Goal: Task Accomplishment & Management: Complete application form

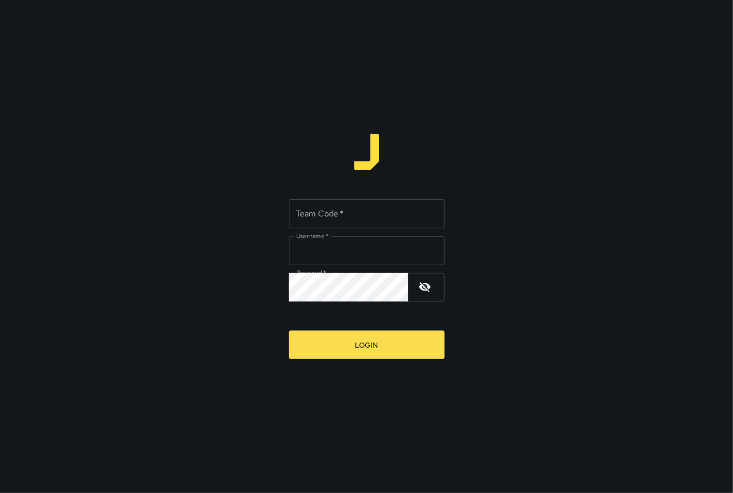
type input "*********"
click at [317, 206] on input "Team Code   *" at bounding box center [367, 213] width 156 height 29
type input "****"
click at [387, 339] on button "Login" at bounding box center [367, 345] width 156 height 29
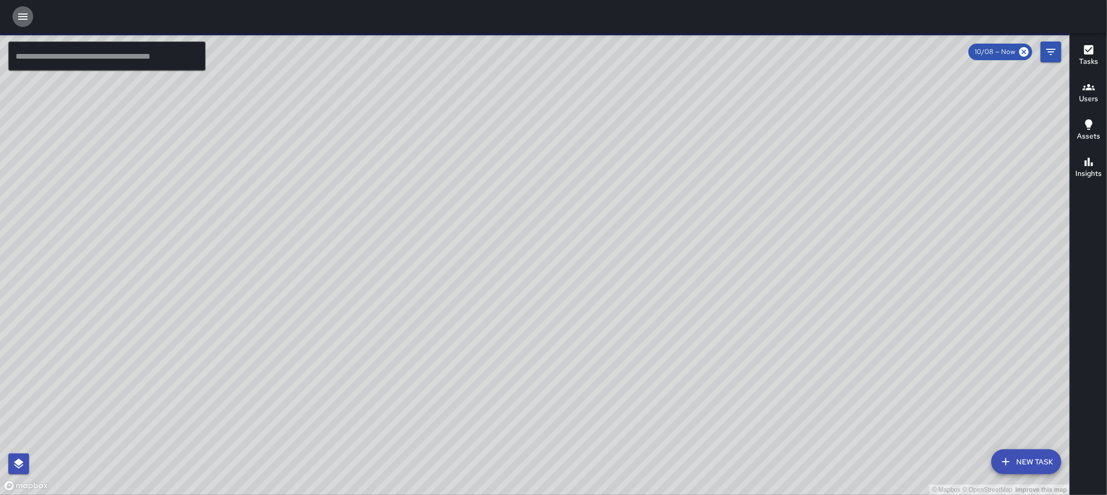
click at [26, 19] on icon "button" at bounding box center [22, 16] width 9 height 6
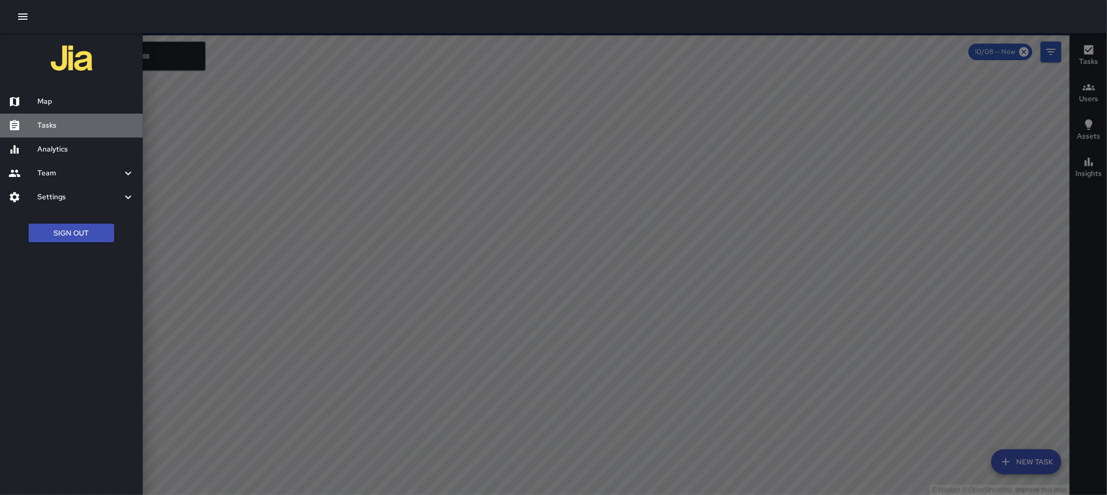
click at [71, 118] on div "Tasks" at bounding box center [71, 126] width 143 height 24
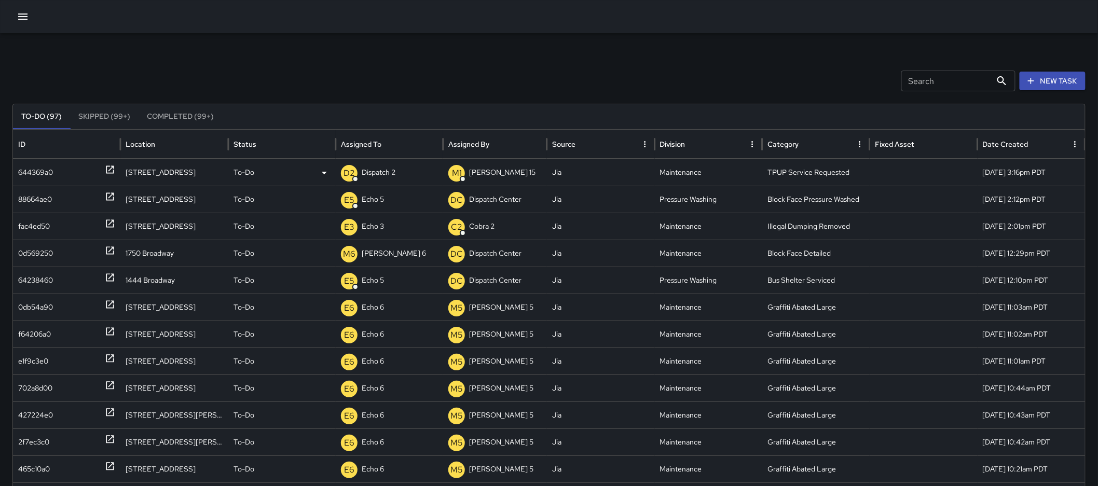
click at [113, 163] on div at bounding box center [110, 172] width 10 height 26
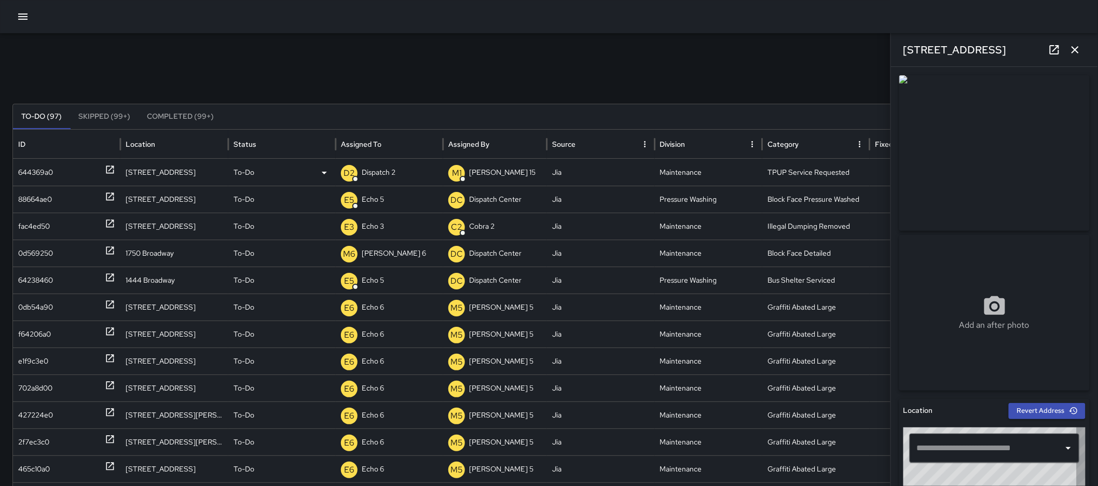
type input "**********"
click at [1074, 46] on icon "button" at bounding box center [1075, 50] width 12 height 12
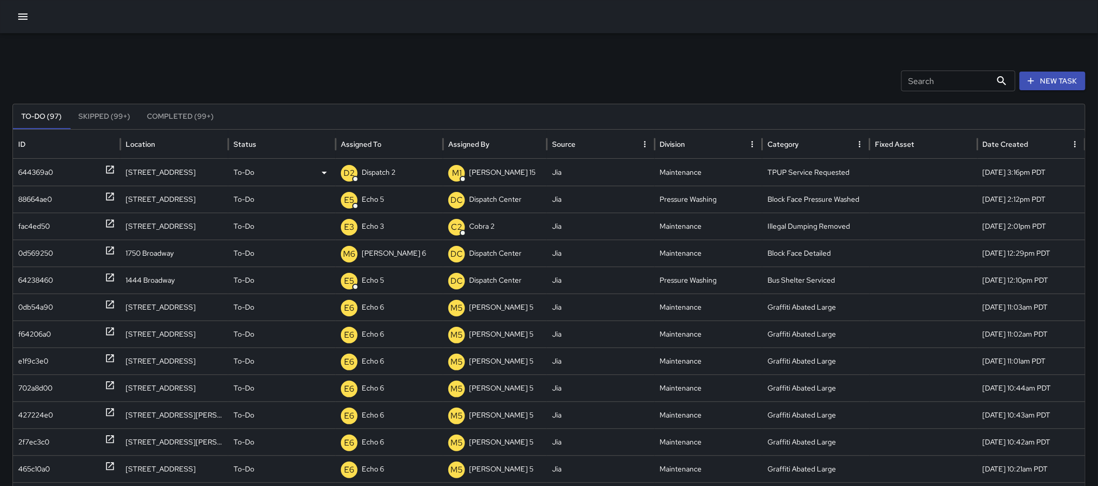
click at [107, 169] on icon at bounding box center [110, 170] width 10 height 10
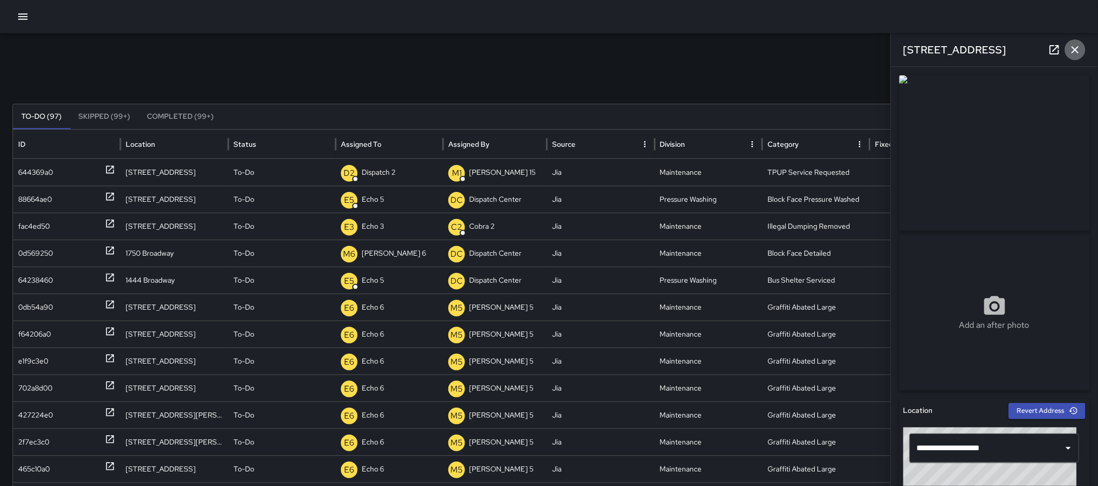
click at [1074, 57] on button "button" at bounding box center [1075, 49] width 21 height 21
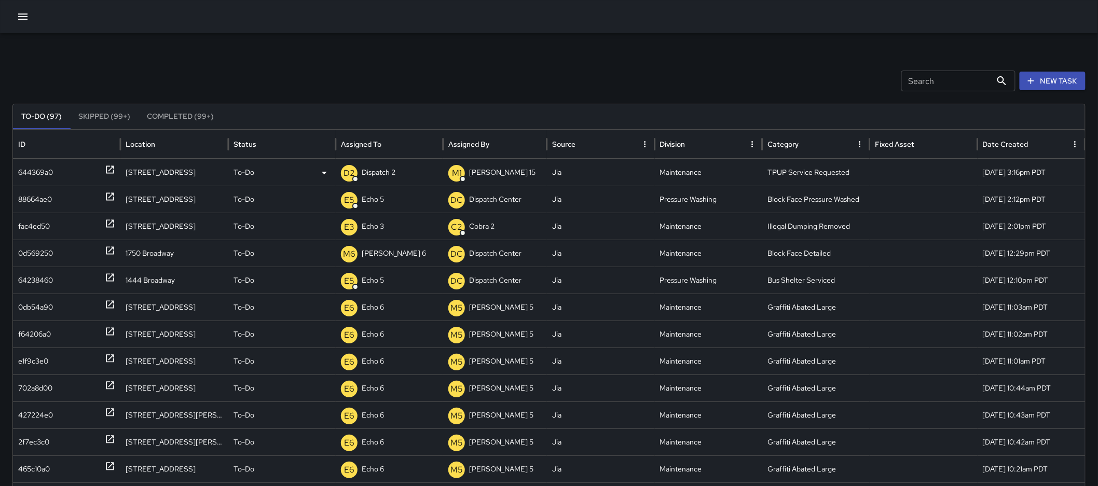
click at [374, 167] on p "Dispatch 2" at bounding box center [379, 172] width 34 height 26
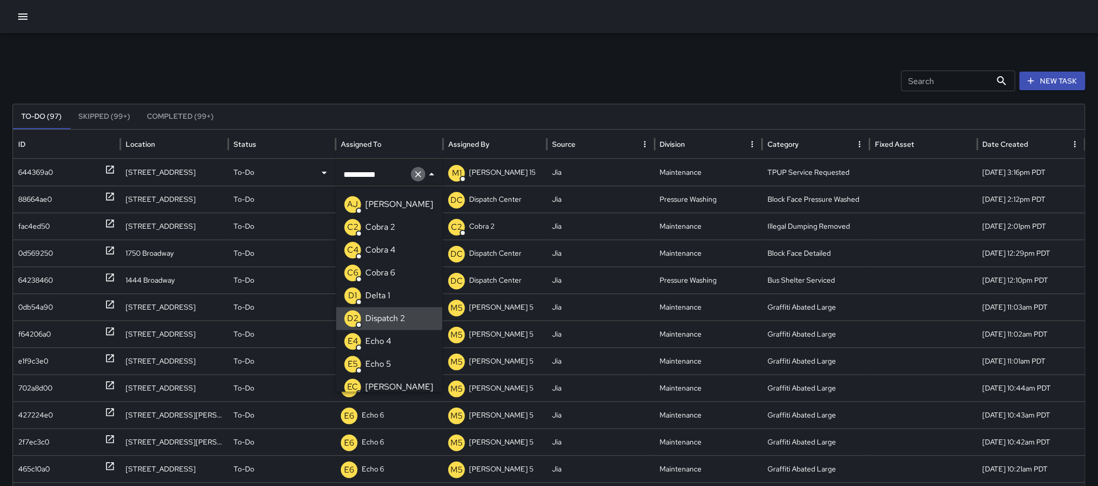
click at [413, 175] on icon "Clear" at bounding box center [418, 174] width 10 height 10
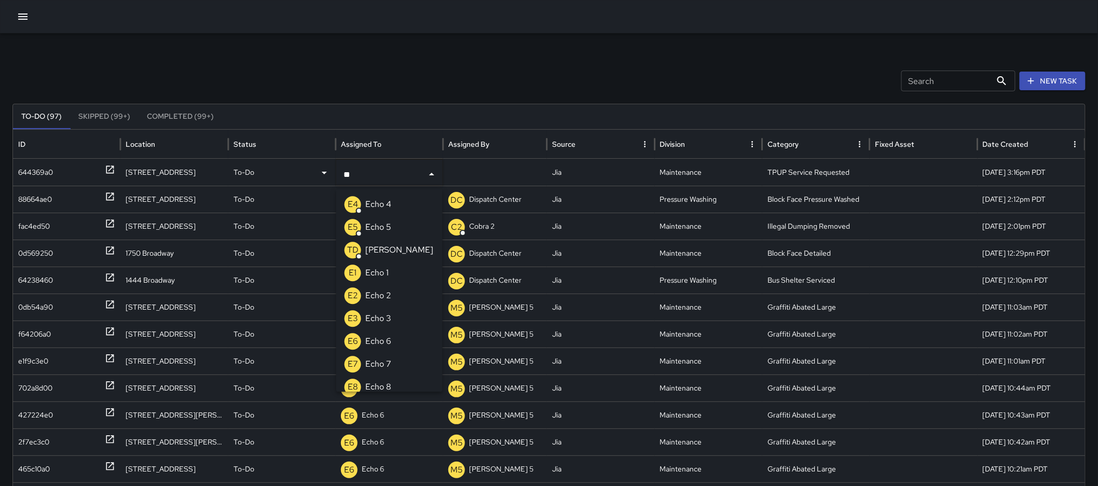
type input "***"
click at [379, 293] on p "Echo 3" at bounding box center [378, 296] width 26 height 12
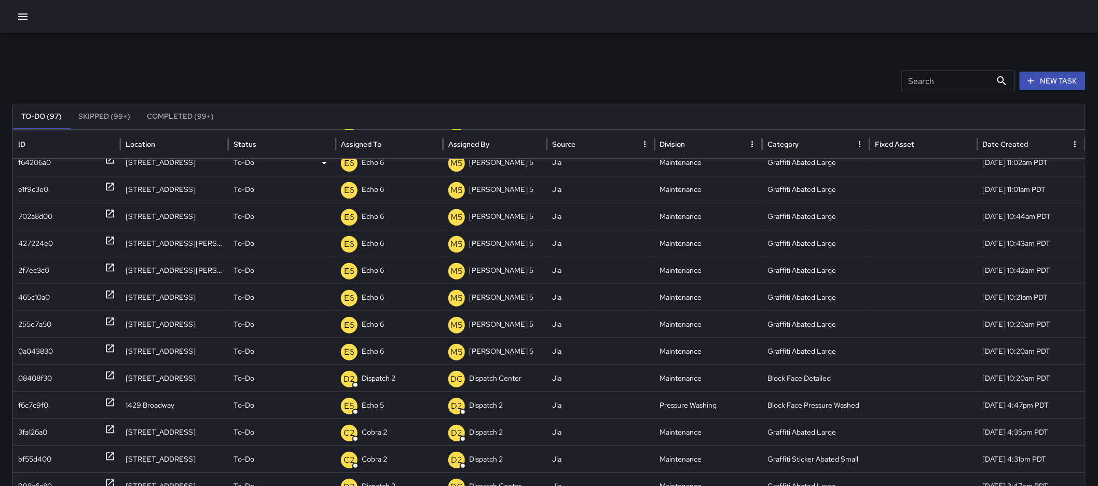
scroll to position [161, 0]
click at [106, 373] on icon at bounding box center [110, 375] width 8 height 8
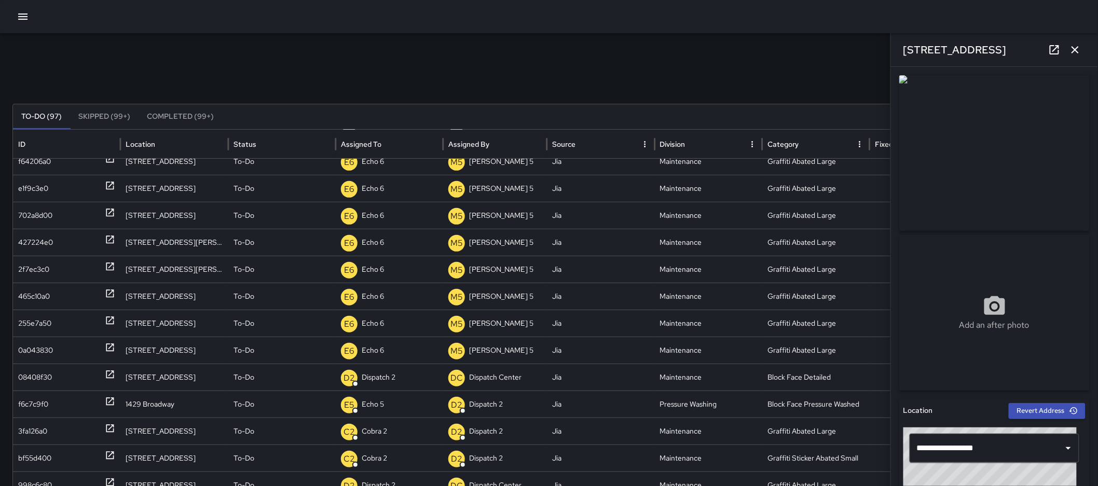
drag, startPoint x: 1005, startPoint y: 50, endPoint x: 902, endPoint y: 66, distance: 104.5
click at [902, 66] on div "2363 Valley Street" at bounding box center [994, 49] width 207 height 33
copy h6 "2363 Valley Street"
click at [379, 380] on p "Dispatch 2" at bounding box center [379, 377] width 34 height 26
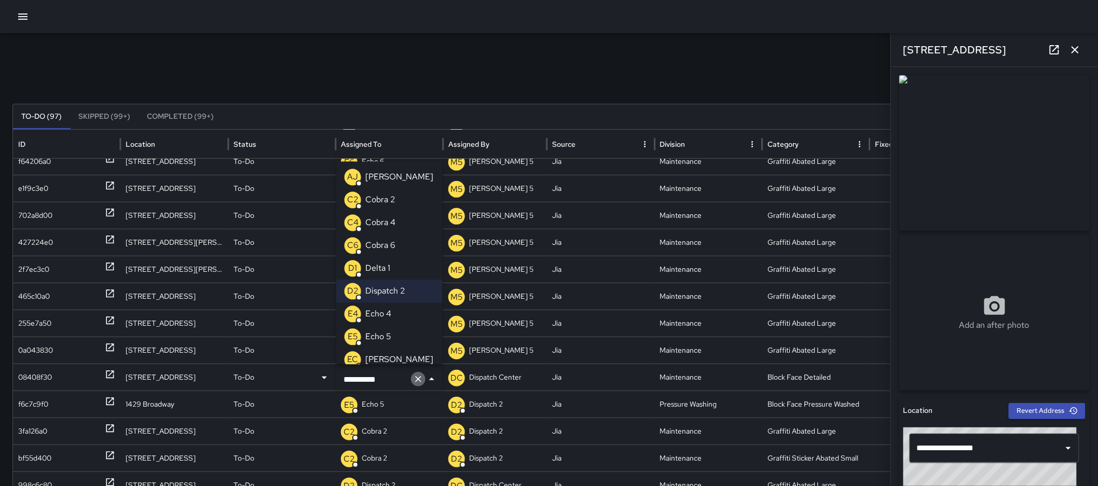
click at [416, 378] on icon "Clear" at bounding box center [418, 379] width 10 height 10
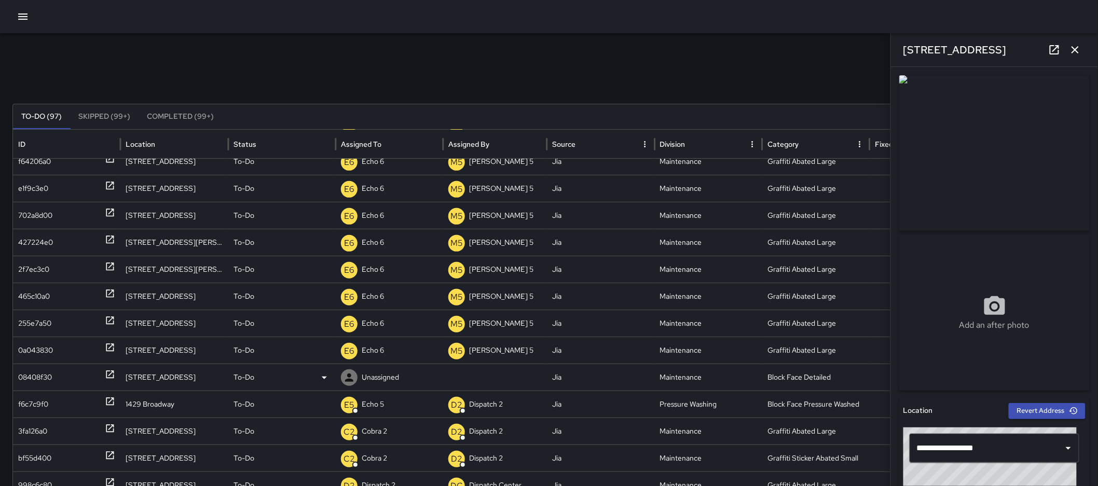
click at [406, 377] on div "Unassigned" at bounding box center [389, 377] width 97 height 26
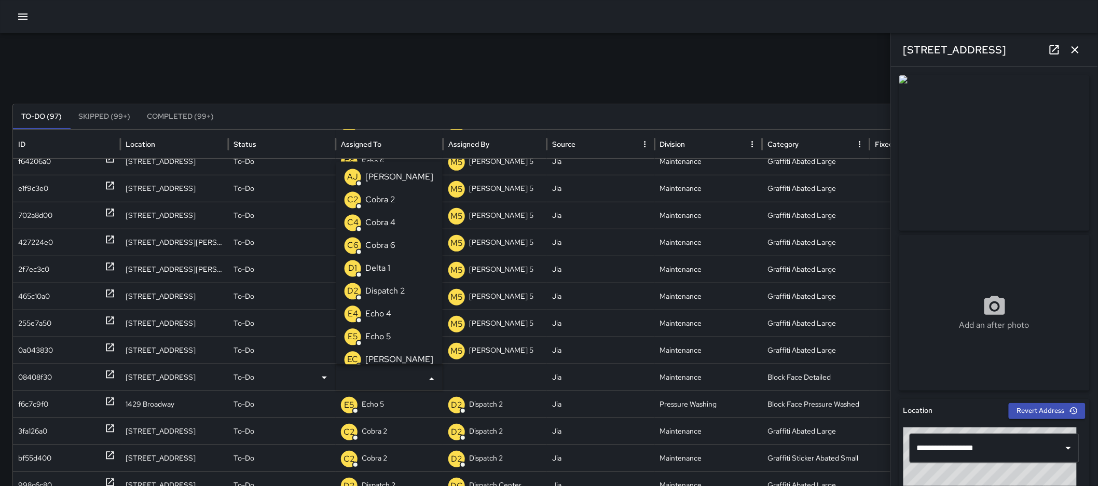
click at [400, 378] on input "text" at bounding box center [381, 380] width 81 height 20
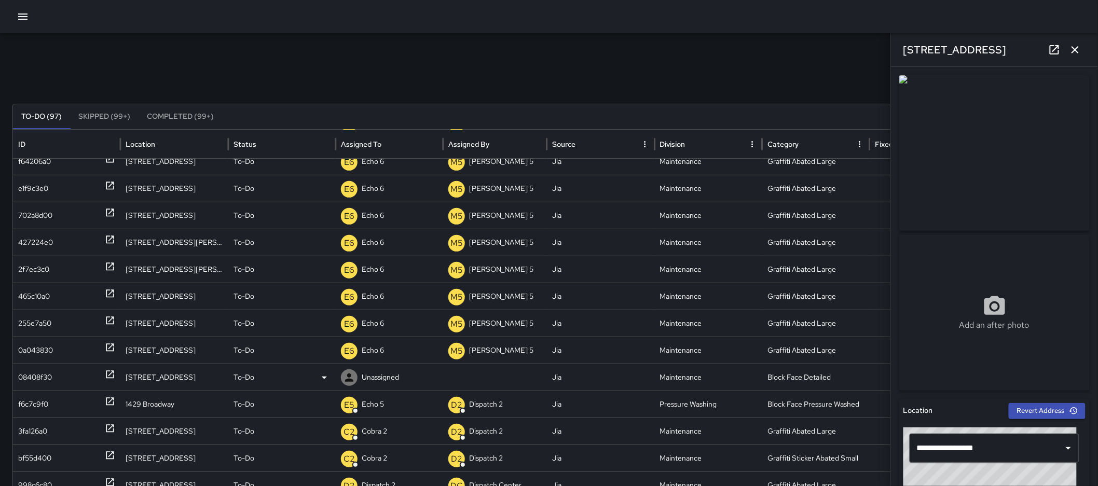
click at [400, 378] on div "Unassigned" at bounding box center [389, 377] width 97 height 26
type input "*"
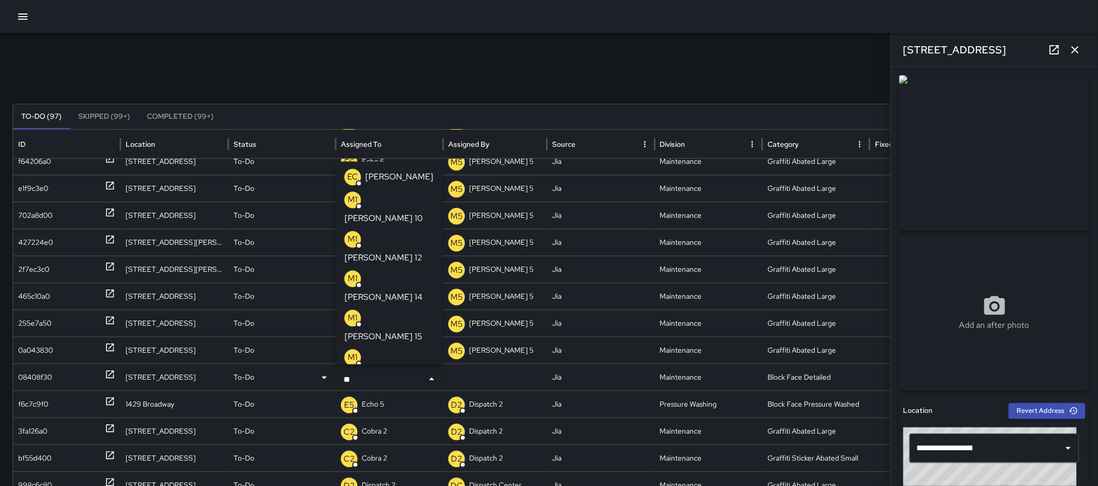
type input "***"
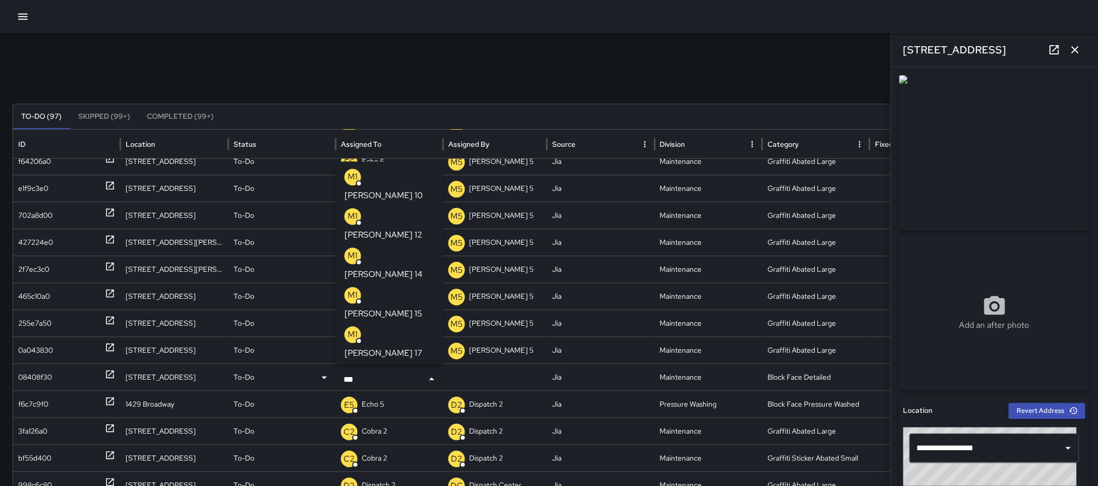
click at [392, 324] on li "M1 Mike 17" at bounding box center [389, 343] width 106 height 39
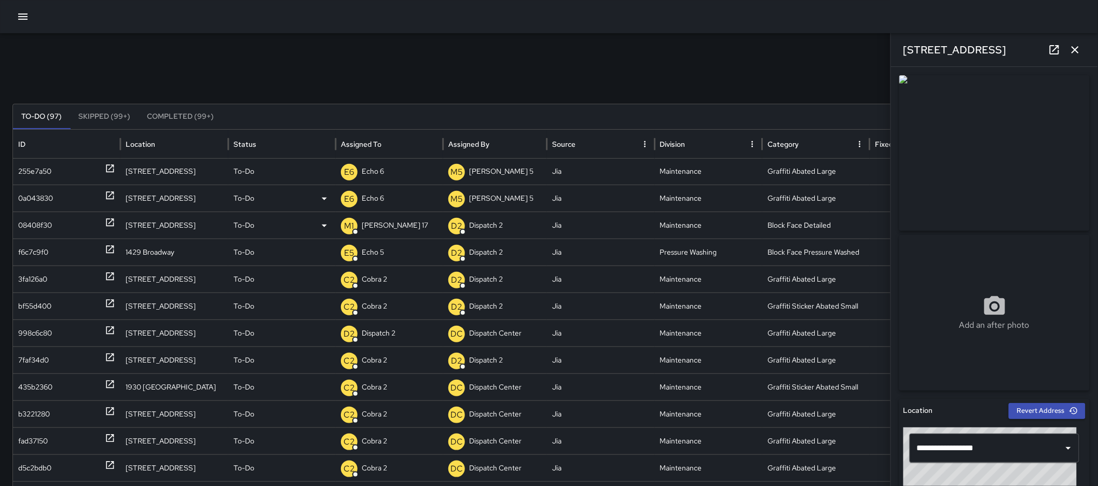
scroll to position [0, 0]
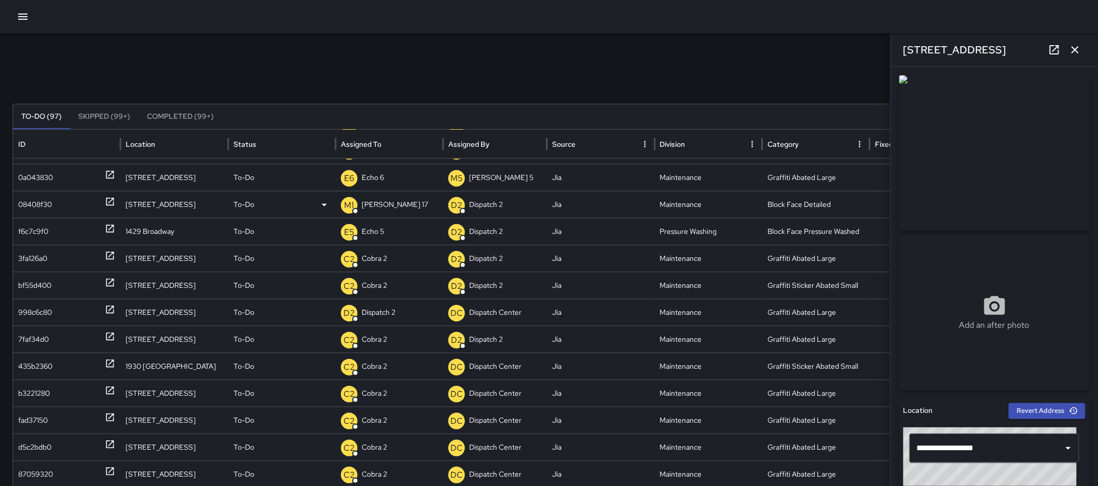
click at [1085, 47] on button "button" at bounding box center [1075, 49] width 21 height 21
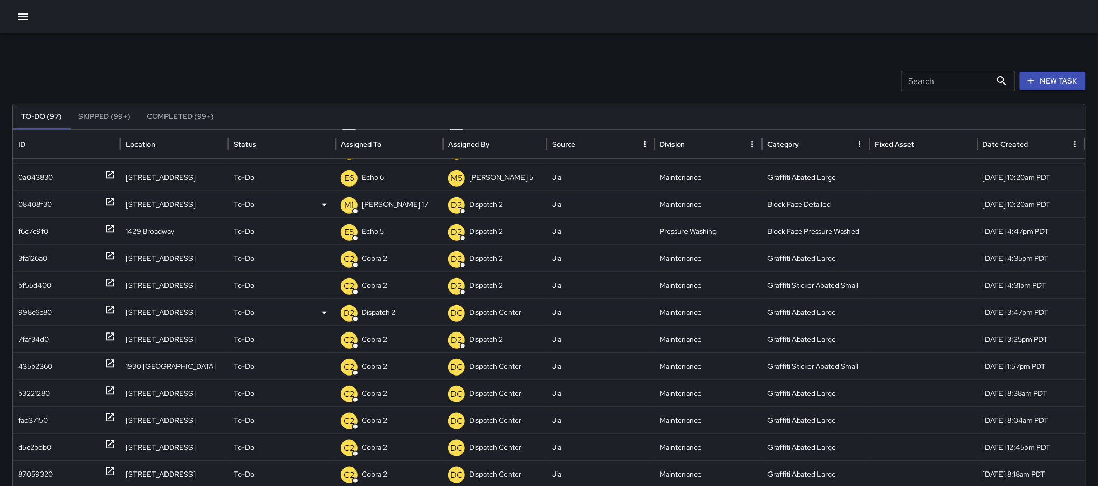
click at [112, 309] on icon at bounding box center [110, 310] width 10 height 10
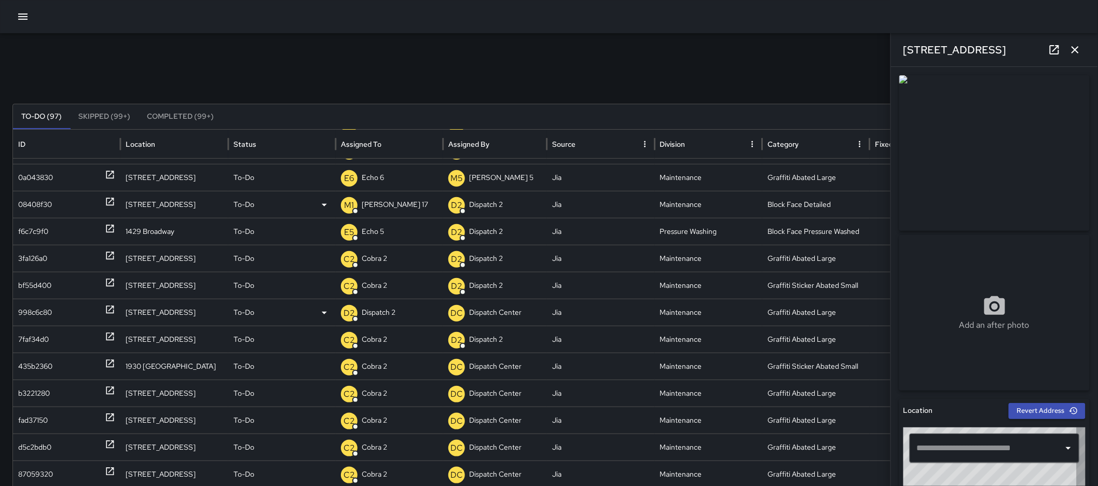
type input "**********"
drag, startPoint x: 167, startPoint y: 312, endPoint x: 192, endPoint y: 309, distance: 25.1
click at [192, 309] on div "[STREET_ADDRESS]" at bounding box center [173, 312] width 107 height 27
click at [1078, 53] on icon "button" at bounding box center [1075, 50] width 12 height 12
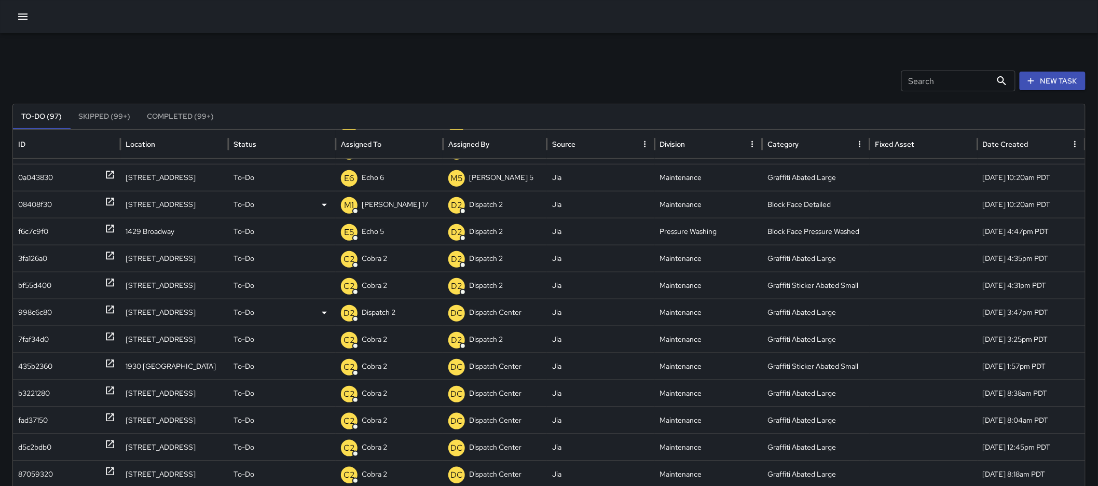
click at [385, 308] on p "Dispatch 2" at bounding box center [379, 312] width 34 height 26
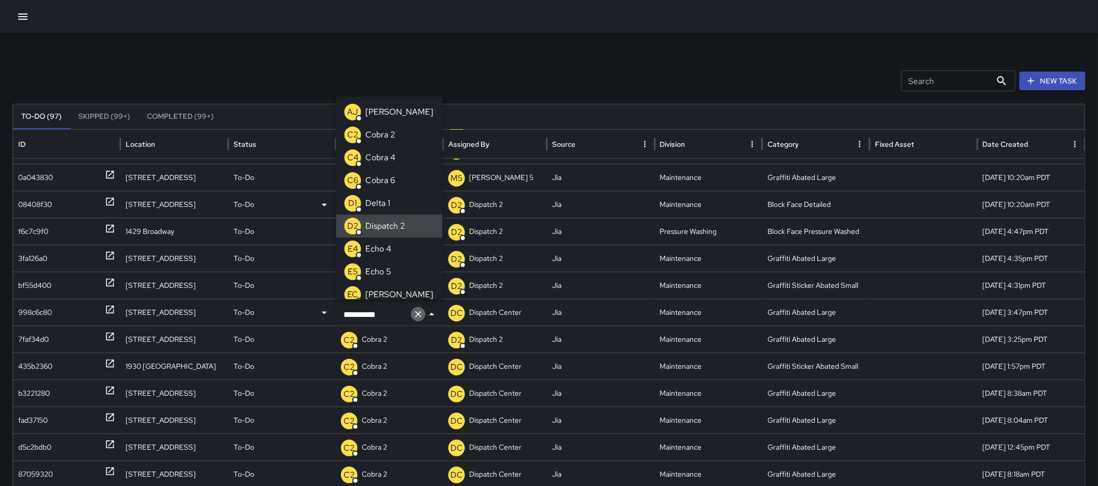
click at [417, 311] on icon "Clear" at bounding box center [418, 314] width 10 height 10
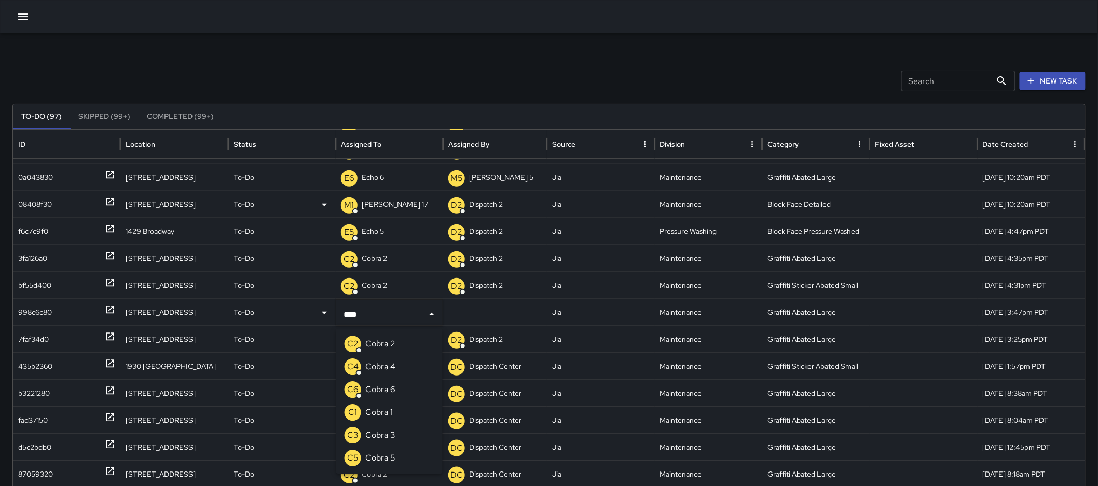
type input "*****"
click at [391, 345] on p "Cobra 2" at bounding box center [380, 344] width 30 height 12
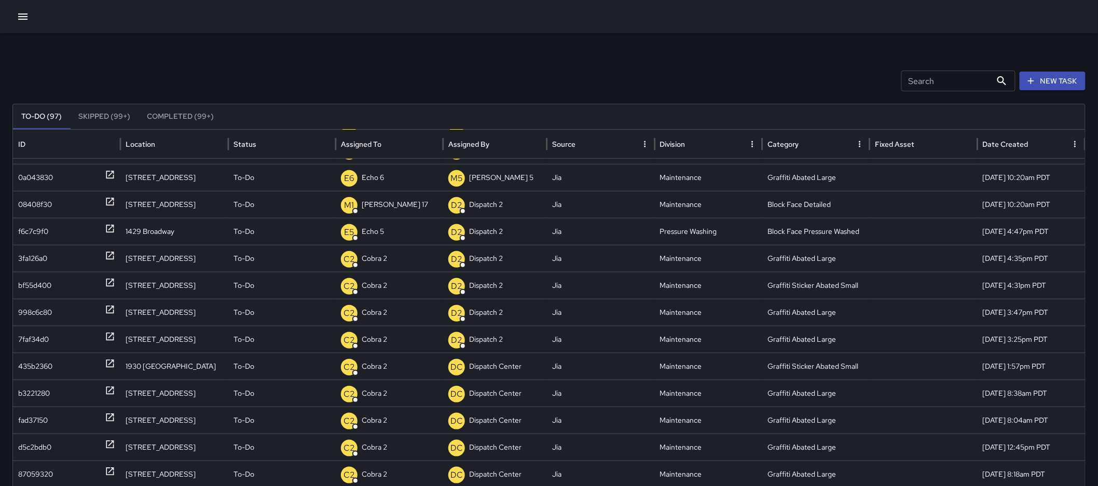
scroll to position [251, 0]
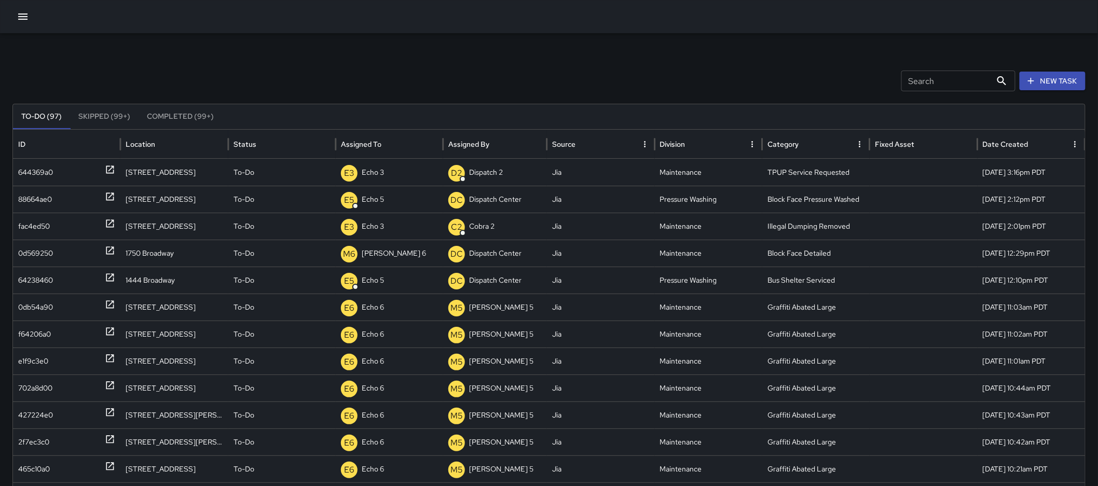
click at [180, 65] on div "Search Search New Task To-Do (97) Skipped (99+) Completed (99+) ID Location Sta…" at bounding box center [549, 327] width 1098 height 589
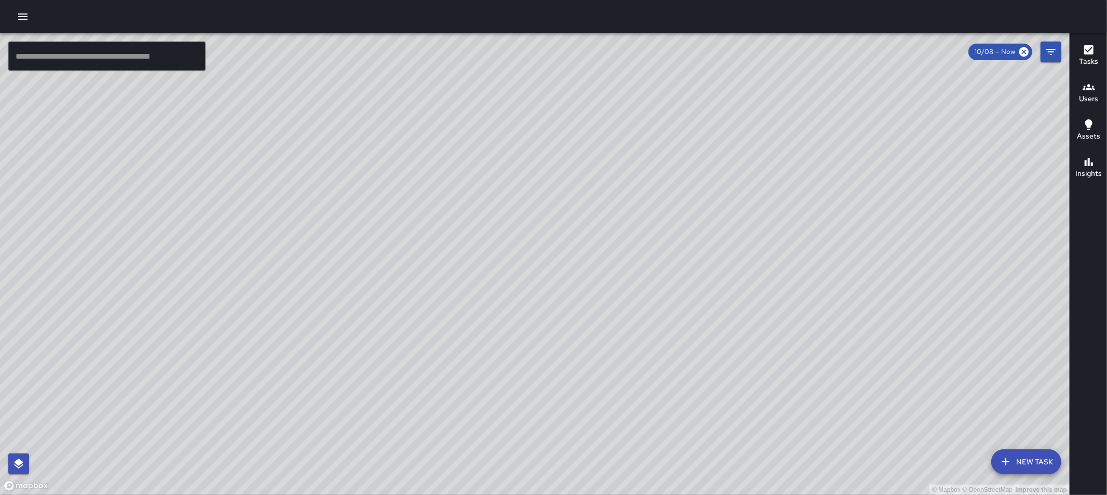
click at [20, 9] on button "button" at bounding box center [22, 16] width 21 height 21
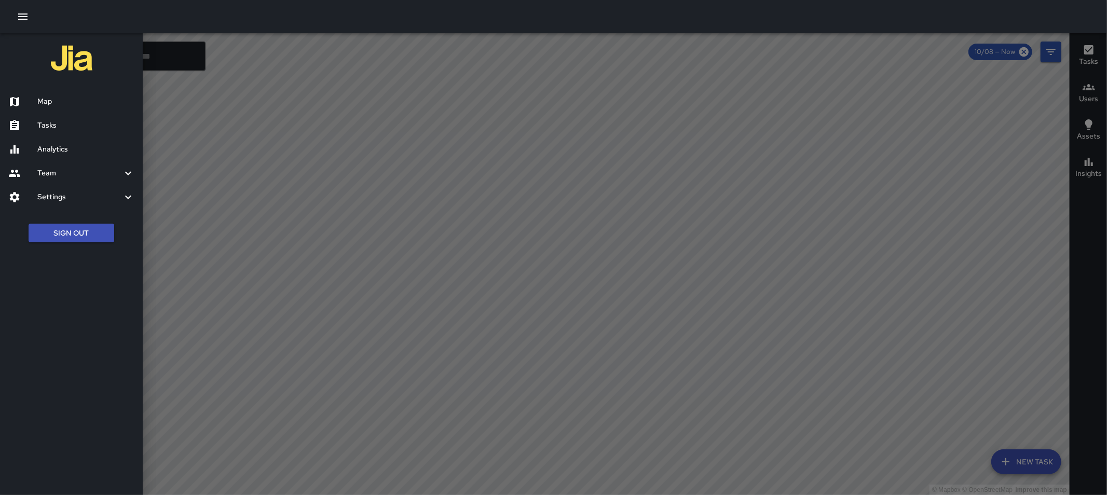
click at [55, 235] on button "Sign Out" at bounding box center [72, 233] width 86 height 19
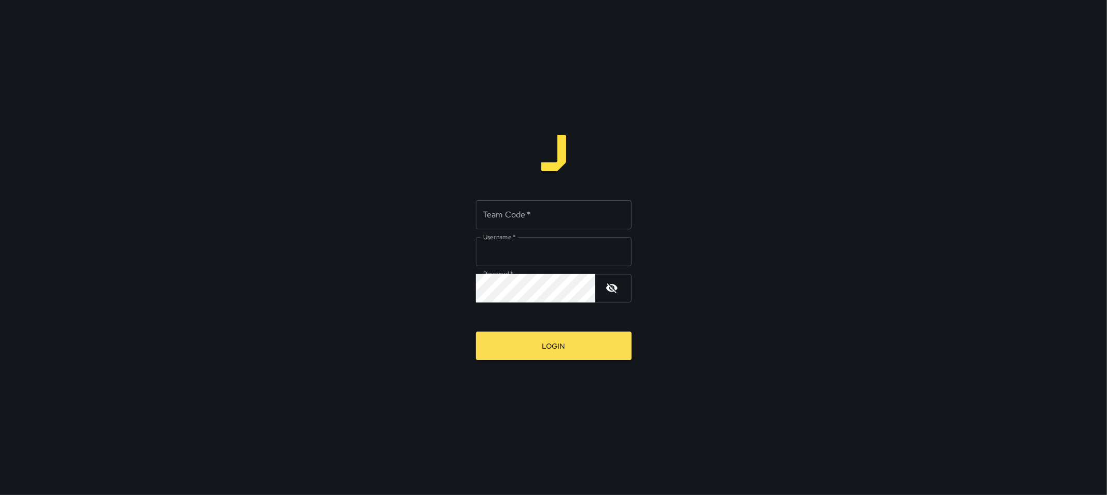
type input "*********"
click at [557, 218] on input "Team Code   *" at bounding box center [554, 214] width 156 height 29
type input "****"
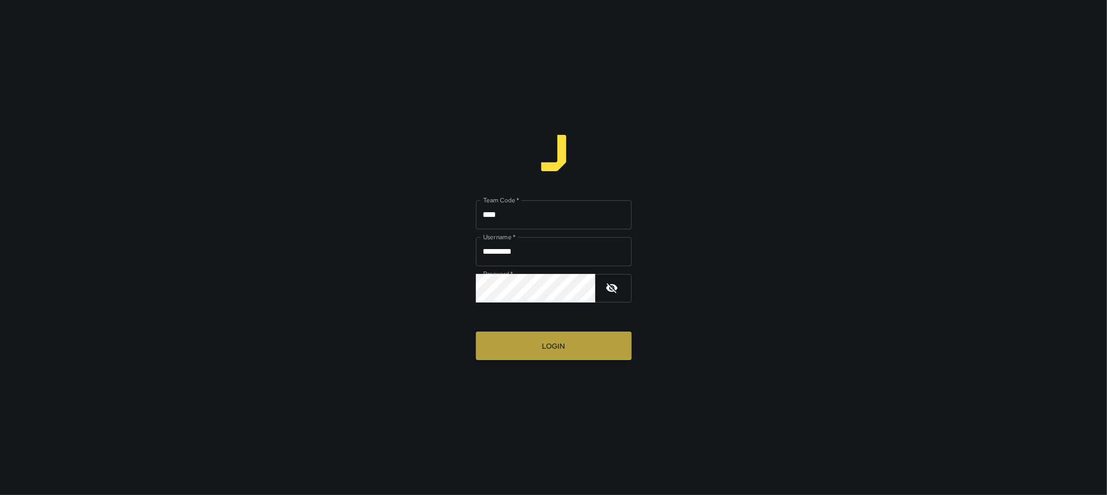
click at [536, 347] on button "Login" at bounding box center [554, 346] width 156 height 29
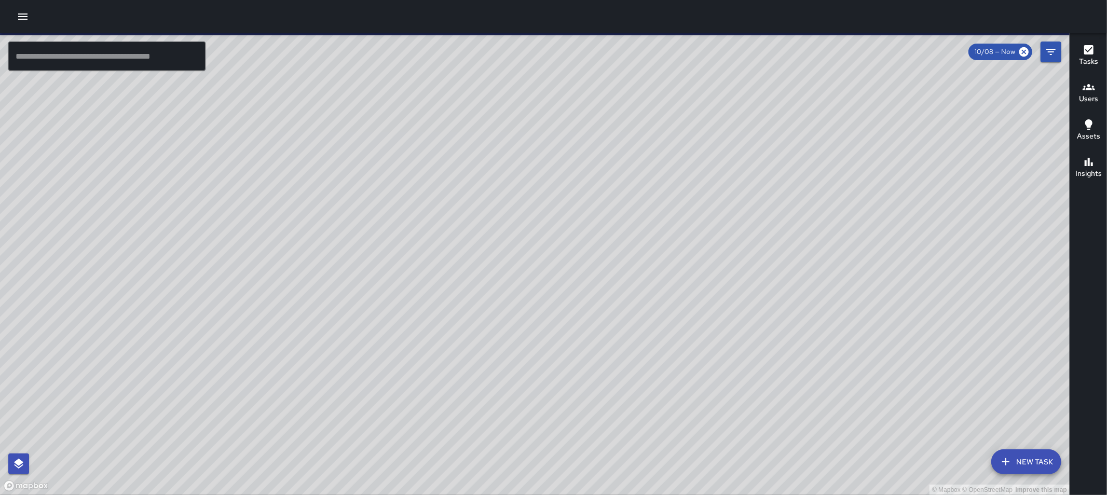
click at [23, 19] on icon "button" at bounding box center [22, 16] width 9 height 6
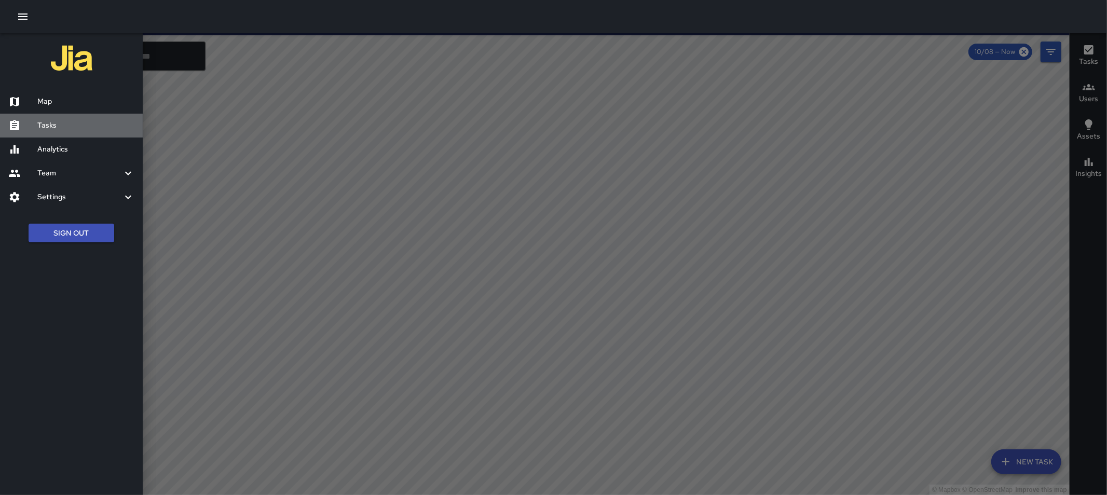
click at [74, 130] on h6 "Tasks" at bounding box center [85, 125] width 97 height 11
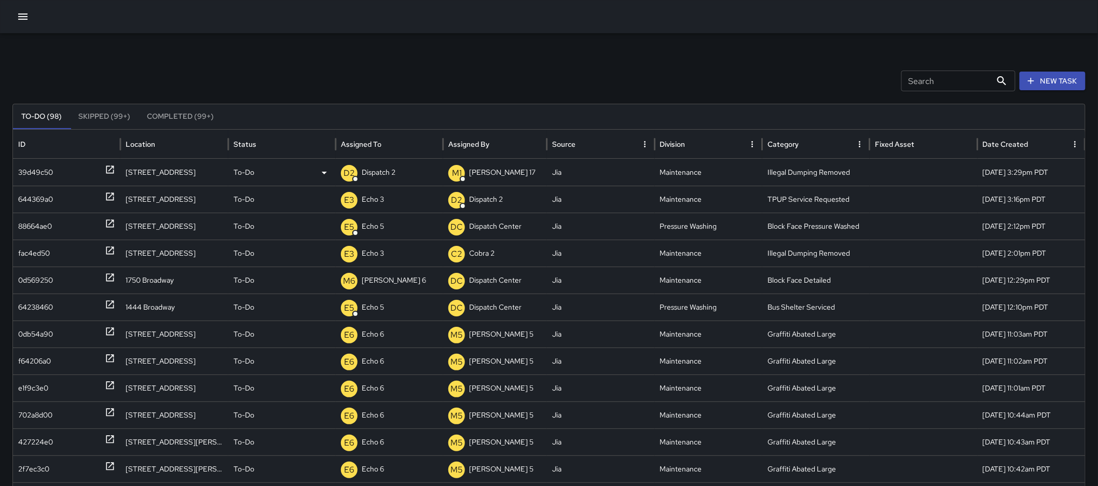
click at [102, 171] on div "39d49c50" at bounding box center [66, 172] width 97 height 26
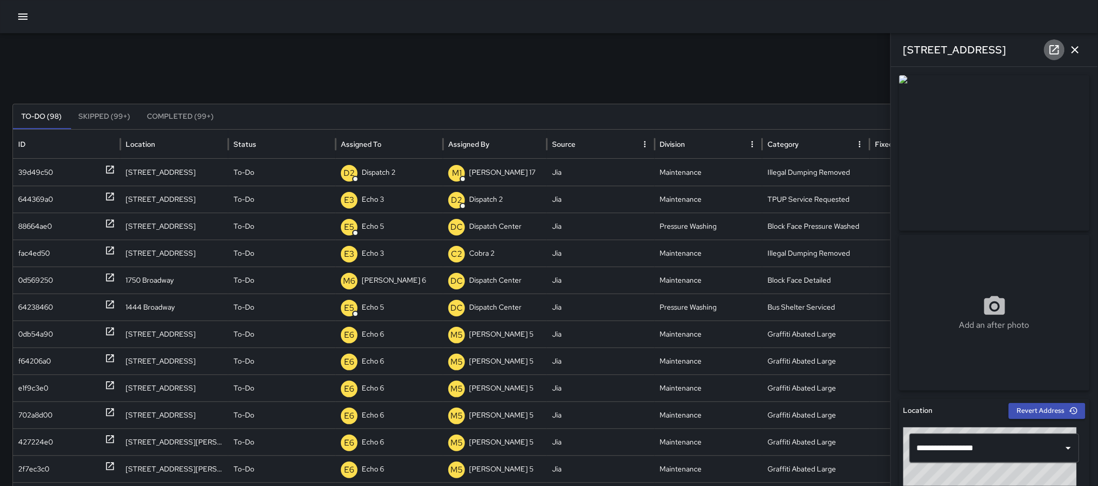
click at [1060, 53] on icon at bounding box center [1054, 50] width 12 height 12
click at [1073, 50] on icon "button" at bounding box center [1075, 50] width 12 height 12
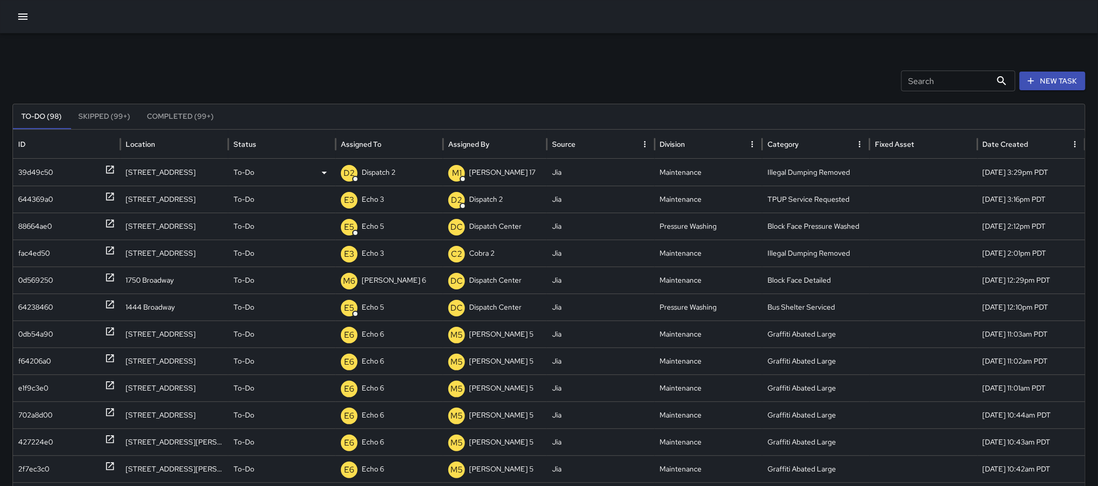
click at [113, 170] on icon at bounding box center [110, 170] width 10 height 10
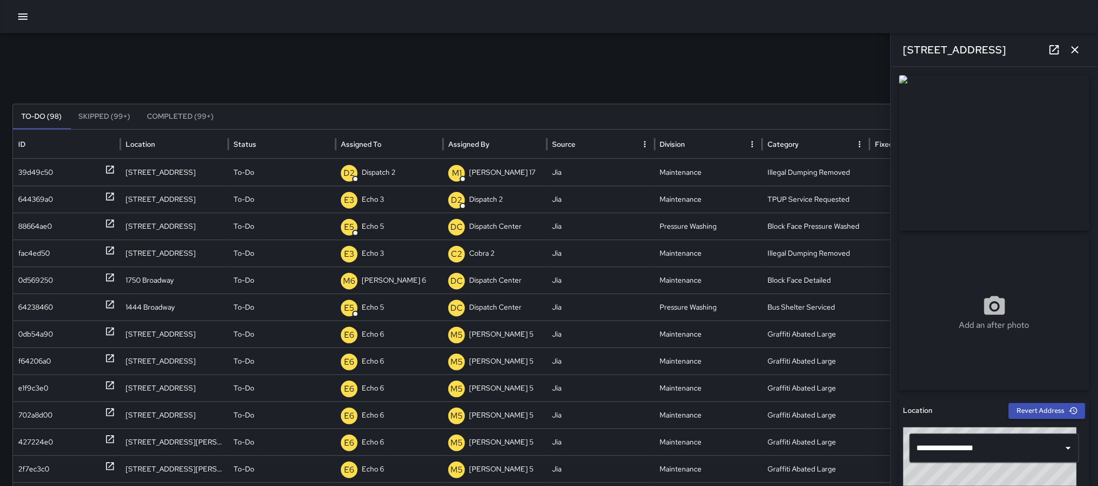
click at [1070, 50] on icon "button" at bounding box center [1075, 50] width 12 height 12
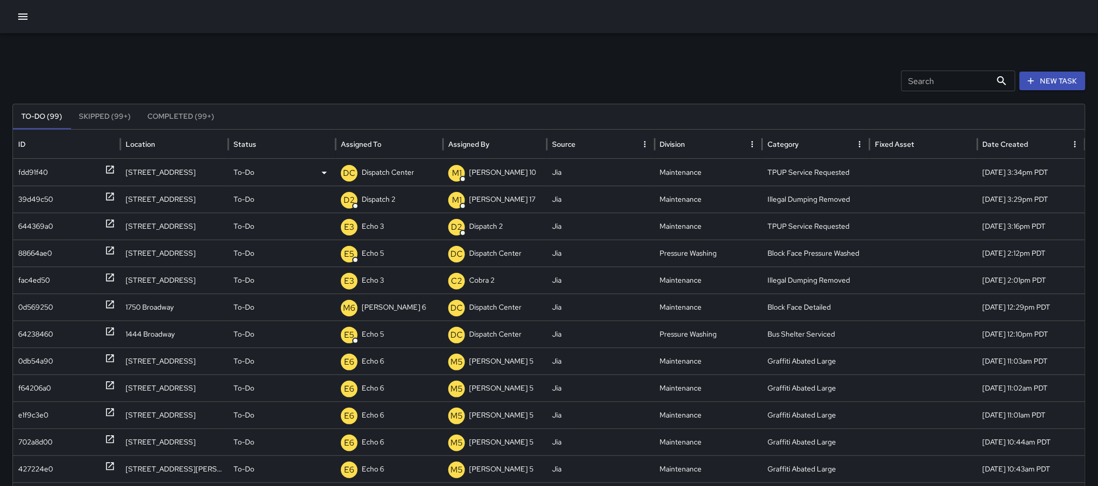
click at [375, 179] on p "Dispatch Center" at bounding box center [388, 172] width 52 height 26
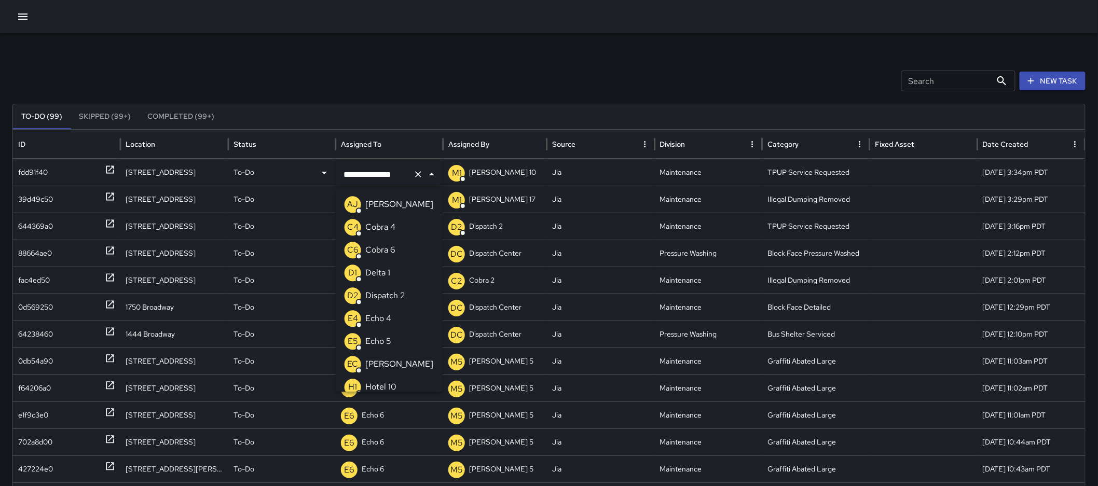
scroll to position [665, 0]
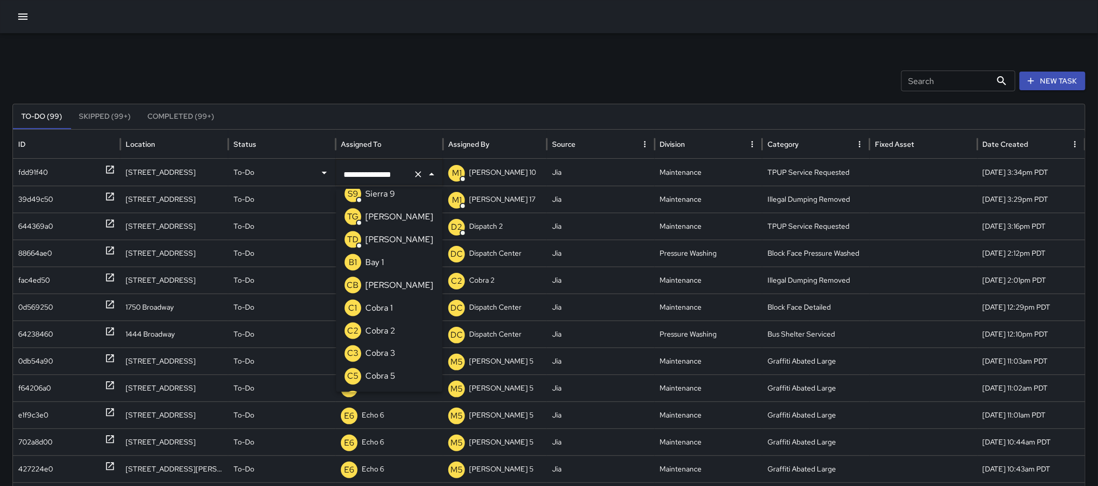
click at [417, 180] on button "Clear" at bounding box center [418, 174] width 15 height 15
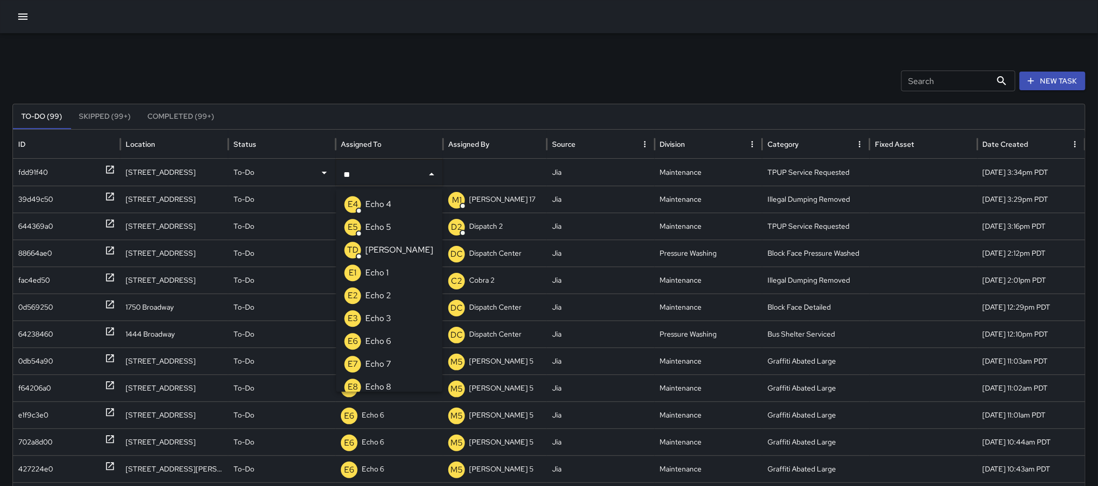
type input "***"
click at [385, 291] on p "Echo 3" at bounding box center [378, 296] width 26 height 12
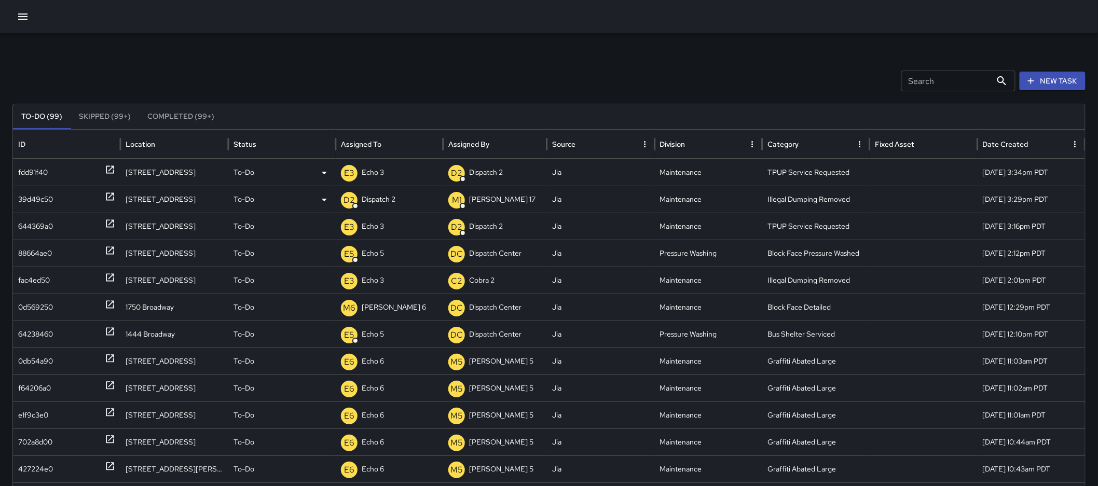
click at [111, 198] on icon at bounding box center [110, 197] width 10 height 10
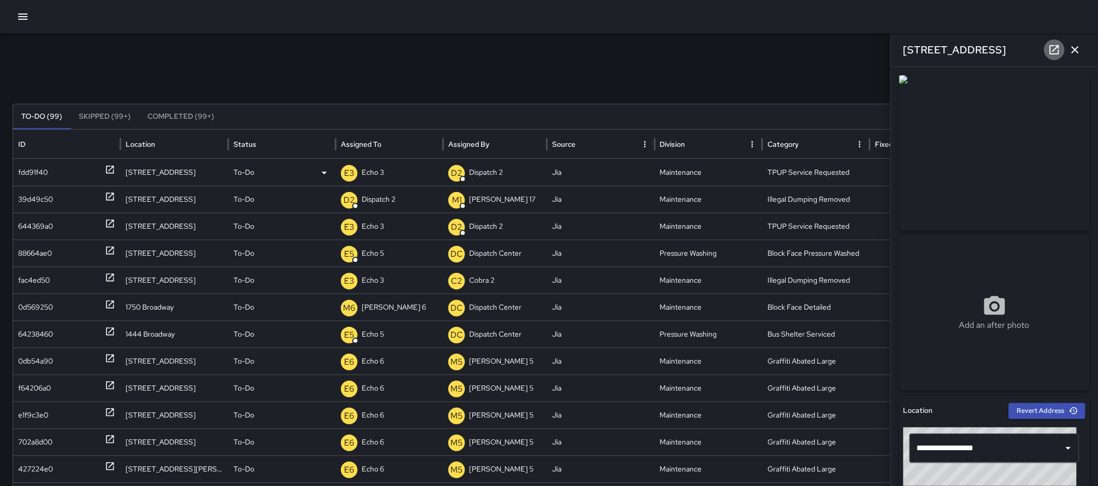
click at [1051, 47] on icon at bounding box center [1054, 50] width 12 height 12
click at [1075, 44] on icon "button" at bounding box center [1075, 50] width 12 height 12
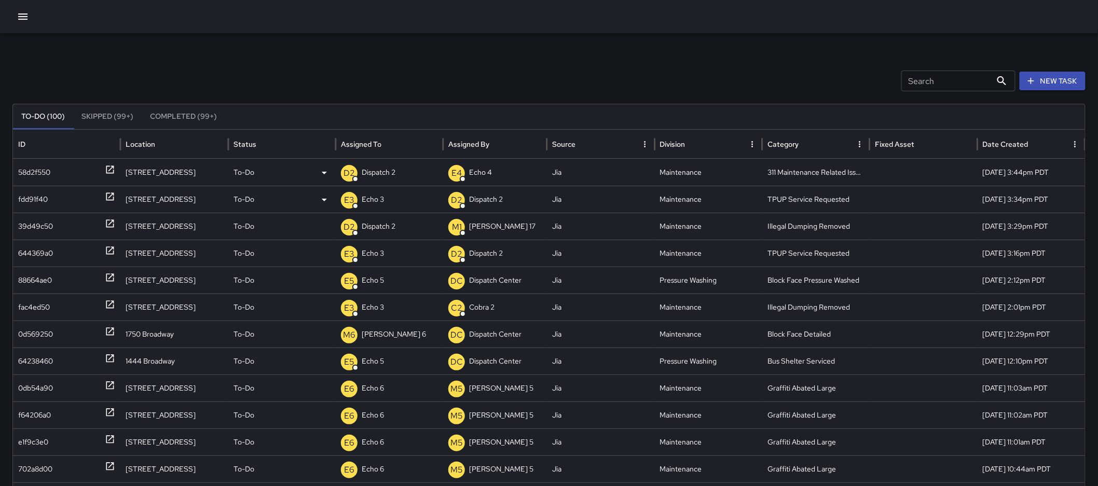
click at [111, 171] on icon at bounding box center [110, 170] width 10 height 10
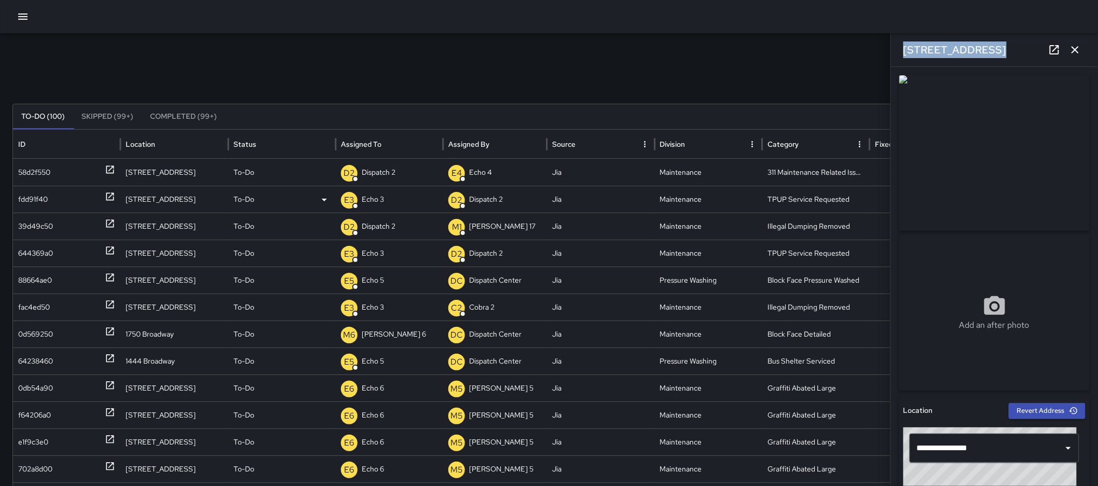
drag, startPoint x: 999, startPoint y: 49, endPoint x: 903, endPoint y: 65, distance: 96.8
click at [903, 65] on div "200 Grand Avenue" at bounding box center [994, 49] width 207 height 33
copy h6 "200 Grand Avenue"
click at [1077, 54] on icon "button" at bounding box center [1075, 50] width 12 height 12
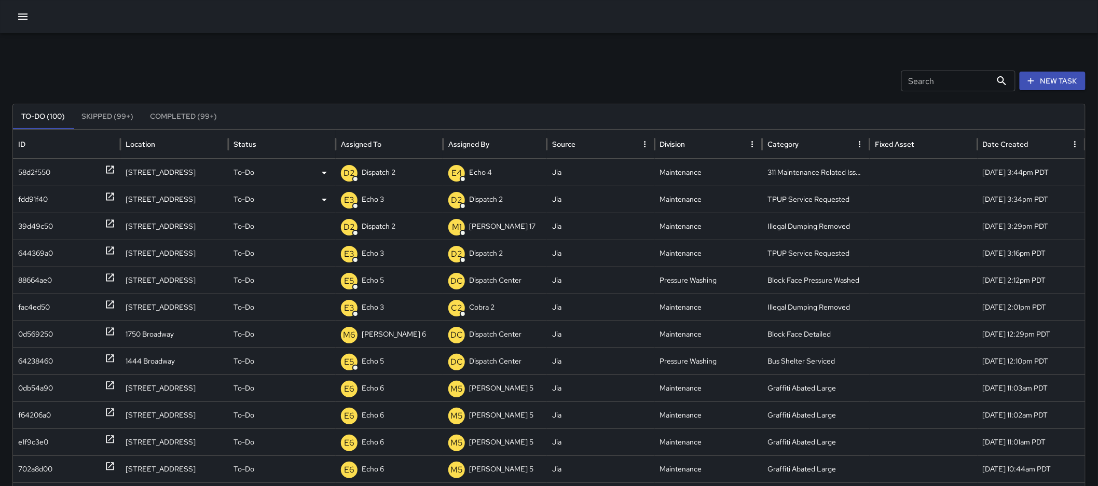
click at [242, 172] on p "To-Do" at bounding box center [244, 172] width 21 height 26
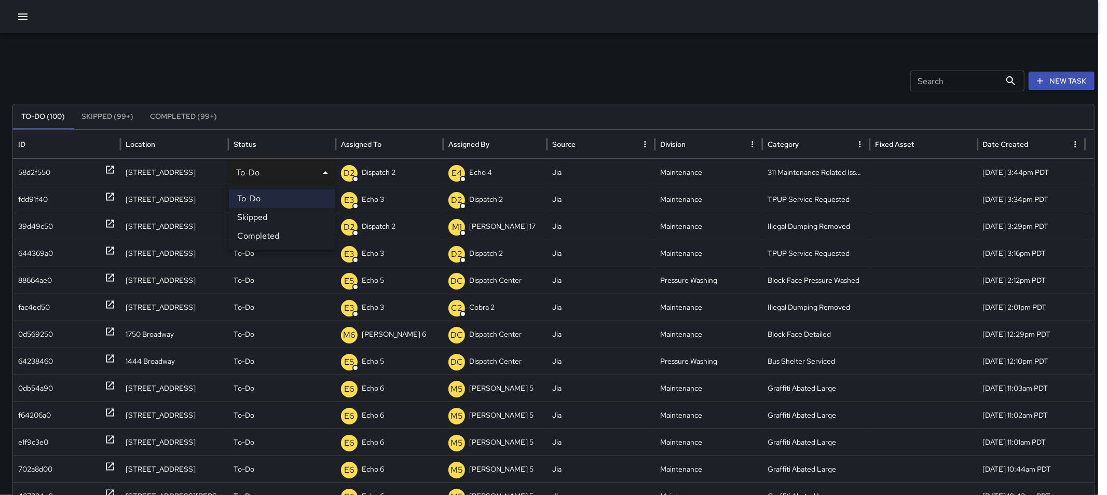
click at [266, 237] on li "Completed" at bounding box center [282, 236] width 106 height 19
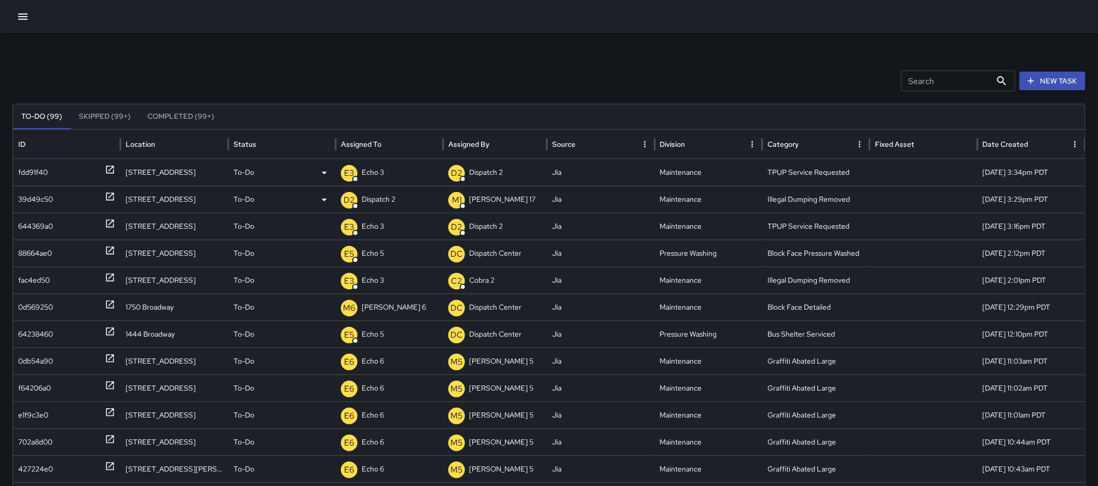
click at [395, 198] on p "Dispatch 2" at bounding box center [379, 199] width 34 height 26
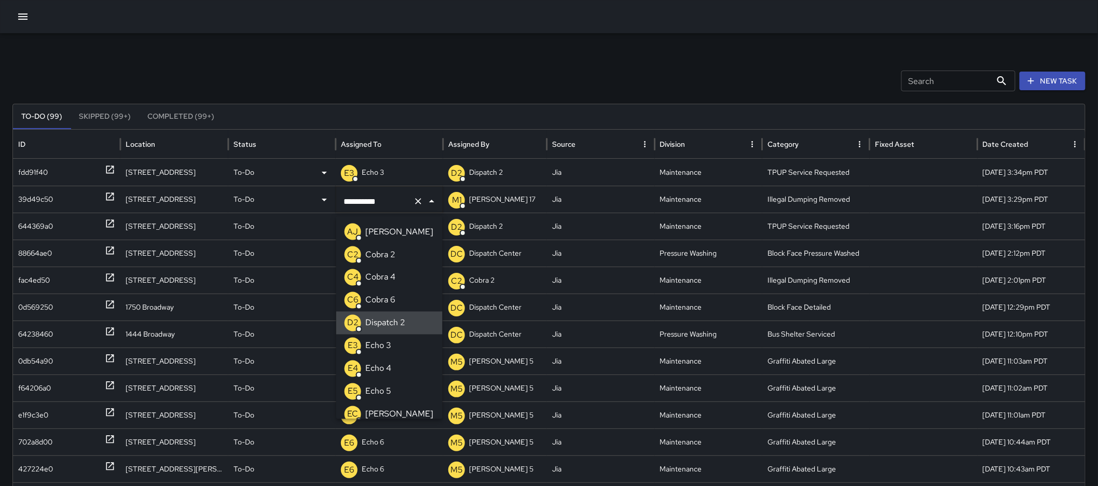
click at [426, 79] on div "Search Search New Task" at bounding box center [548, 81] width 1073 height 21
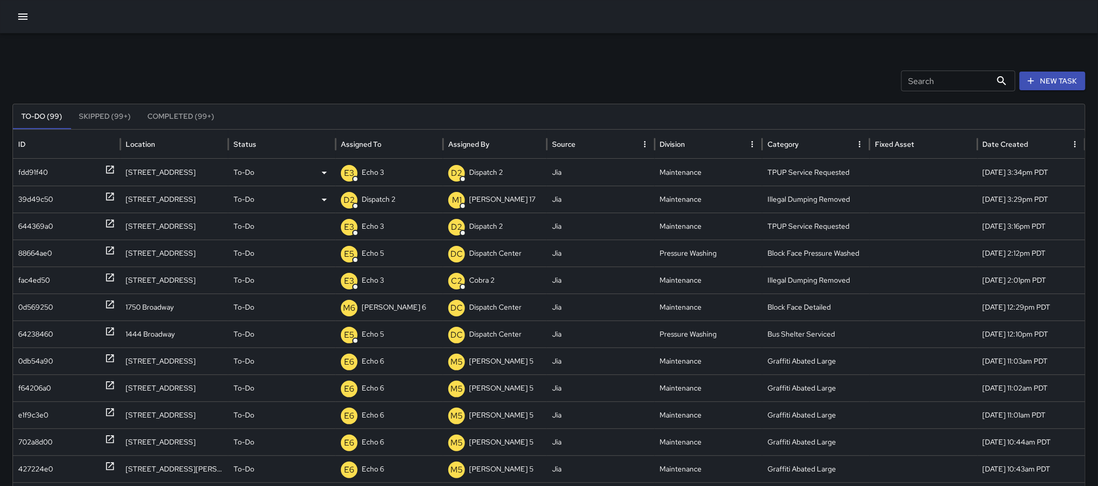
click at [246, 203] on p "To-Do" at bounding box center [244, 199] width 21 height 26
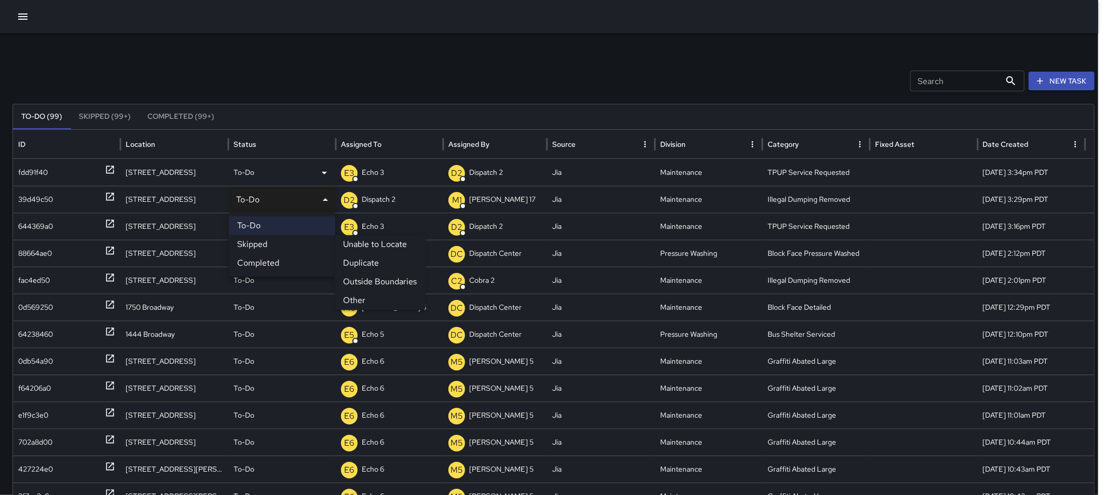
click at [265, 243] on li "Skipped" at bounding box center [282, 244] width 106 height 19
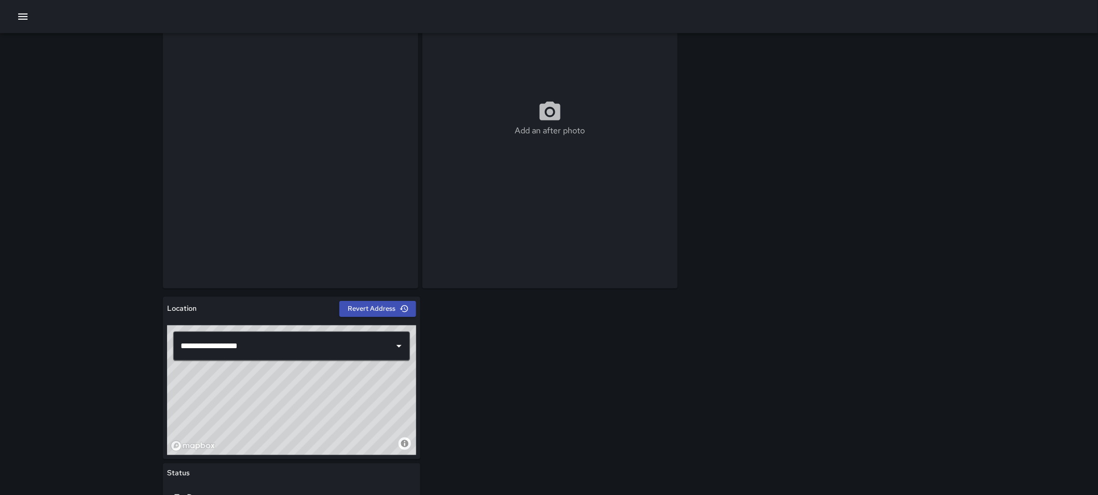
scroll to position [58, 0]
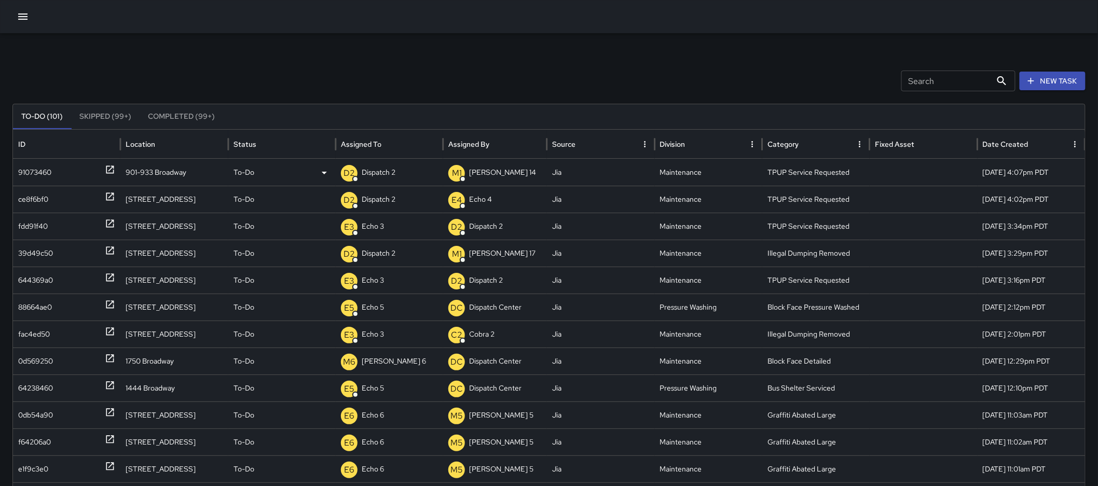
click at [385, 170] on p "Dispatch 2" at bounding box center [379, 172] width 34 height 26
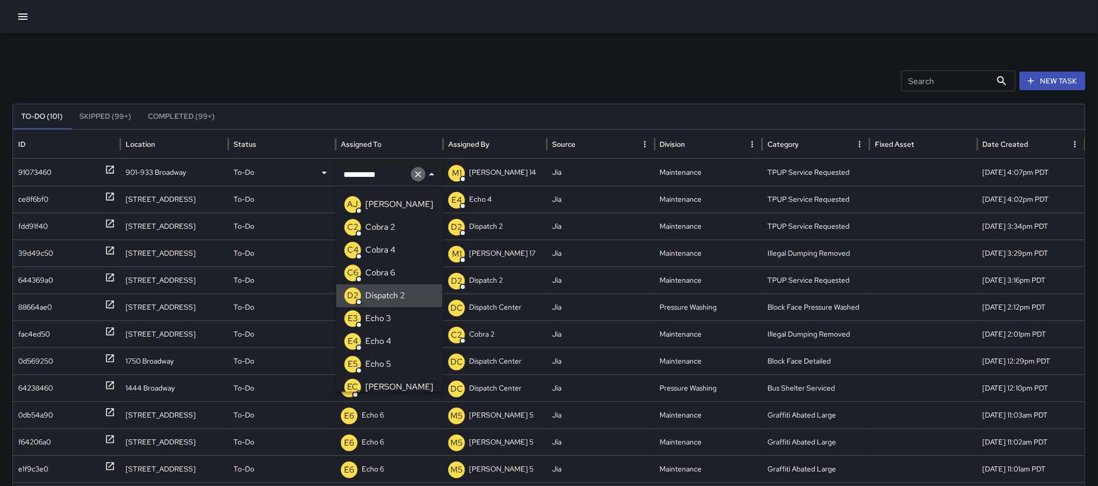
click at [418, 175] on icon "Clear" at bounding box center [418, 174] width 10 height 10
type input "**"
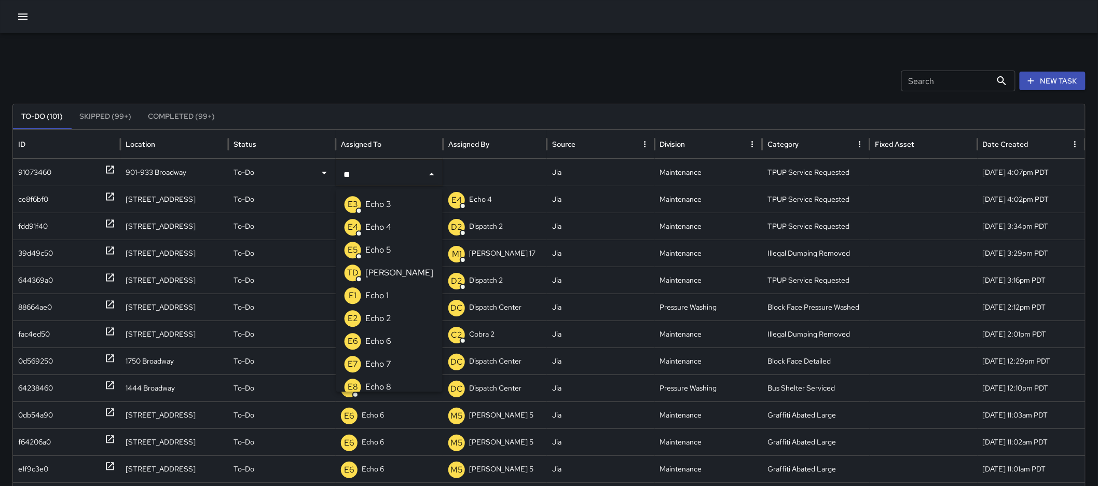
click at [392, 200] on li "E3 Echo 3" at bounding box center [389, 204] width 106 height 23
click at [379, 317] on p "Echo 3" at bounding box center [378, 318] width 26 height 12
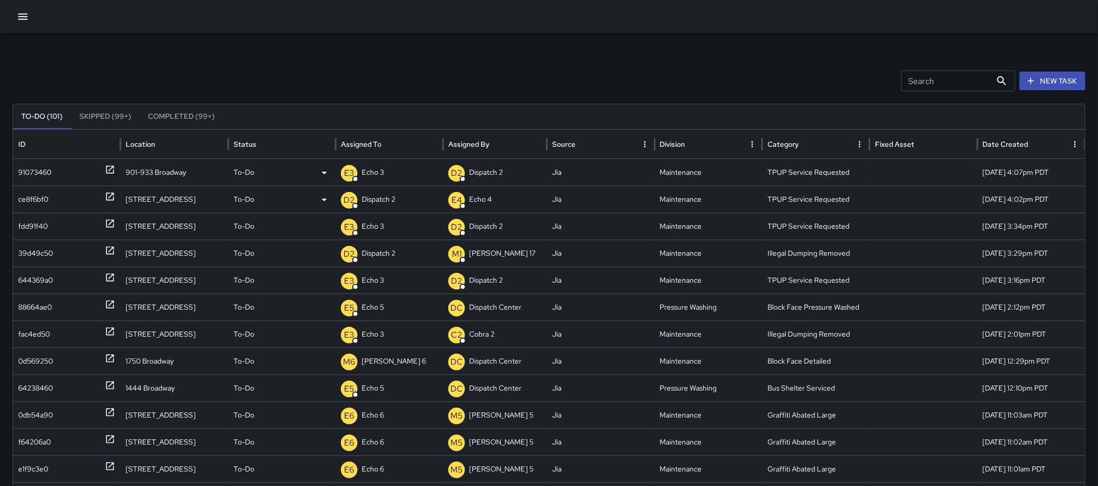
click at [391, 194] on p "Dispatch 2" at bounding box center [379, 199] width 34 height 26
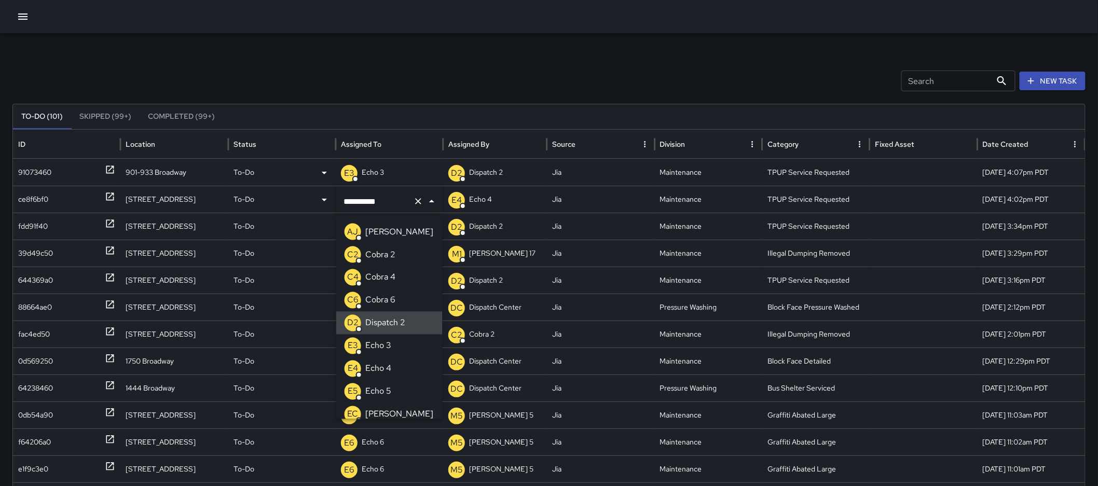
click at [415, 206] on icon "Clear" at bounding box center [418, 201] width 10 height 10
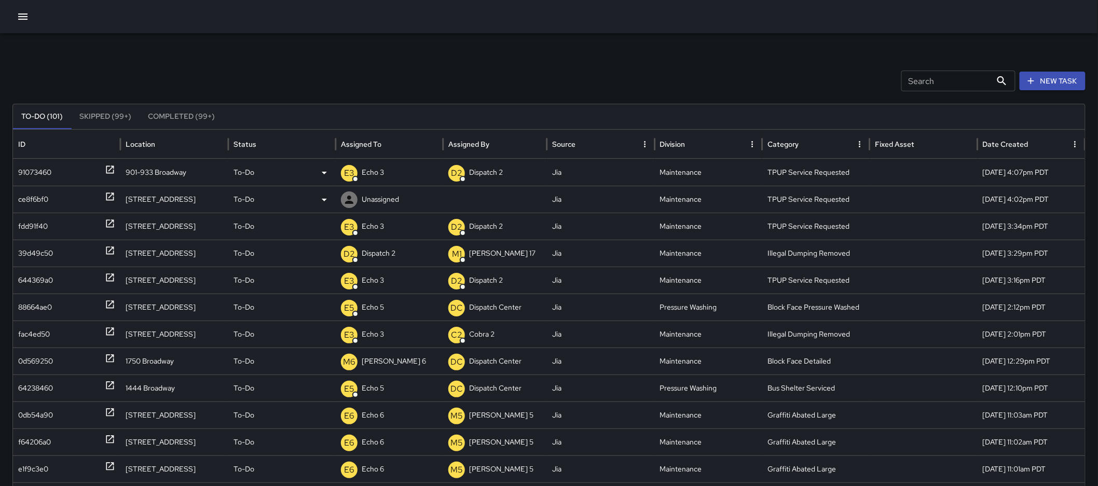
click at [393, 203] on p "Unassigned" at bounding box center [380, 199] width 37 height 26
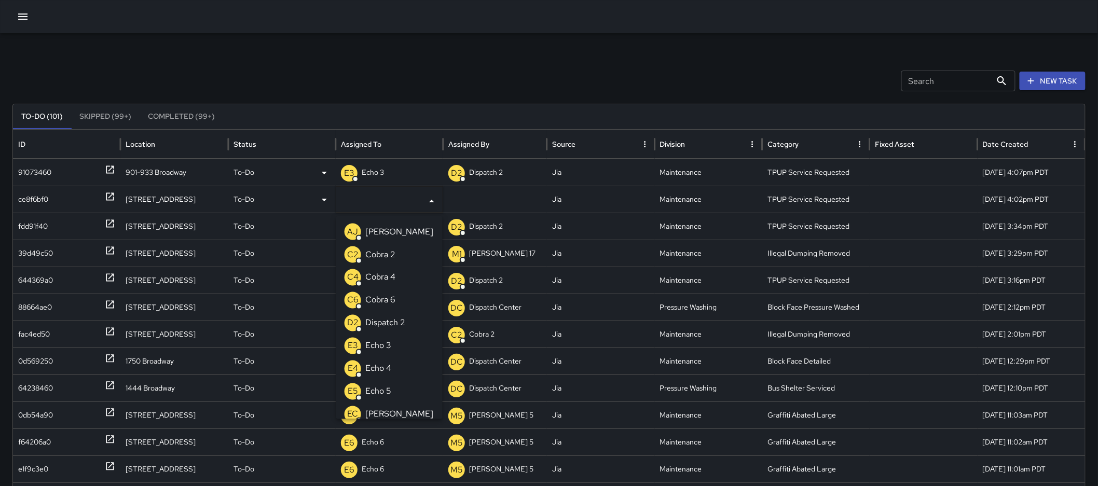
type input "*"
click at [382, 250] on p "Echo 3" at bounding box center [378, 255] width 26 height 12
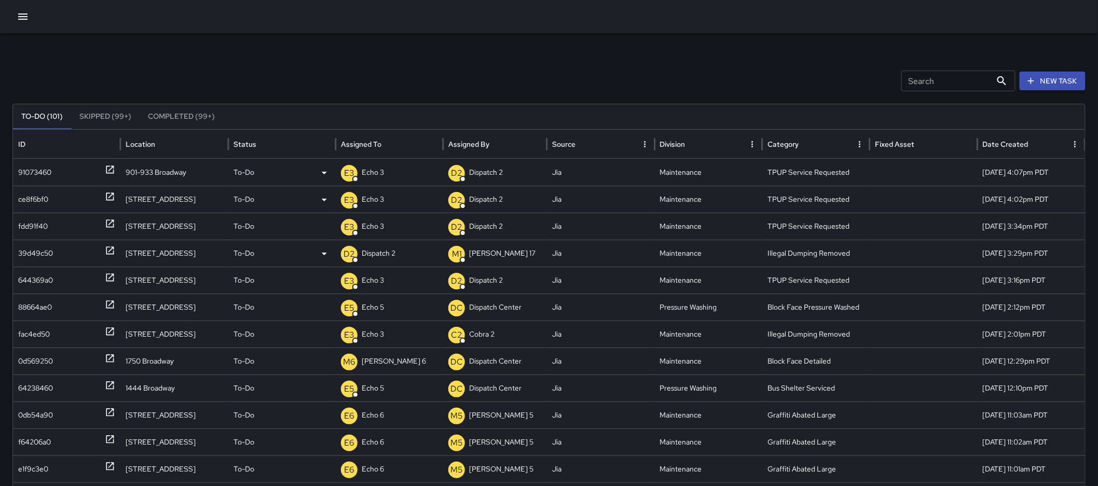
click at [111, 246] on icon at bounding box center [110, 250] width 10 height 10
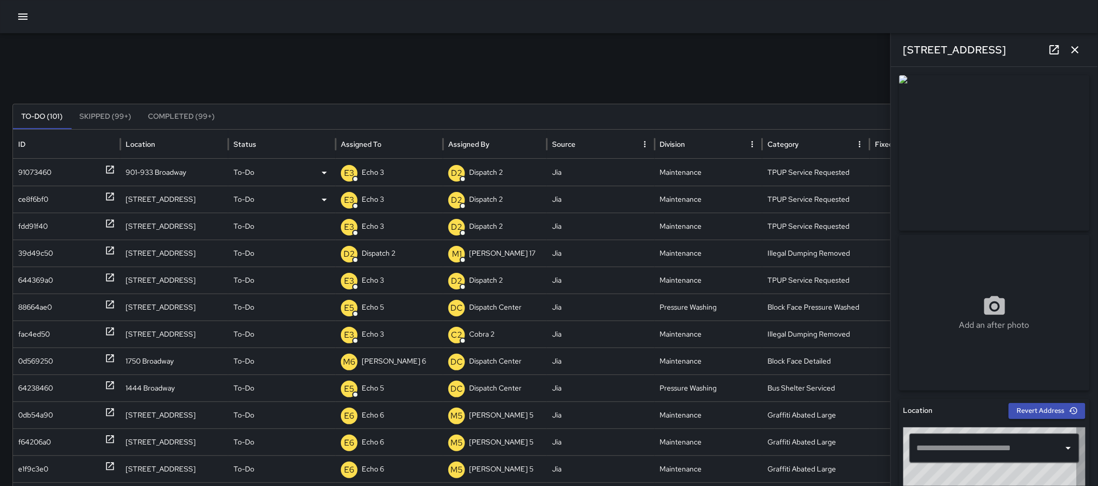
type input "**********"
click at [1069, 45] on icon "button" at bounding box center [1075, 50] width 12 height 12
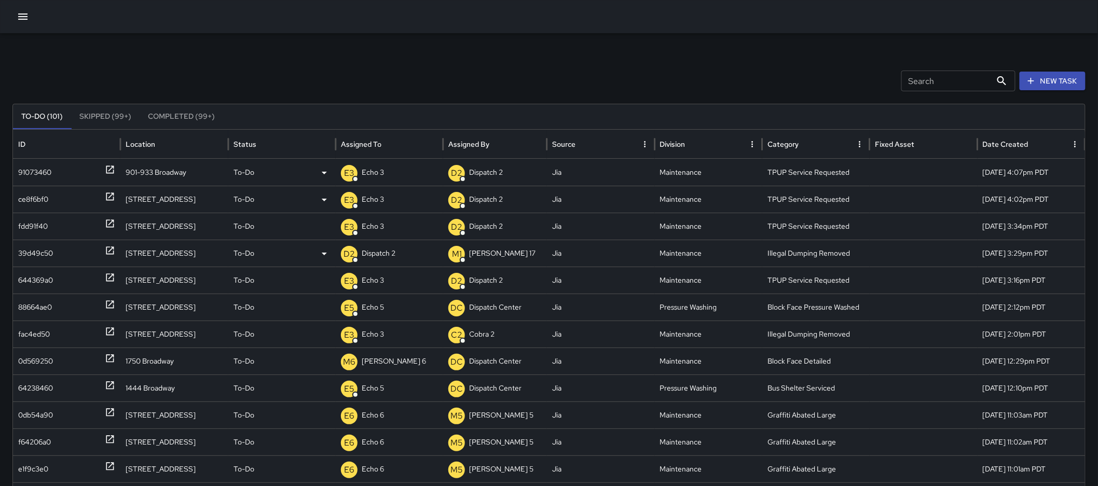
click at [247, 256] on p "To-Do" at bounding box center [244, 253] width 21 height 26
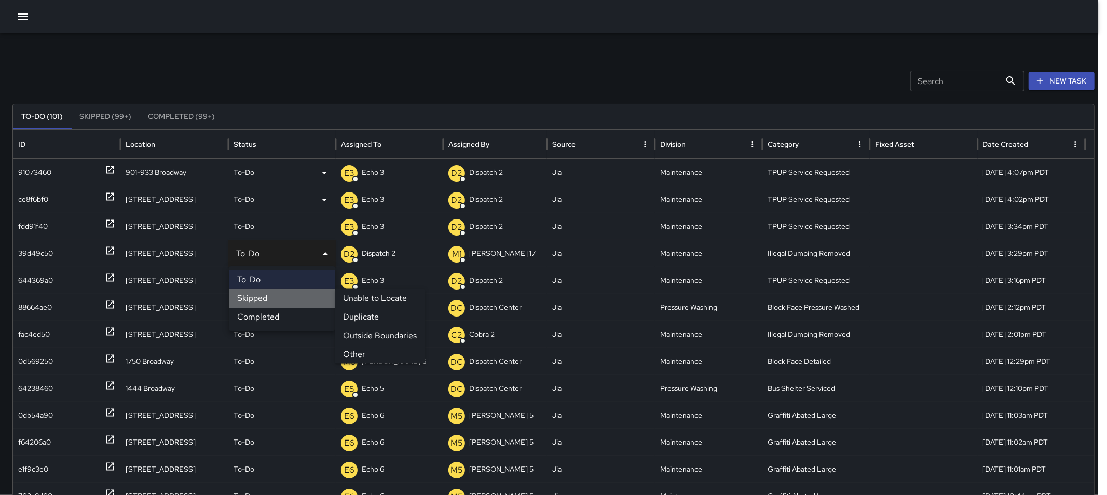
click at [262, 299] on li "Skipped" at bounding box center [282, 298] width 106 height 19
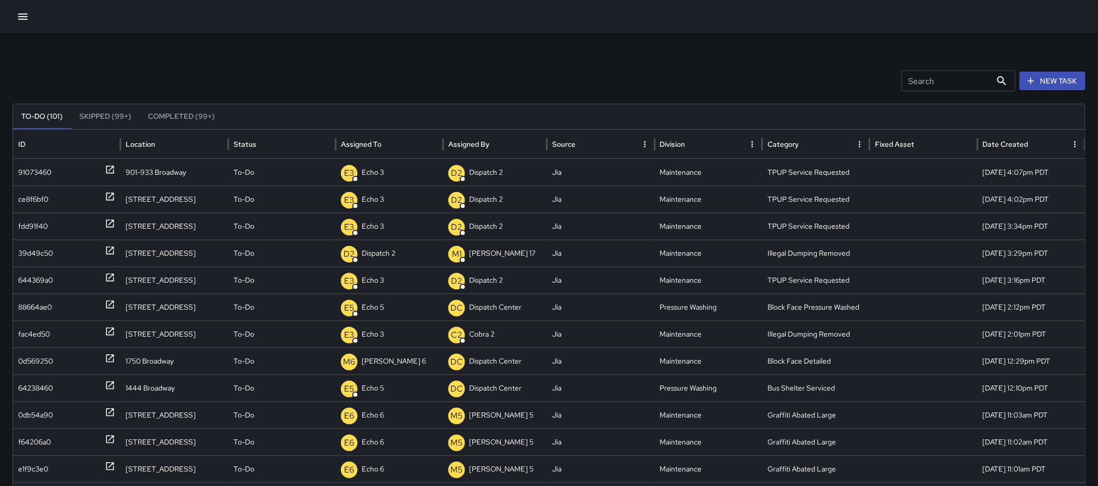
click at [18, 18] on icon "button" at bounding box center [23, 16] width 12 height 12
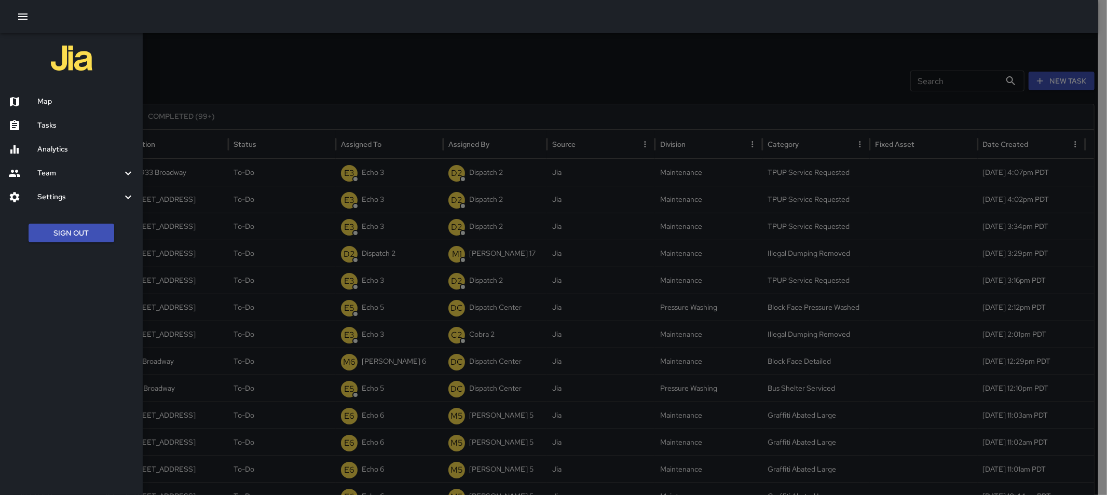
click at [305, 80] on div at bounding box center [553, 247] width 1107 height 495
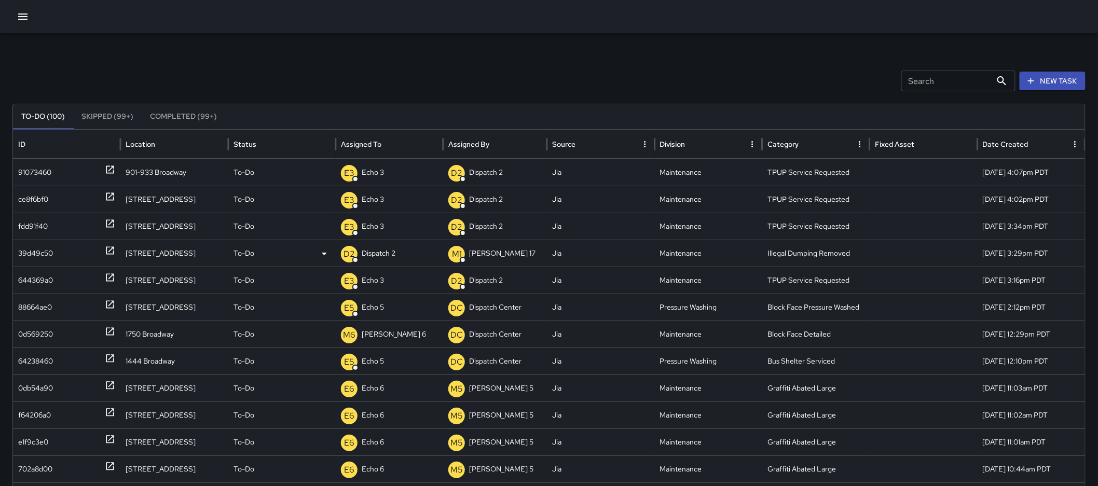
click at [114, 252] on icon at bounding box center [110, 250] width 10 height 10
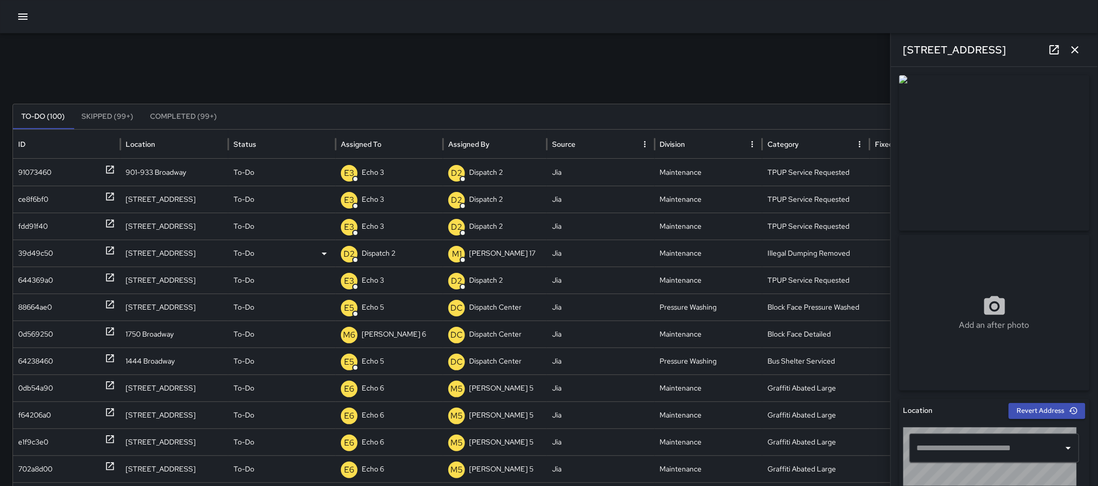
type input "**********"
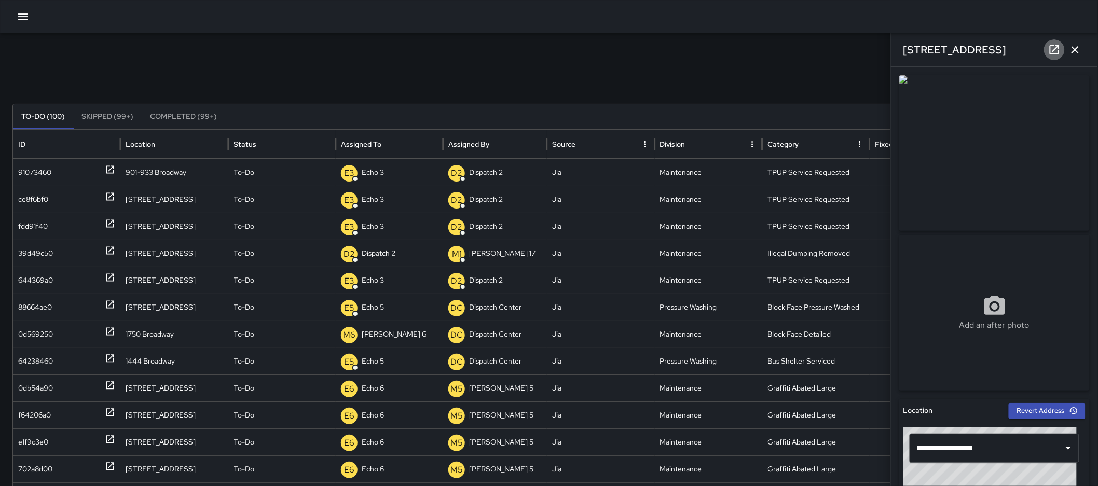
click at [1059, 46] on icon at bounding box center [1054, 49] width 9 height 9
click at [393, 247] on p "Dispatch 2" at bounding box center [379, 253] width 34 height 26
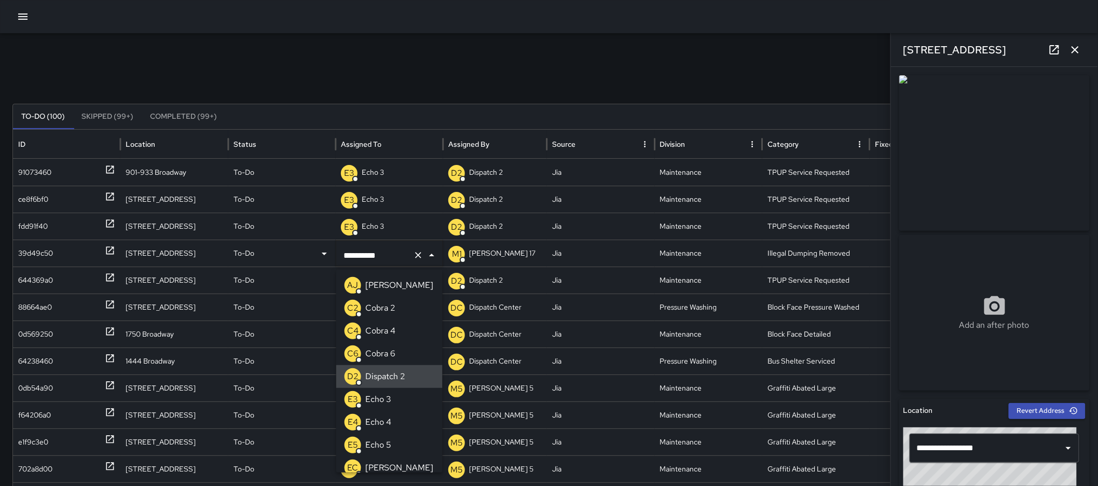
click at [419, 252] on icon "Clear" at bounding box center [418, 255] width 10 height 10
click at [381, 311] on p "Echo 3" at bounding box center [378, 308] width 26 height 12
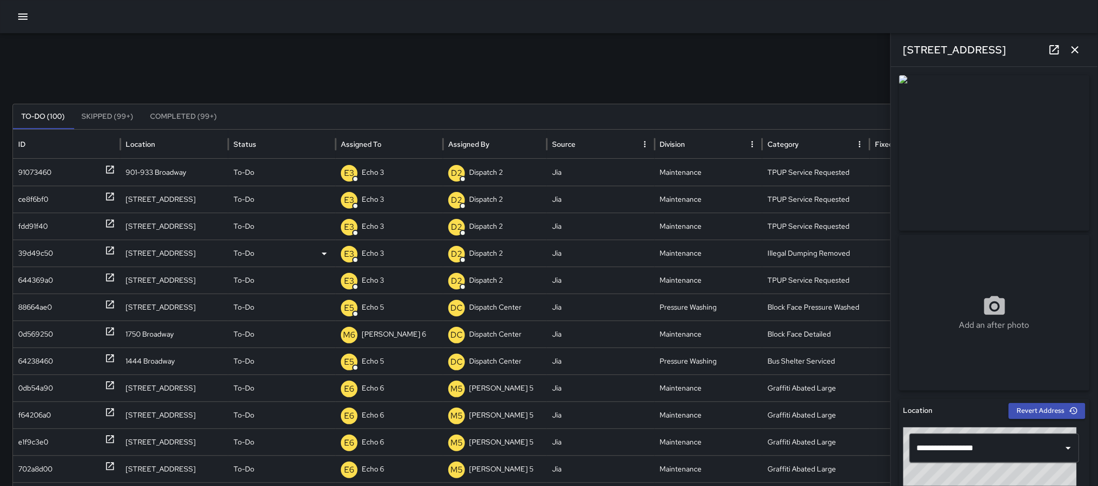
click at [1076, 44] on icon "button" at bounding box center [1075, 50] width 12 height 12
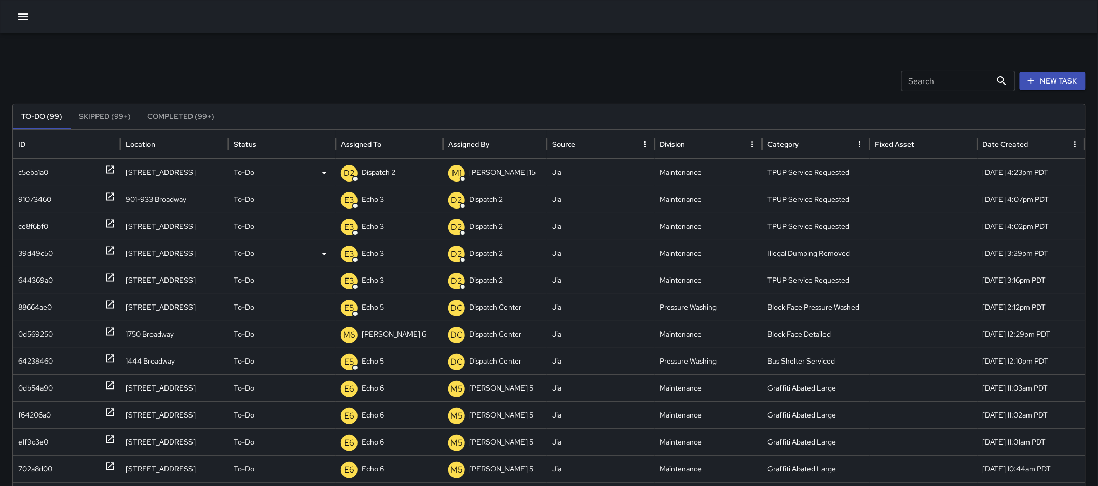
click at [385, 176] on p "Dispatch 2" at bounding box center [379, 172] width 34 height 26
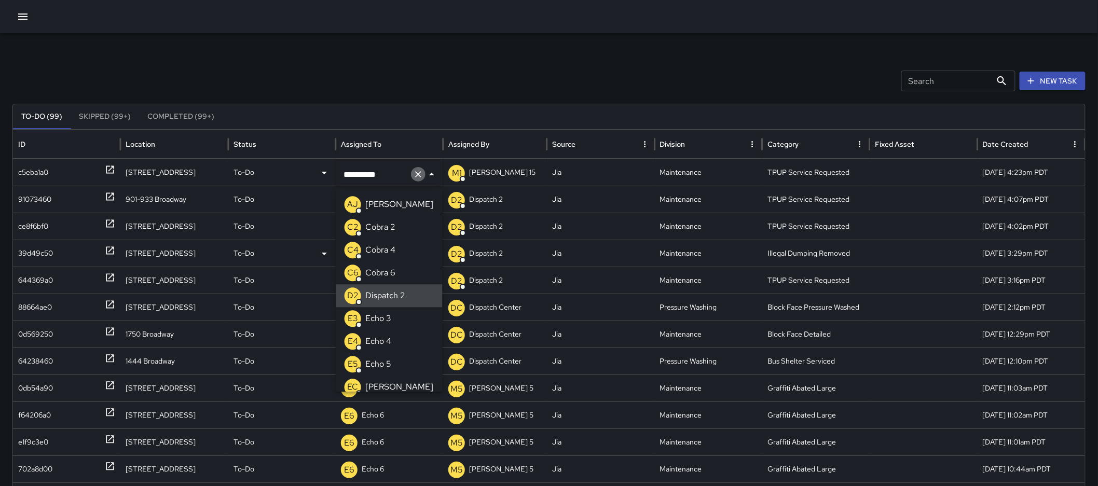
click at [419, 174] on icon "Clear" at bounding box center [418, 174] width 10 height 10
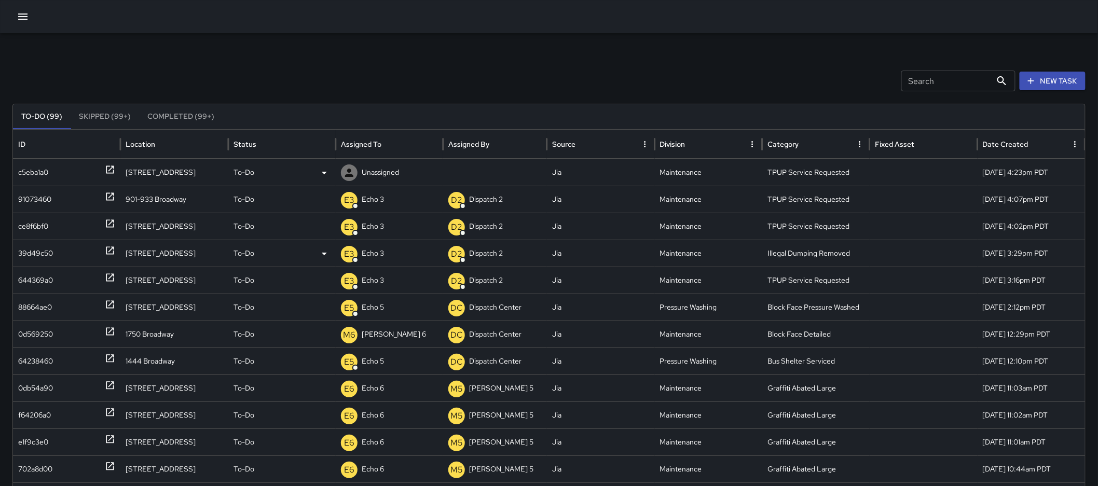
click at [398, 175] on p "Unassigned" at bounding box center [380, 172] width 37 height 26
type input "****"
drag, startPoint x: 358, startPoint y: 180, endPoint x: 339, endPoint y: 184, distance: 19.8
click at [339, 184] on div "**** ​" at bounding box center [389, 174] width 106 height 29
click at [364, 169] on p "Unassigned" at bounding box center [380, 172] width 37 height 26
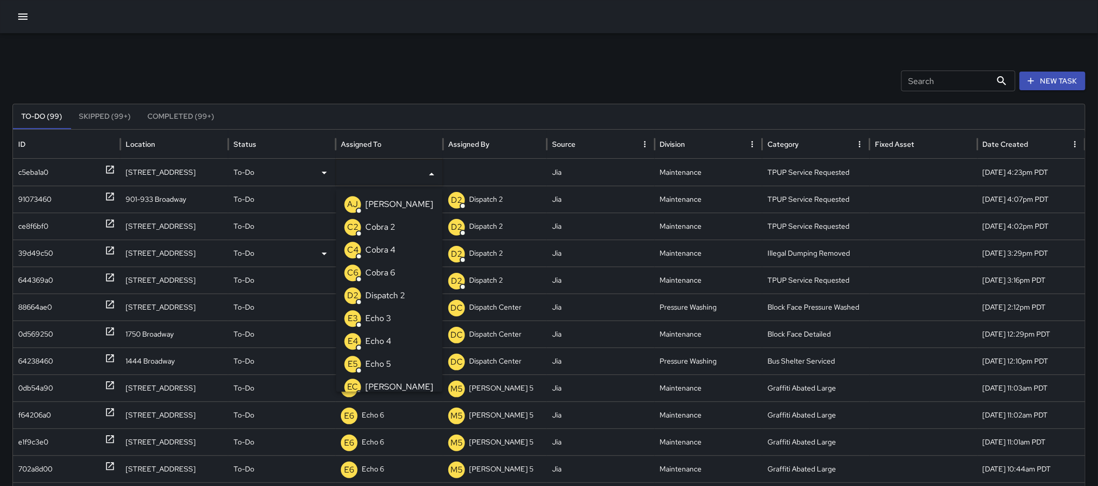
type input "*"
click at [387, 230] on p "Echo 3" at bounding box center [378, 227] width 26 height 12
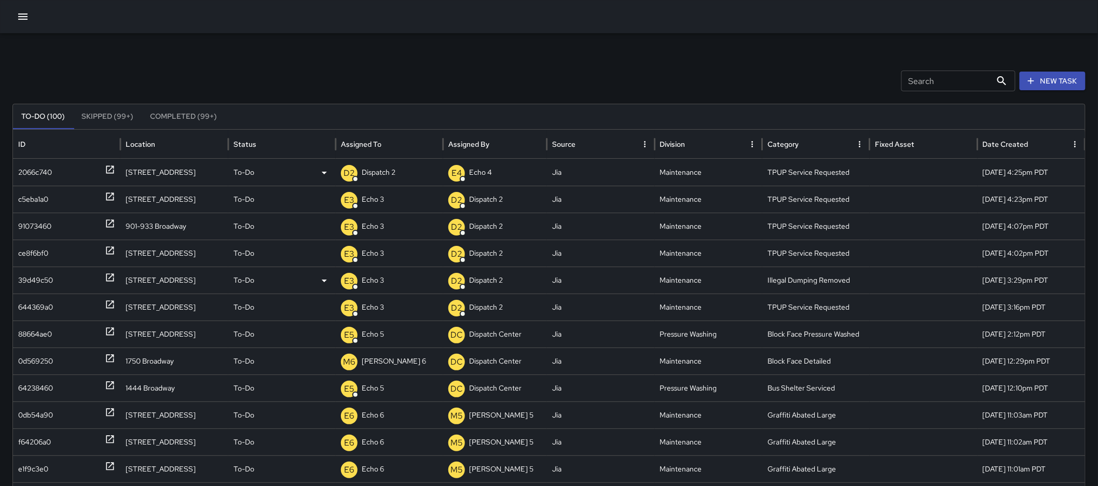
click at [372, 174] on p "Dispatch 2" at bounding box center [379, 172] width 34 height 26
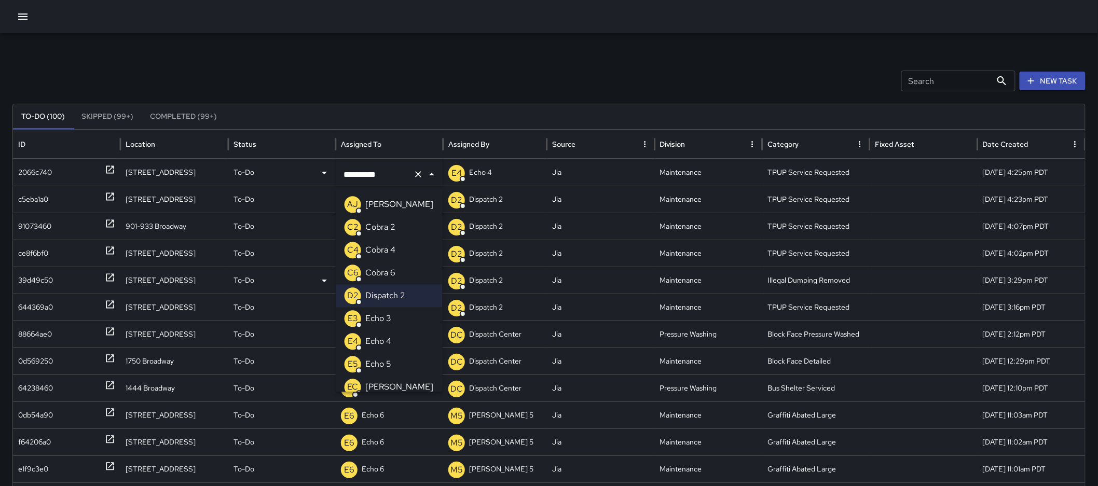
click at [393, 320] on li "E3 Echo 3" at bounding box center [389, 318] width 106 height 23
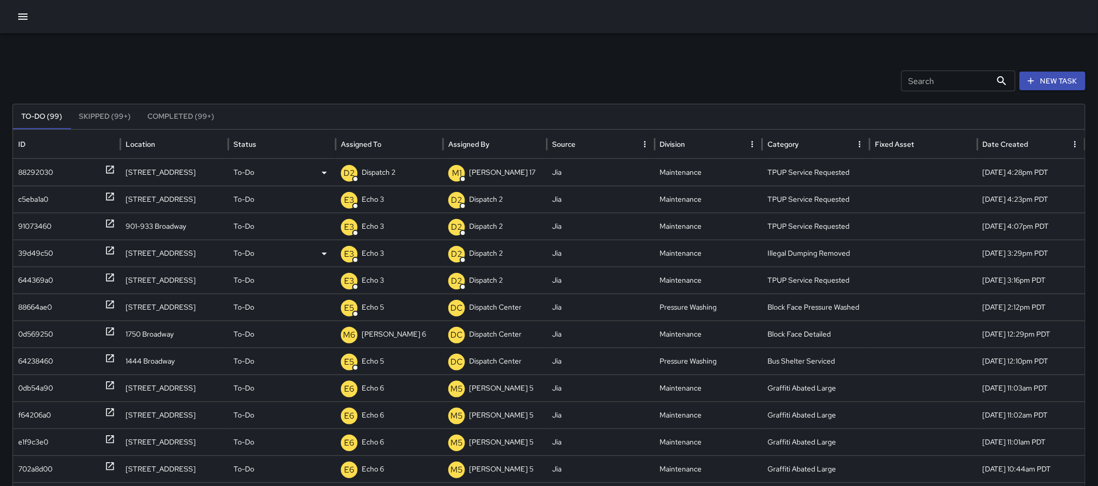
click at [386, 179] on p "Dispatch 2" at bounding box center [379, 172] width 34 height 26
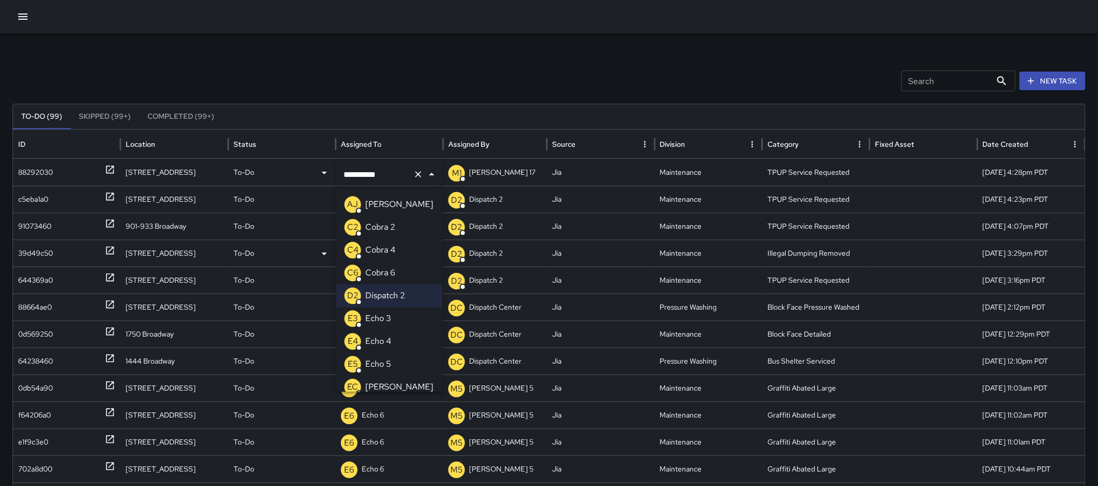
click at [374, 325] on div "E3 Echo 3" at bounding box center [368, 318] width 47 height 17
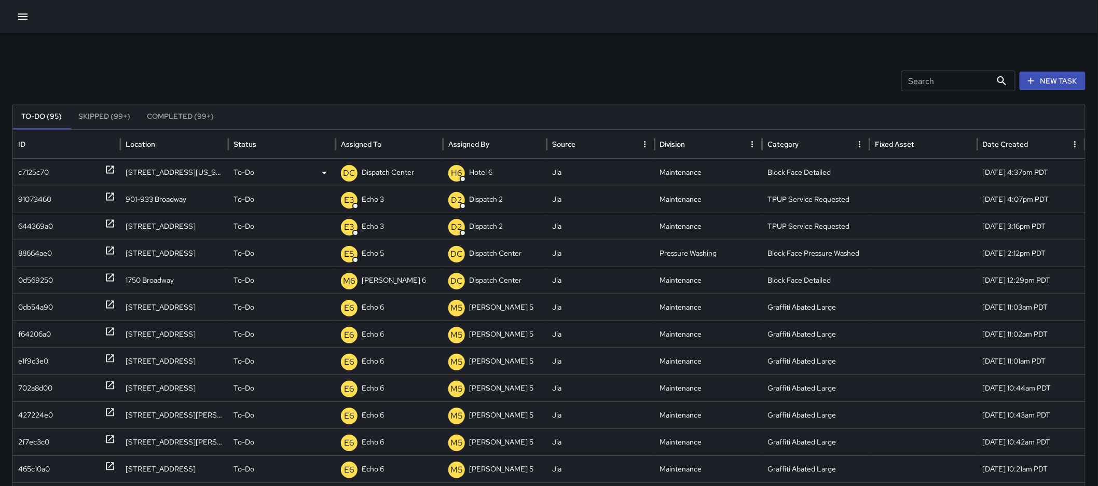
click at [386, 167] on p "Dispatch Center" at bounding box center [388, 172] width 52 height 26
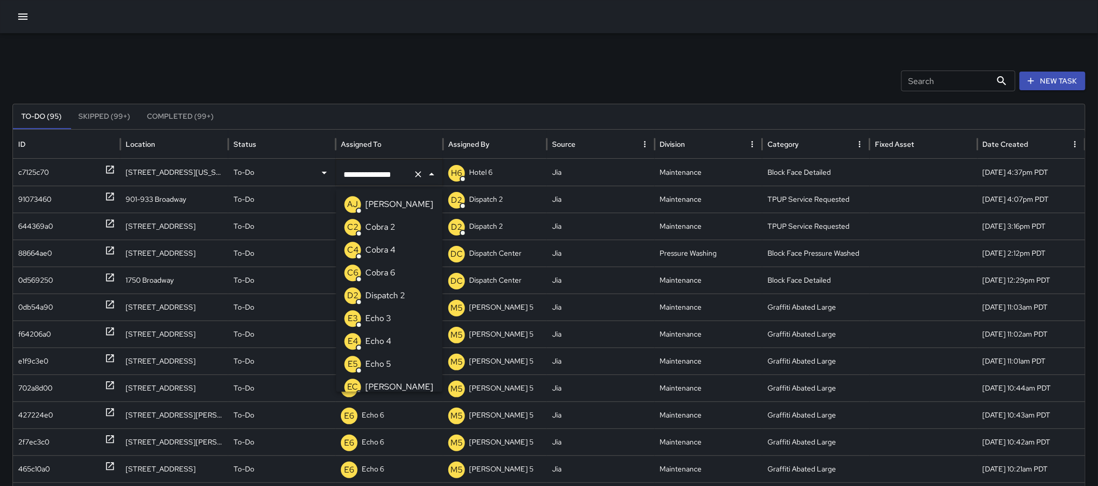
scroll to position [733, 0]
click at [436, 89] on div "Search Search New Task" at bounding box center [548, 81] width 1073 height 21
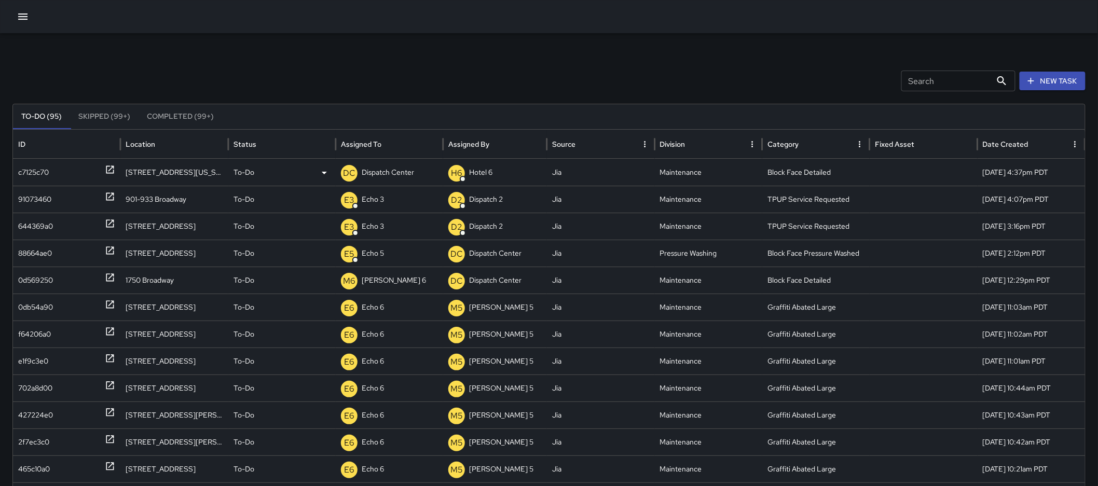
click at [370, 167] on p "Dispatch Center" at bounding box center [388, 172] width 52 height 26
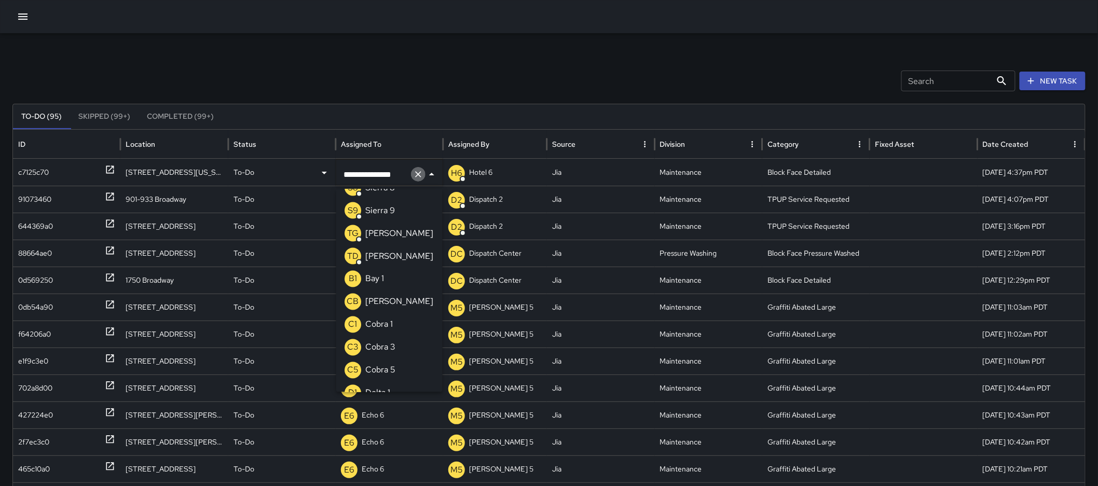
click at [411, 175] on button "Clear" at bounding box center [418, 174] width 15 height 15
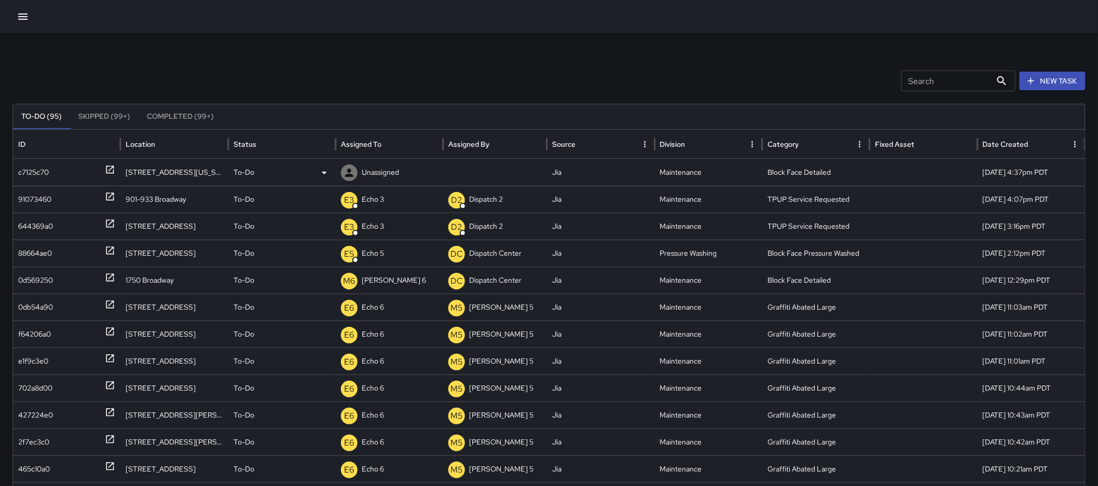
click at [408, 174] on div "Unassigned" at bounding box center [389, 172] width 97 height 26
click at [389, 171] on input "text" at bounding box center [381, 175] width 81 height 20
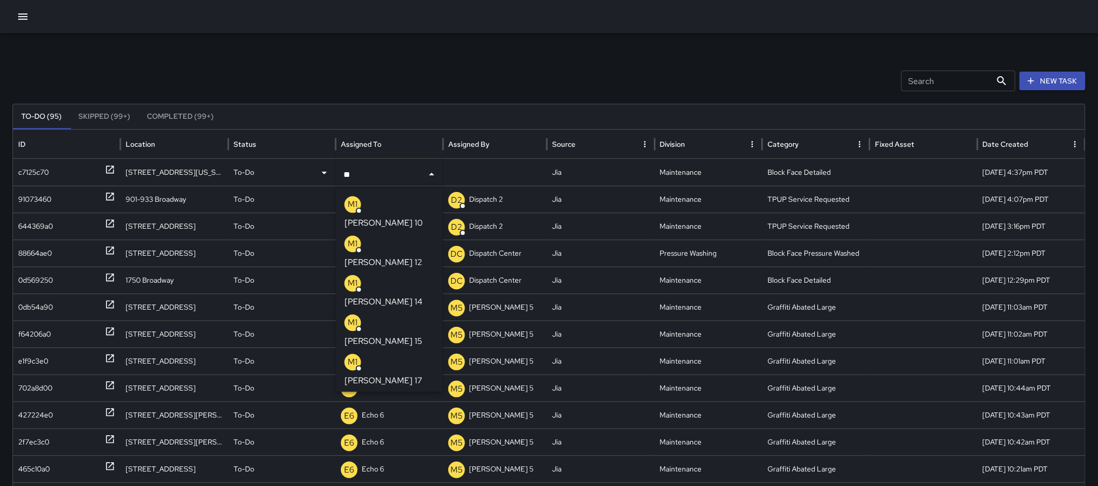
type input "*"
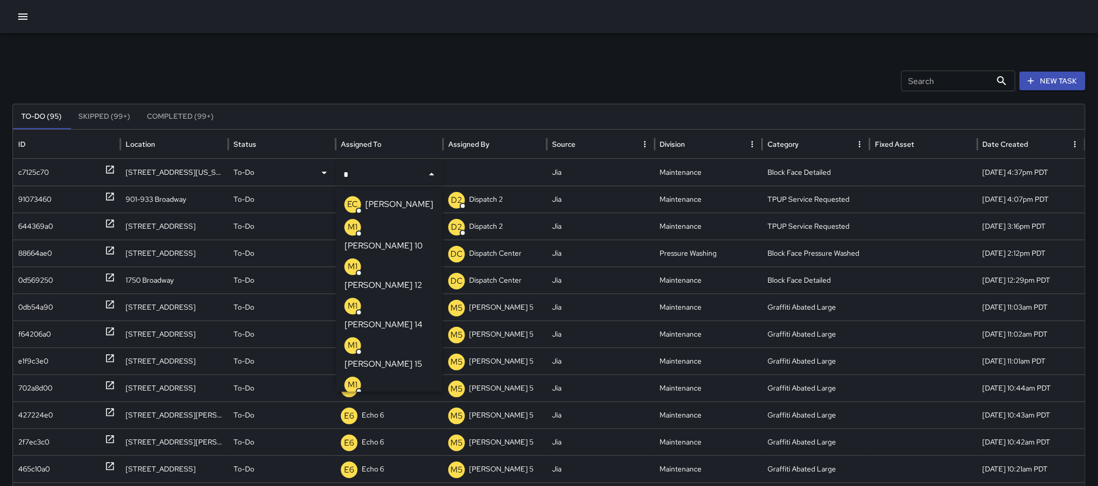
type input "**"
click at [392, 295] on li "M1 Mike 14" at bounding box center [389, 314] width 106 height 39
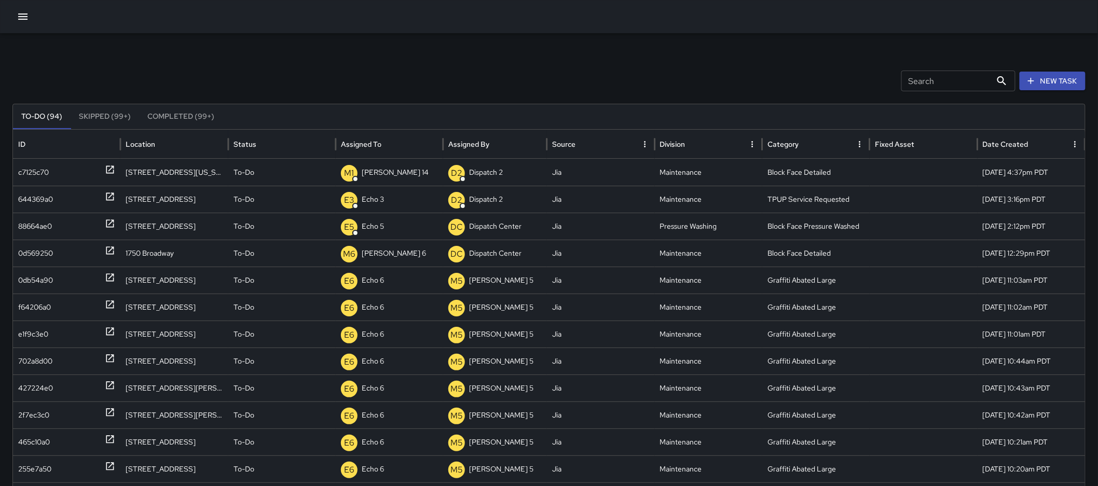
click at [28, 18] on icon "button" at bounding box center [23, 16] width 12 height 12
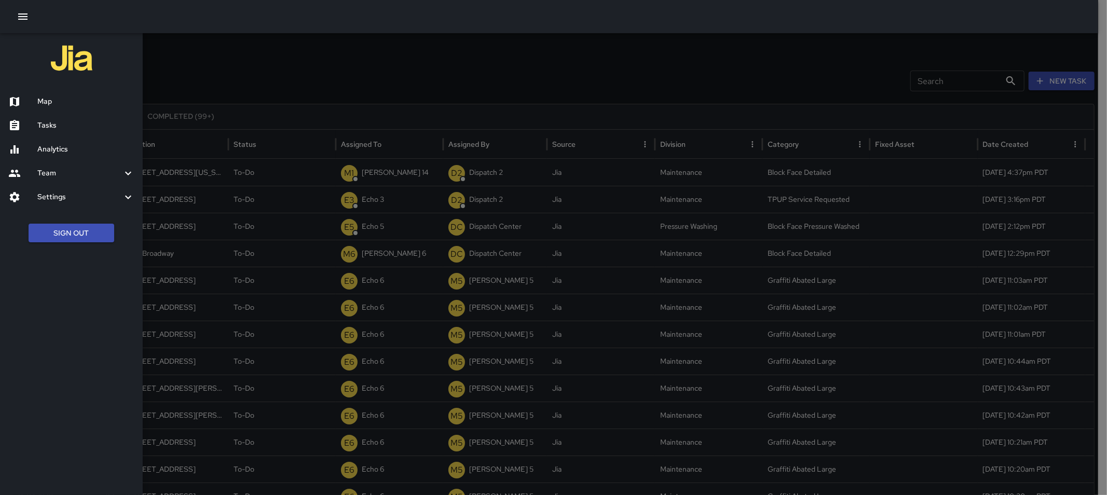
click at [86, 233] on button "Sign Out" at bounding box center [72, 233] width 86 height 19
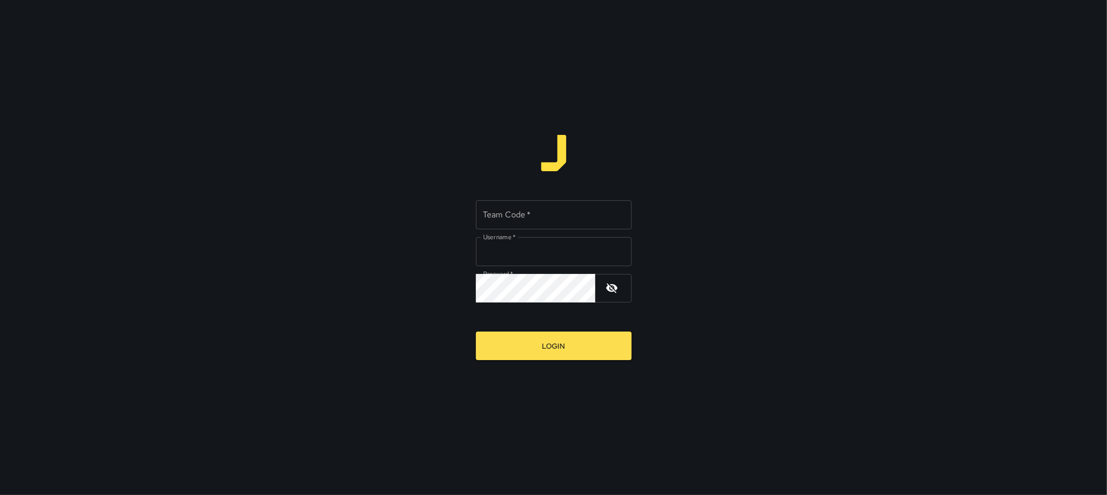
type input "*********"
click at [509, 211] on input "Team Code   *" at bounding box center [554, 214] width 156 height 29
type input "****"
click at [554, 332] on form "Team Code   * **** Team Code   * Username   * ********* Username   * Password  …" at bounding box center [554, 265] width 156 height 189
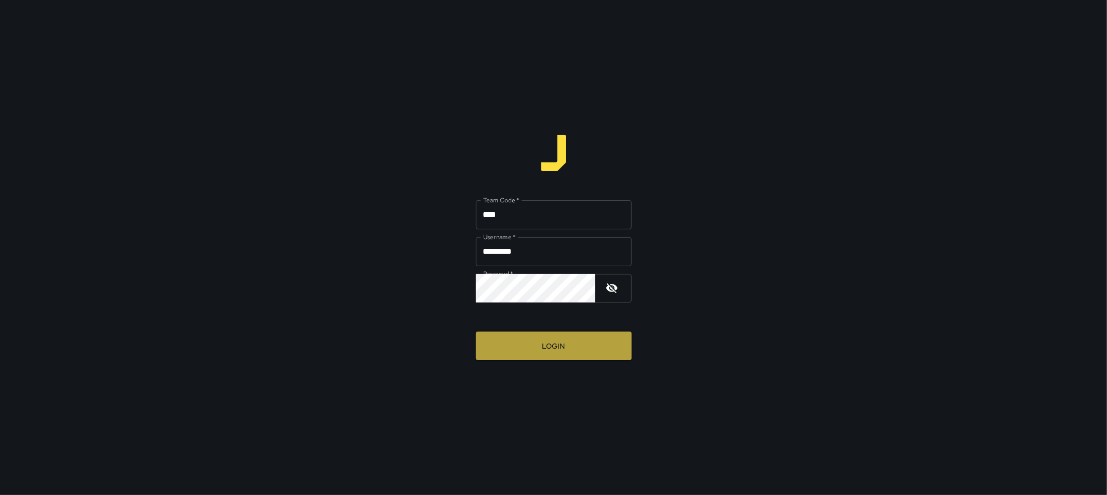
click at [552, 336] on button "Login" at bounding box center [554, 346] width 156 height 29
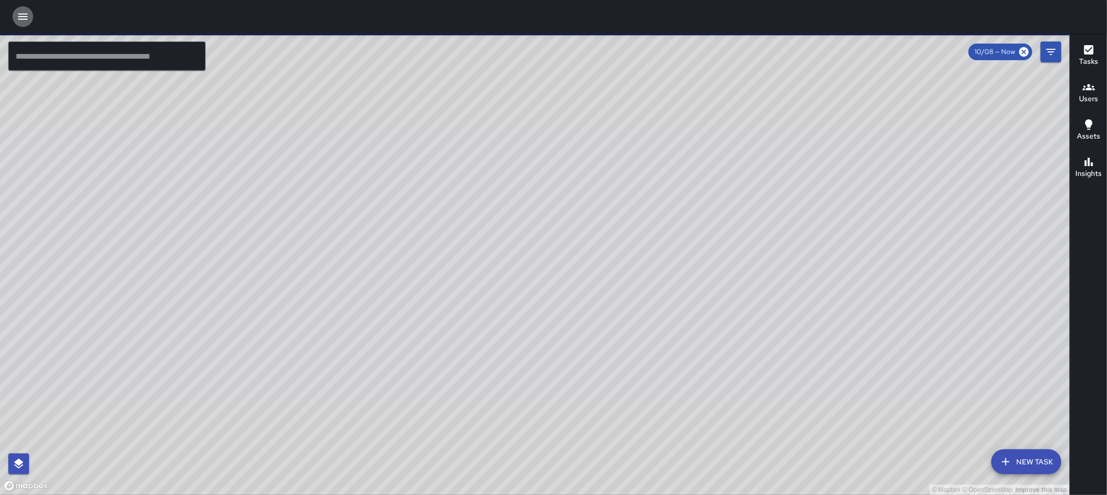
click at [14, 19] on button "button" at bounding box center [22, 16] width 21 height 21
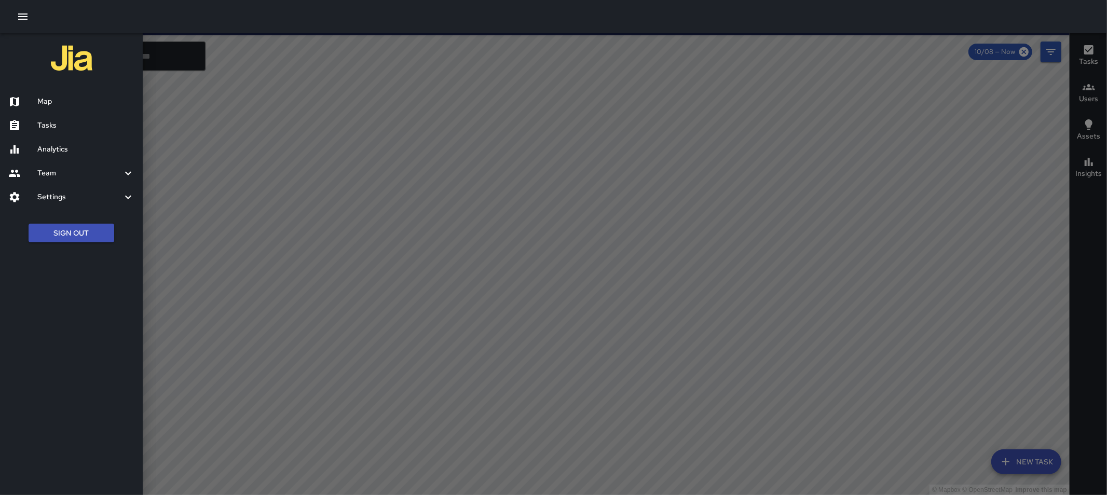
click at [87, 126] on h6 "Tasks" at bounding box center [85, 125] width 97 height 11
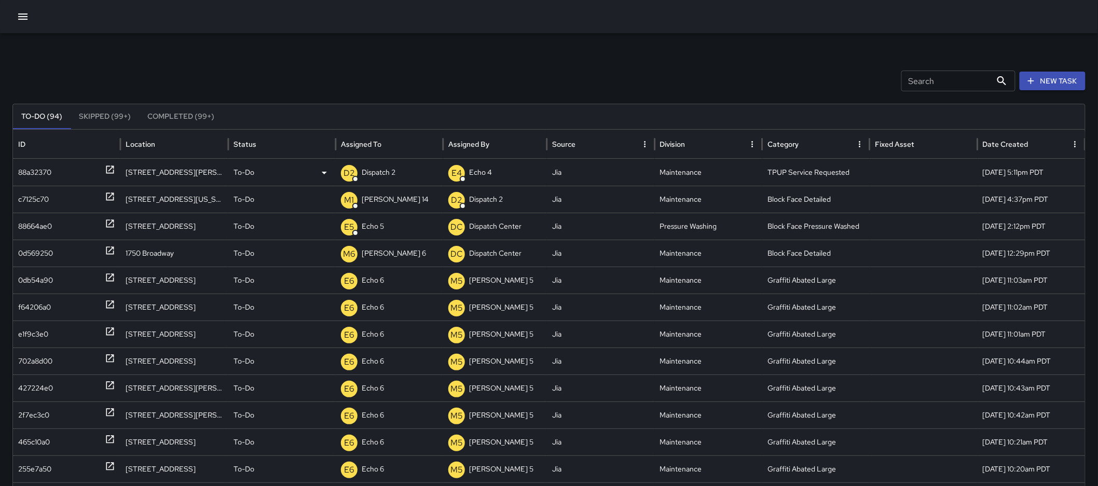
click at [402, 171] on div "D2 Dispatch 2" at bounding box center [389, 172] width 97 height 26
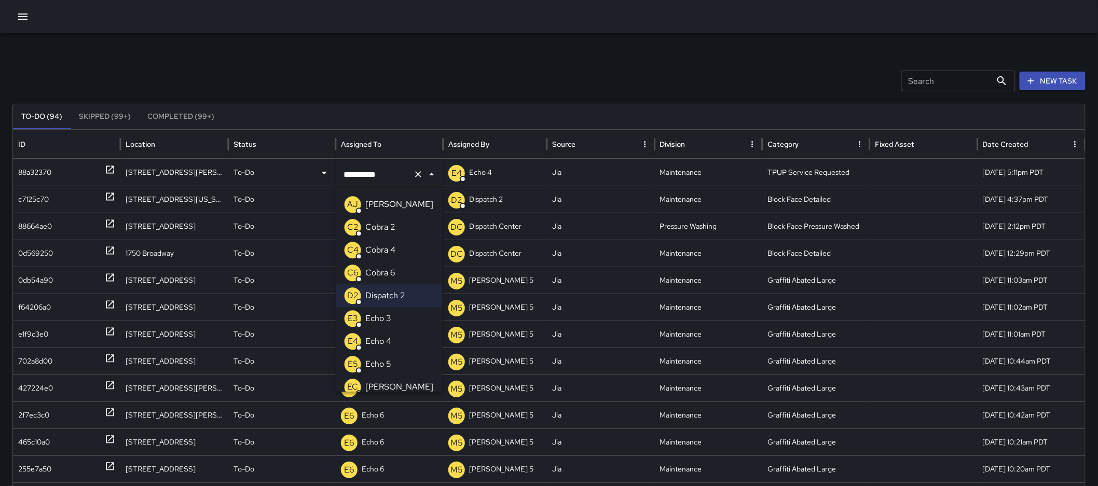
click at [391, 320] on li "E3 Echo 3" at bounding box center [389, 318] width 106 height 23
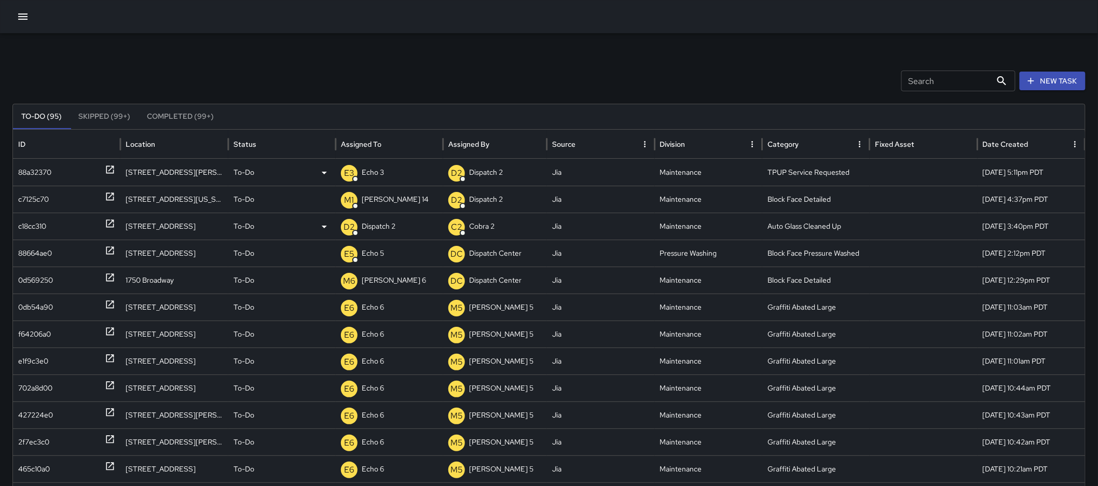
click at [111, 223] on icon at bounding box center [110, 224] width 8 height 8
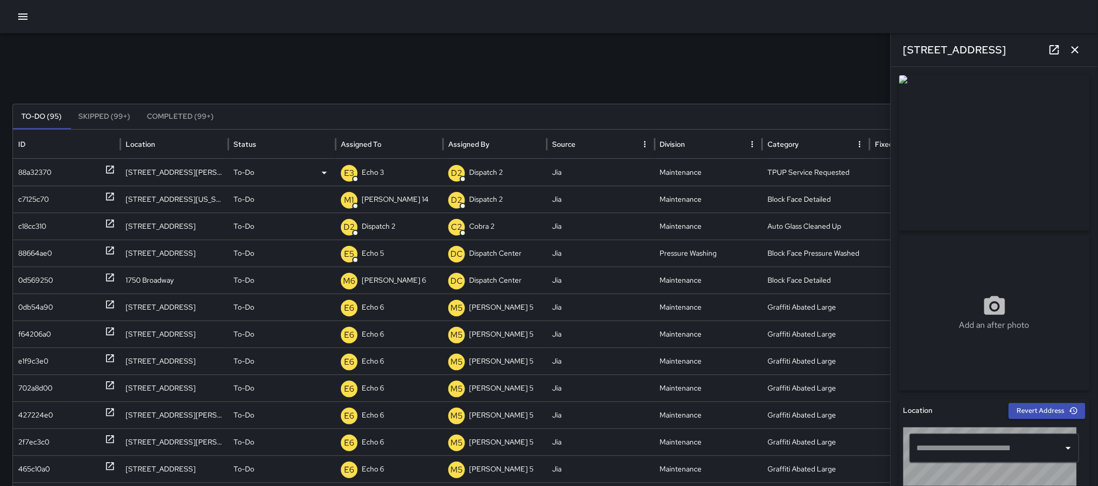
type input "**********"
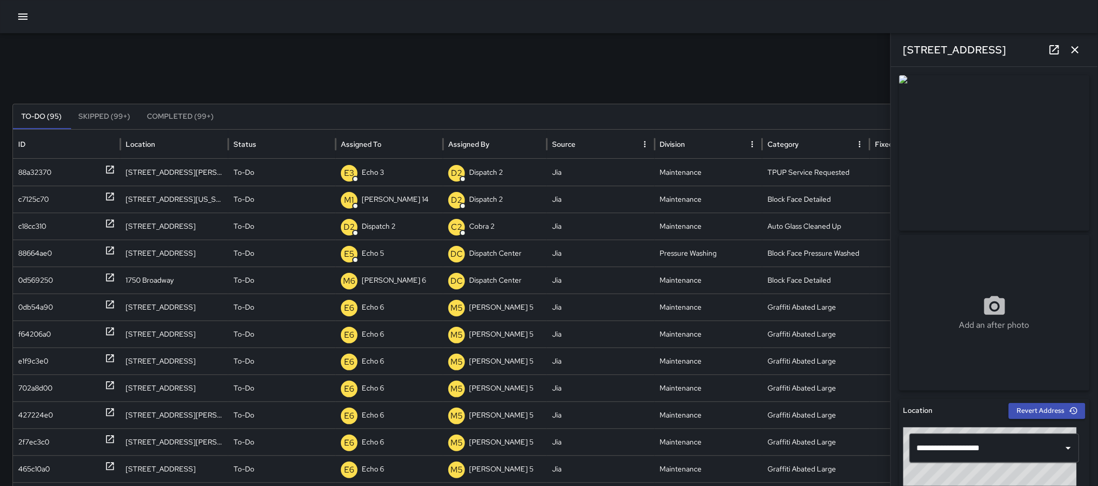
drag, startPoint x: 1007, startPoint y: 50, endPoint x: 900, endPoint y: 53, distance: 106.4
click at [900, 53] on div "[STREET_ADDRESS]" at bounding box center [994, 49] width 207 height 33
copy h6 "[STREET_ADDRESS]"
click at [371, 232] on p "Dispatch 2" at bounding box center [379, 226] width 34 height 26
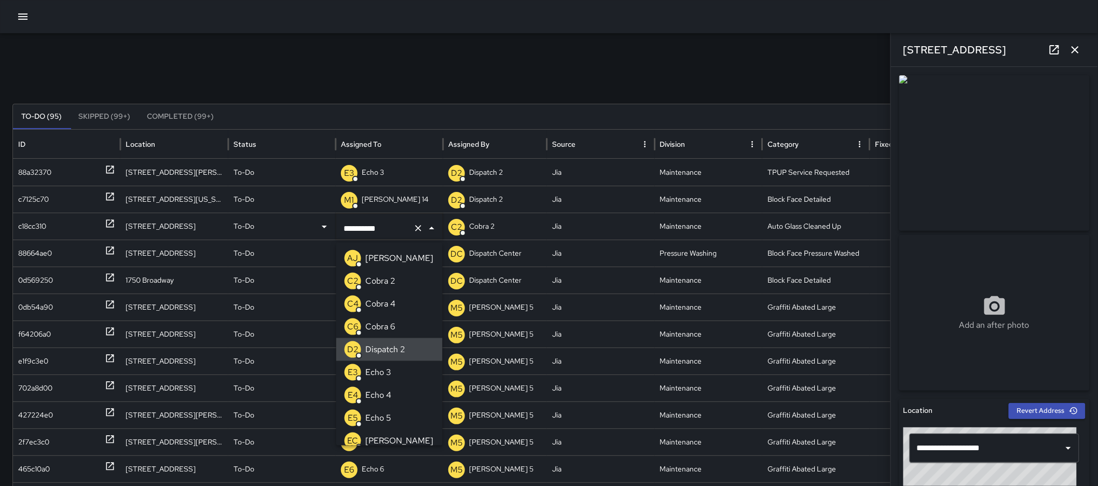
click at [415, 228] on icon "Clear" at bounding box center [418, 228] width 10 height 10
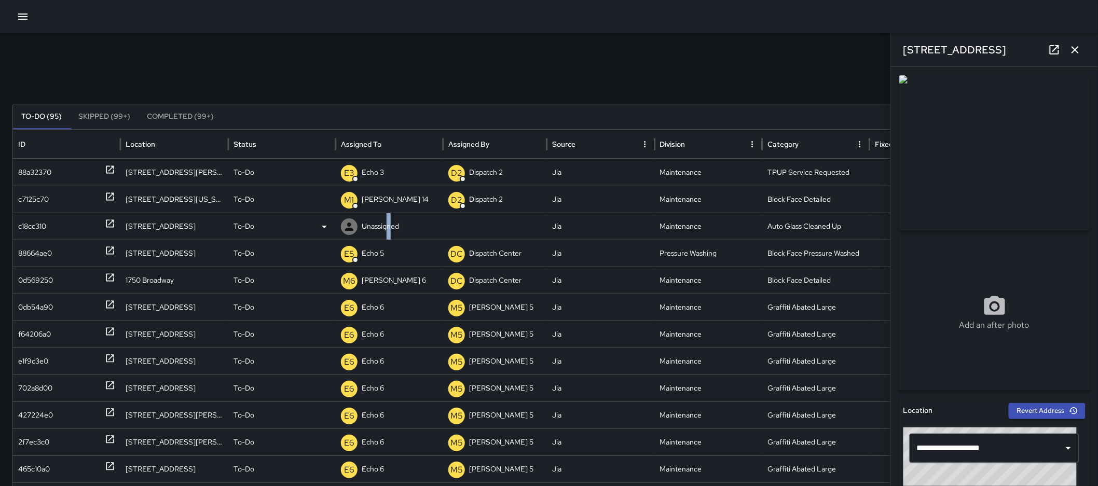
click at [387, 231] on p "Unassigned" at bounding box center [380, 226] width 37 height 26
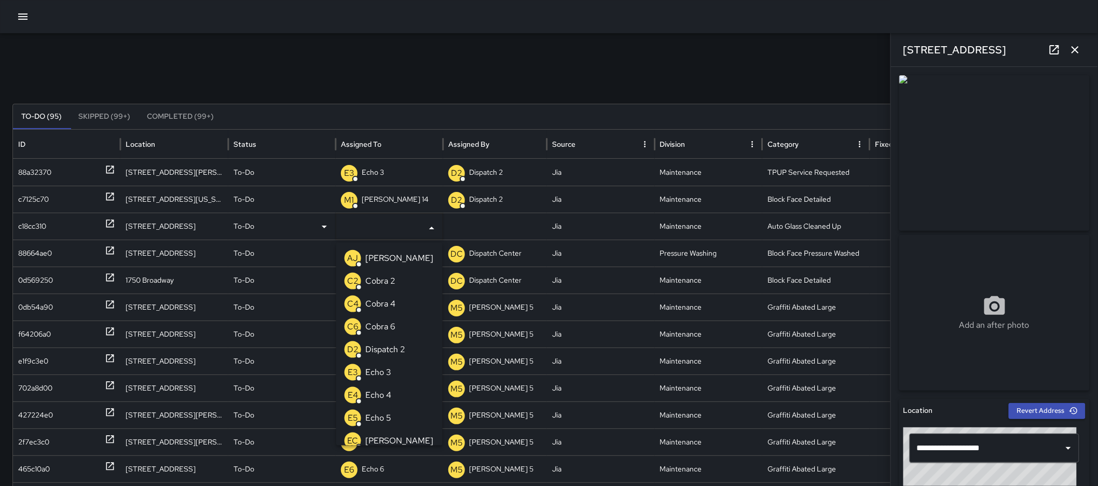
click at [388, 230] on input "text" at bounding box center [381, 228] width 81 height 20
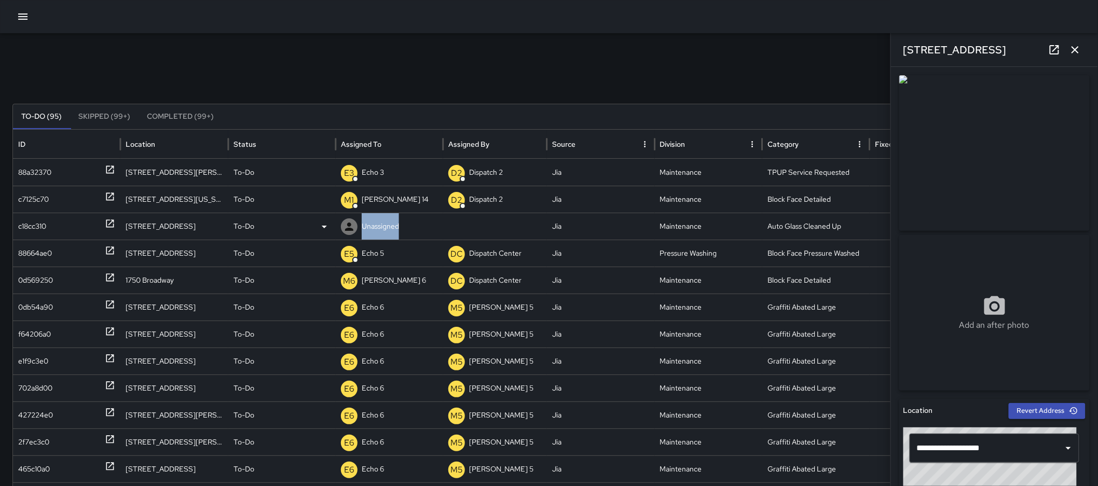
click at [388, 230] on p "Unassigned" at bounding box center [380, 226] width 37 height 26
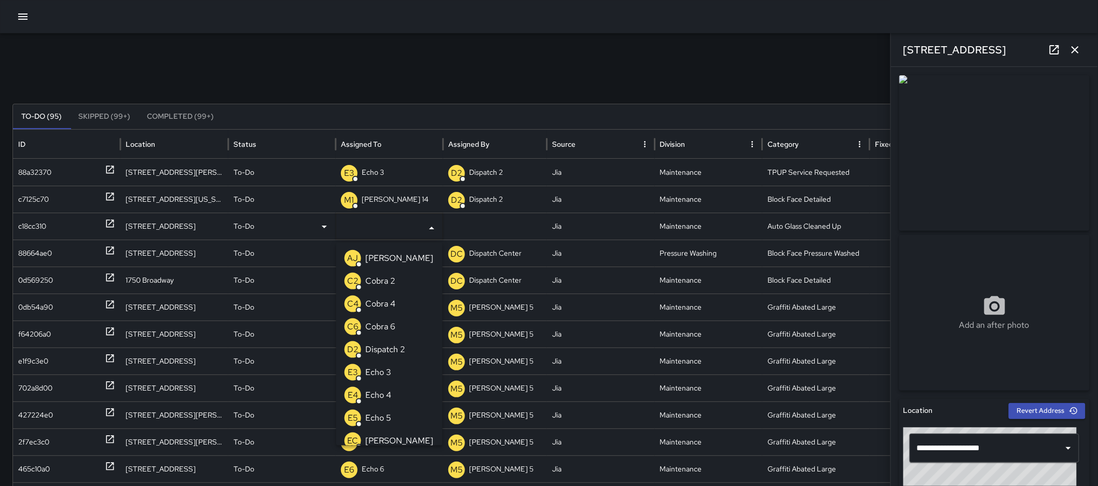
click at [388, 230] on input "text" at bounding box center [381, 228] width 81 height 20
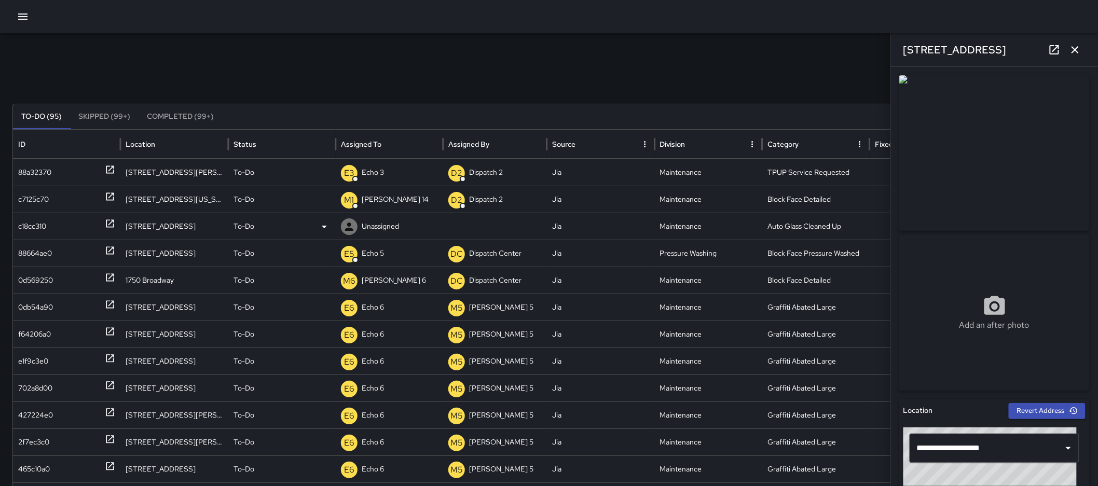
click at [388, 230] on p "Unassigned" at bounding box center [380, 226] width 37 height 26
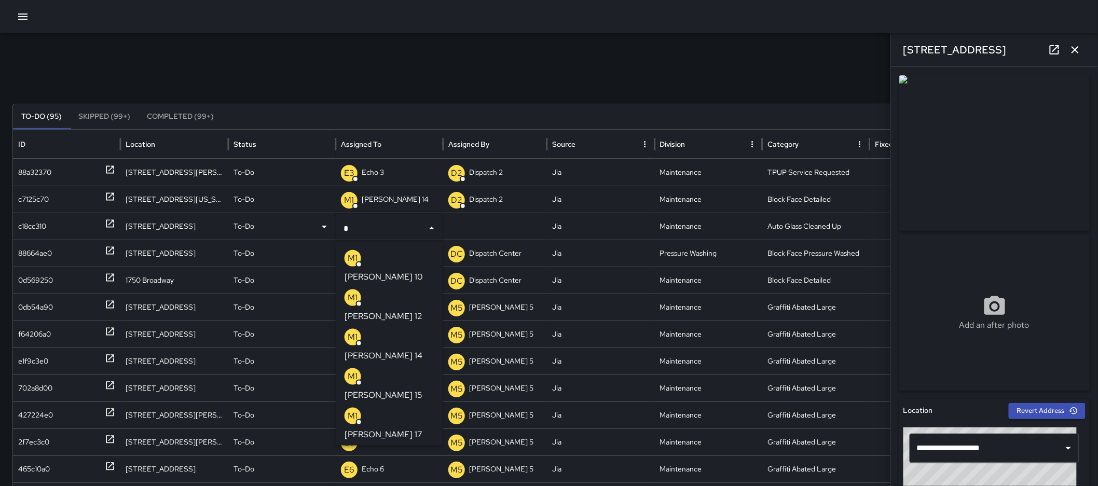
type input "**"
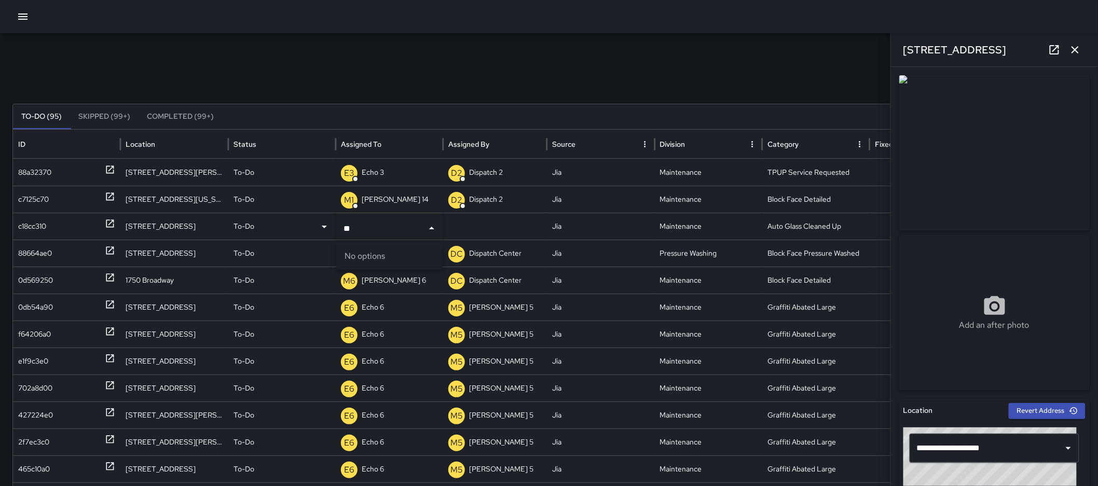
drag, startPoint x: 345, startPoint y: 228, endPoint x: 336, endPoint y: 229, distance: 8.3
click at [336, 229] on div "** ​" at bounding box center [389, 228] width 106 height 29
click at [357, 222] on div at bounding box center [349, 226] width 17 height 17
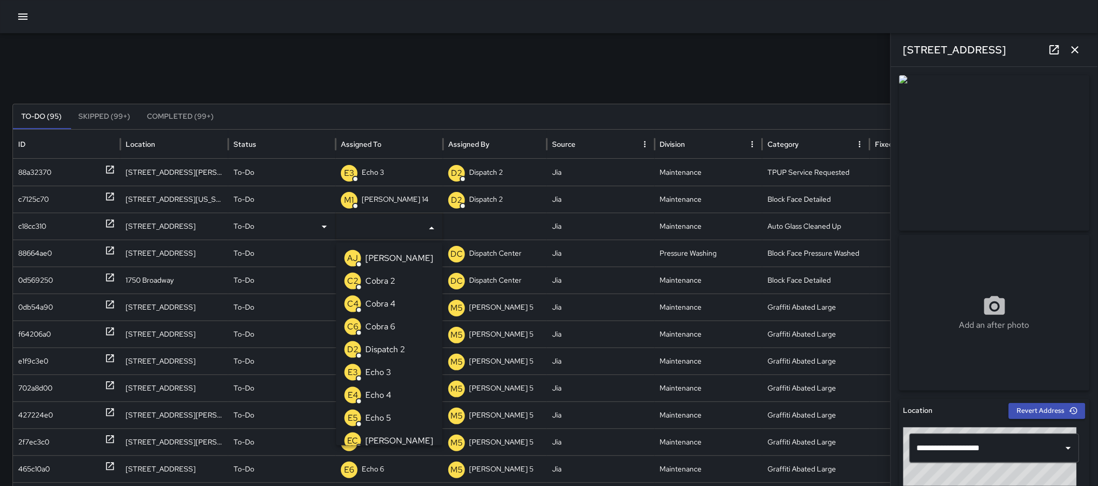
type input "*"
click at [364, 221] on input "*" at bounding box center [381, 228] width 81 height 20
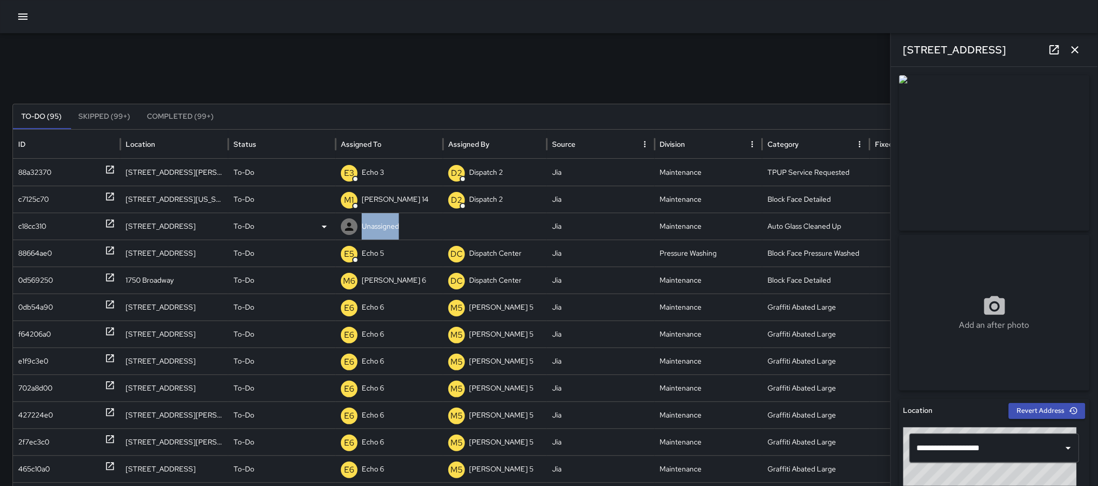
click at [364, 221] on p "Unassigned" at bounding box center [380, 226] width 37 height 26
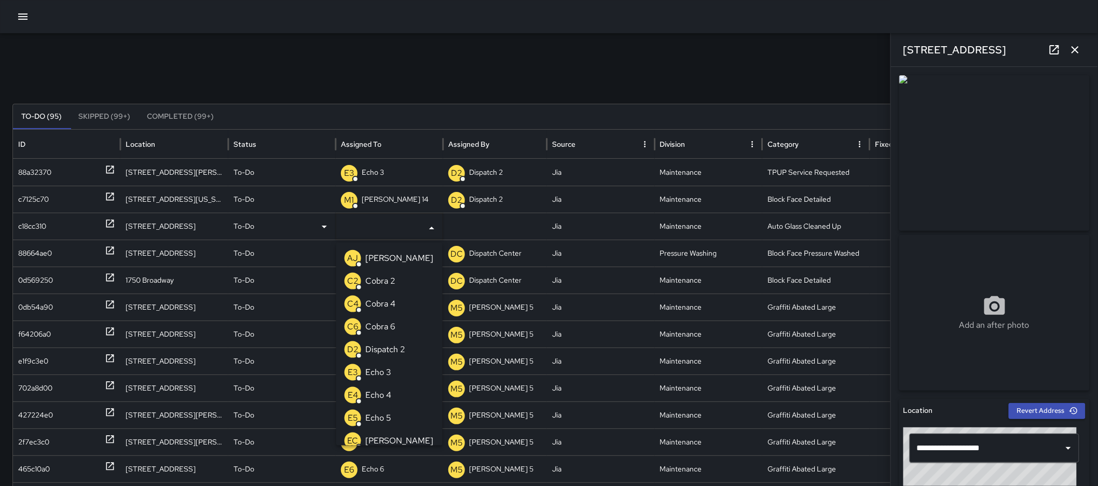
type input "*"
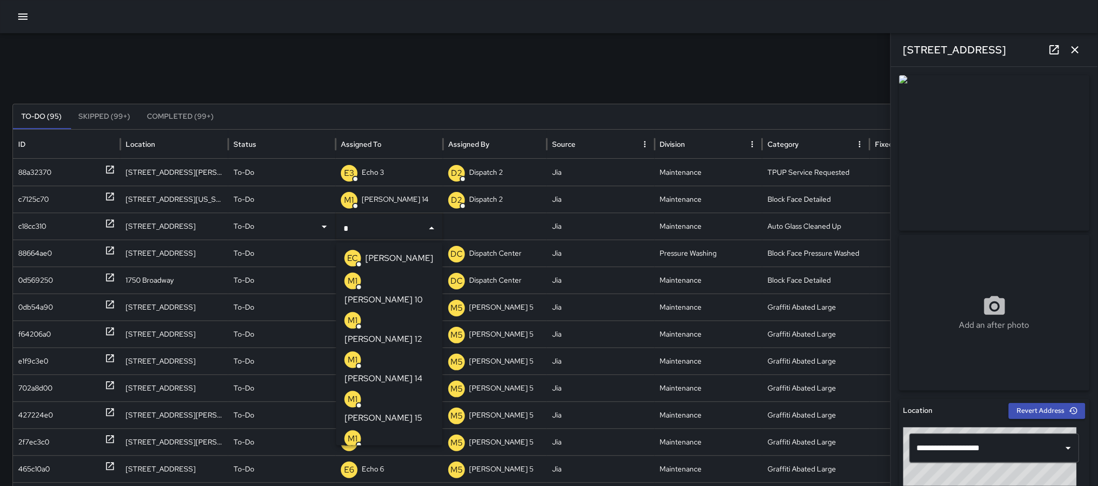
click at [386, 412] on p "[PERSON_NAME] 15" at bounding box center [384, 418] width 78 height 12
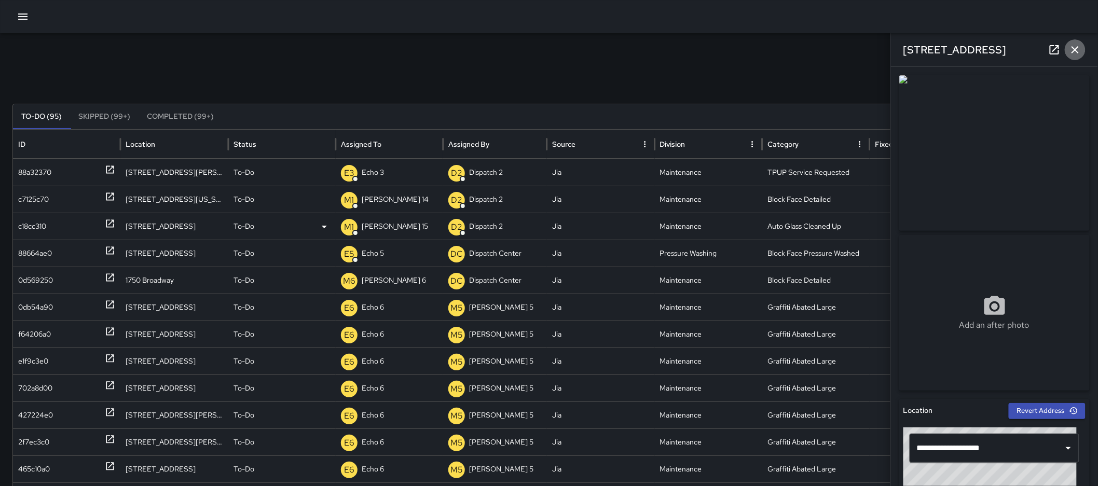
click at [1079, 55] on icon "button" at bounding box center [1075, 50] width 12 height 12
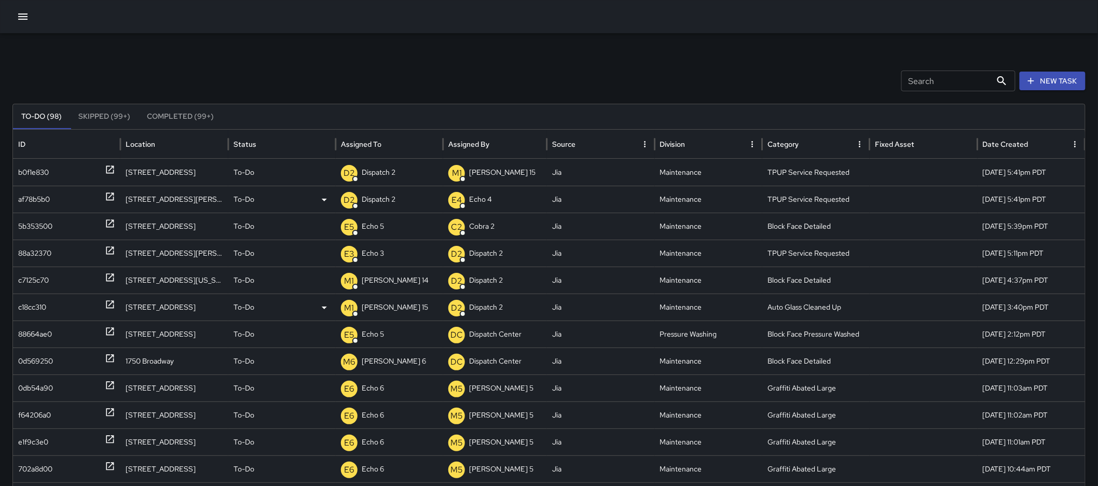
click at [376, 207] on p "Dispatch 2" at bounding box center [379, 199] width 34 height 26
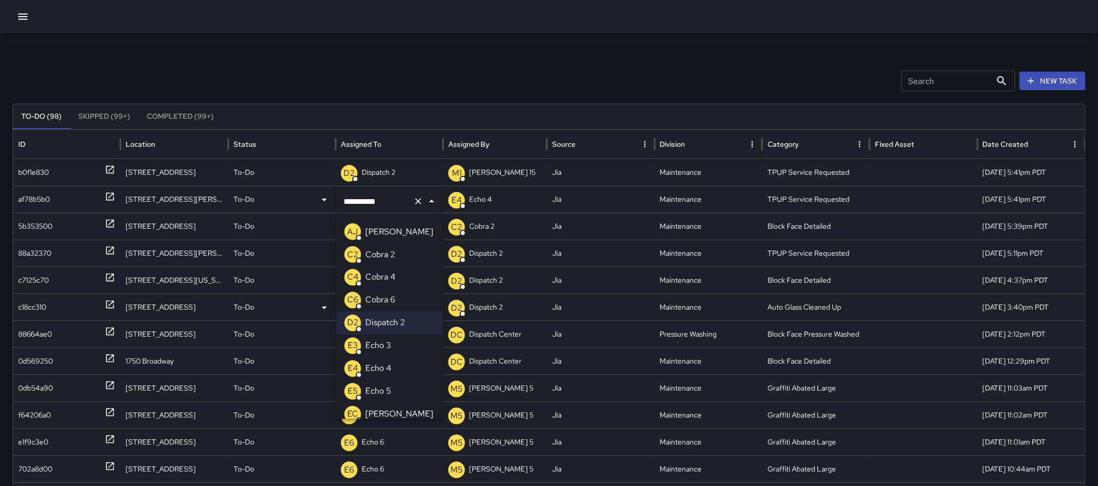
click at [388, 346] on p "Echo 3" at bounding box center [378, 346] width 26 height 12
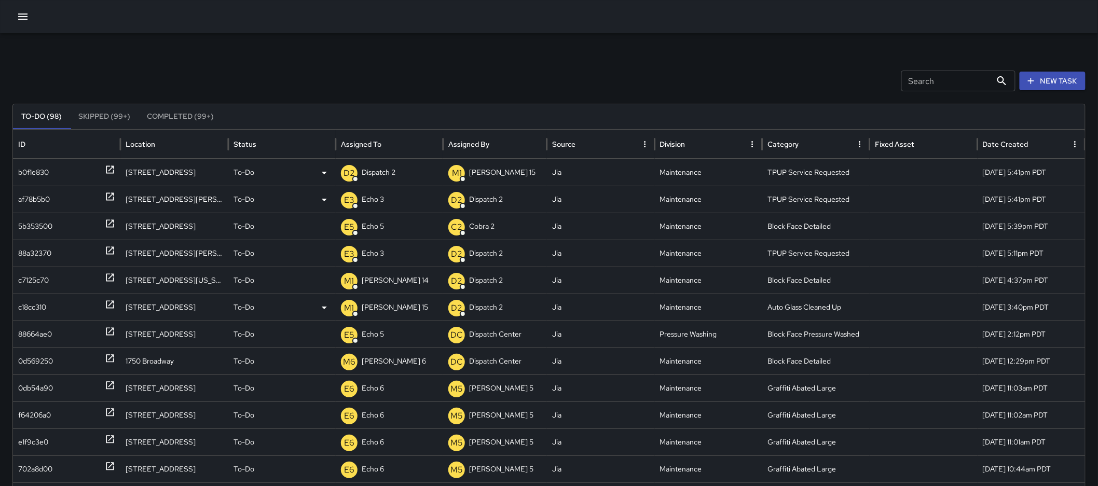
click at [395, 174] on p "Dispatch 2" at bounding box center [379, 172] width 34 height 26
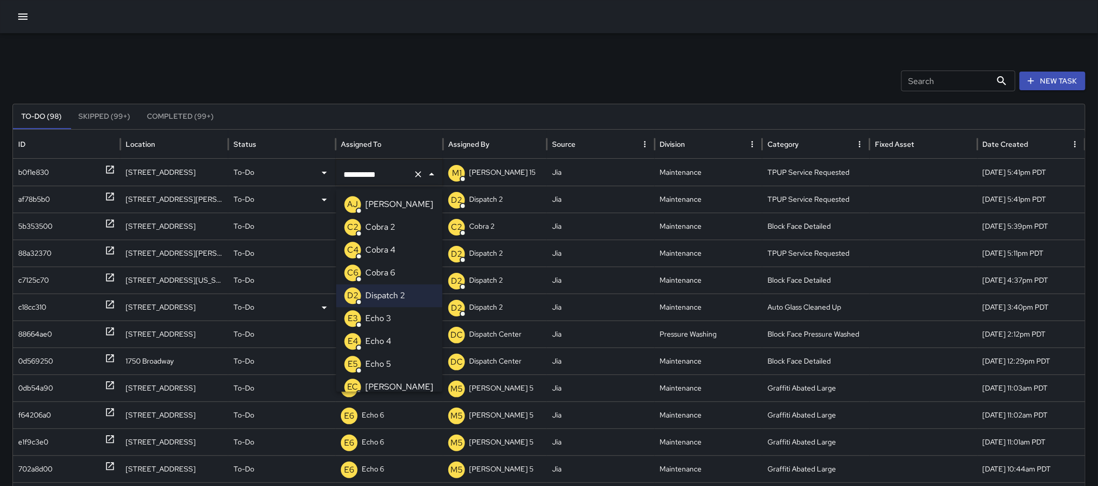
click at [382, 315] on p "Echo 3" at bounding box center [378, 318] width 26 height 12
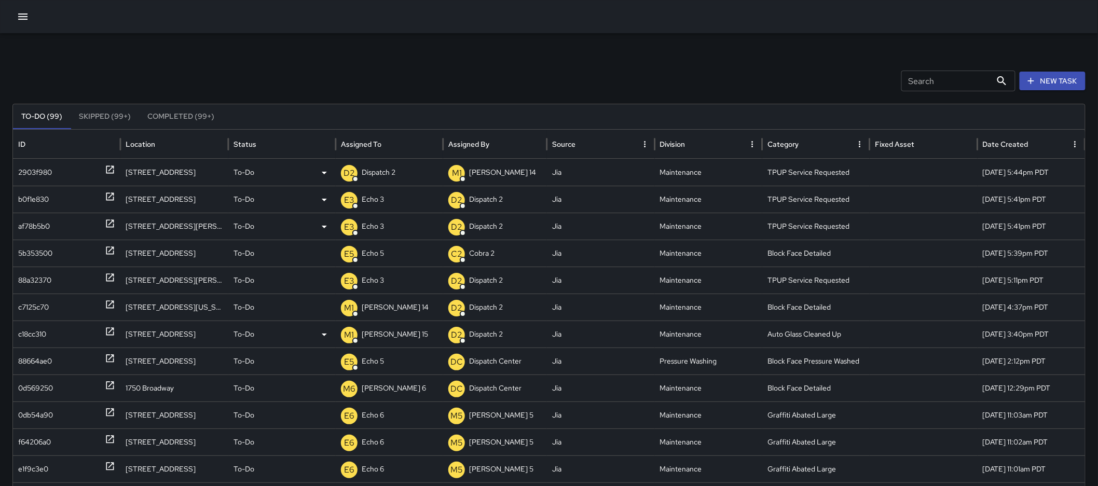
click at [389, 174] on p "Dispatch 2" at bounding box center [379, 172] width 34 height 26
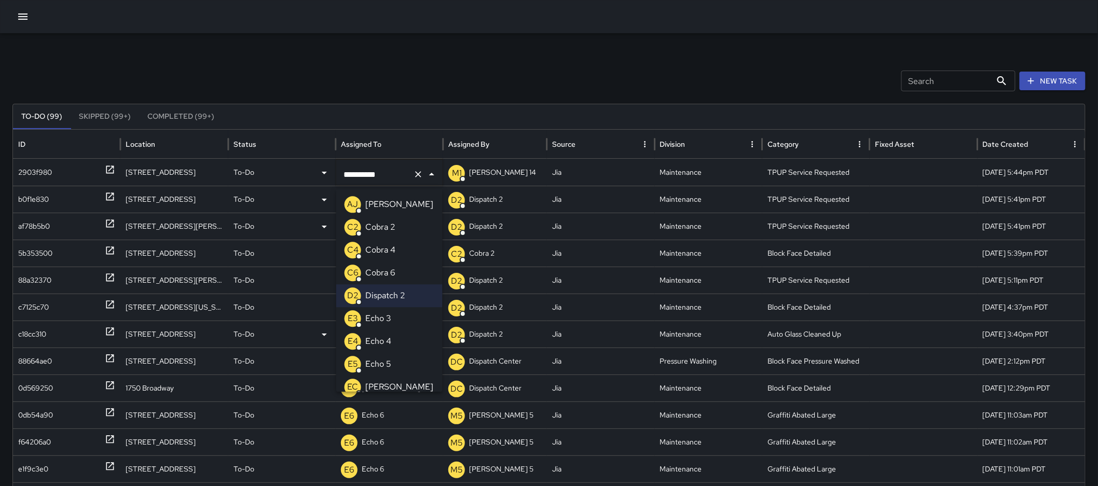
click at [388, 320] on p "Echo 3" at bounding box center [378, 318] width 26 height 12
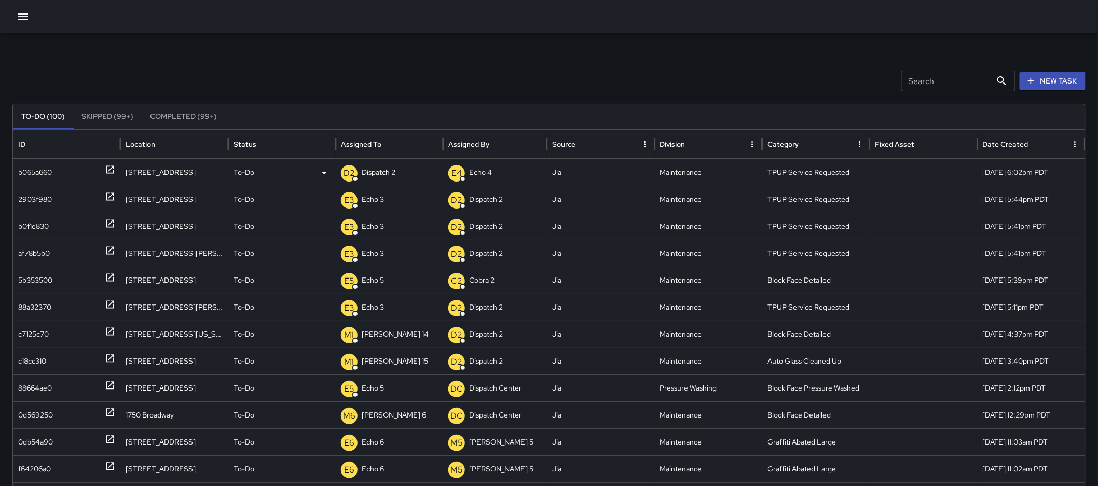
click at [384, 174] on p "Dispatch 2" at bounding box center [379, 172] width 34 height 26
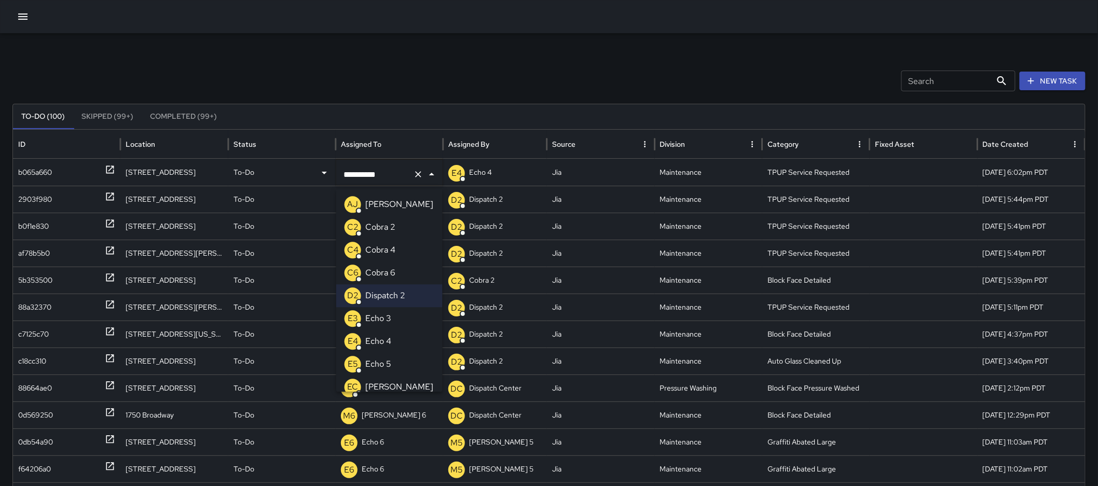
click at [372, 320] on p "Echo 3" at bounding box center [378, 318] width 26 height 12
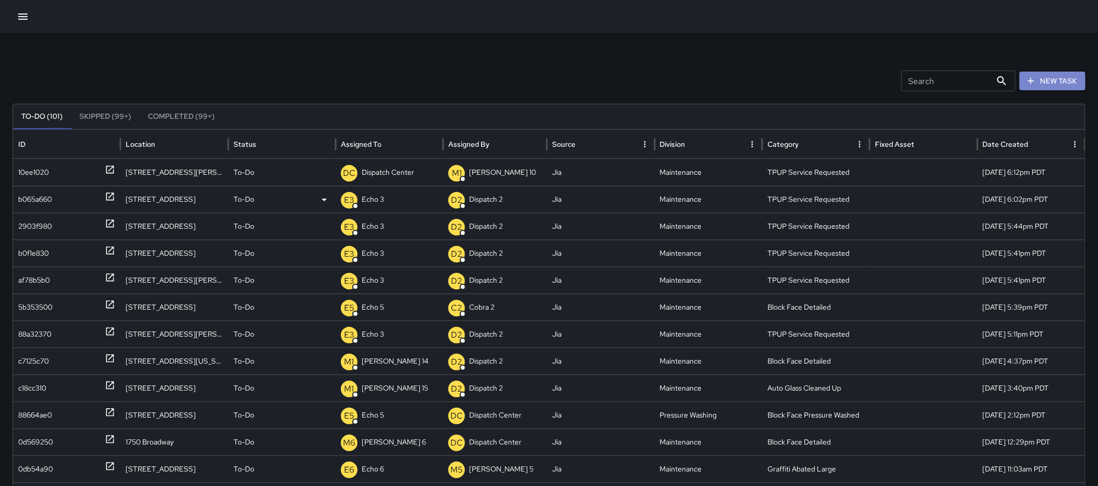
click at [1073, 80] on button "New Task" at bounding box center [1053, 81] width 66 height 19
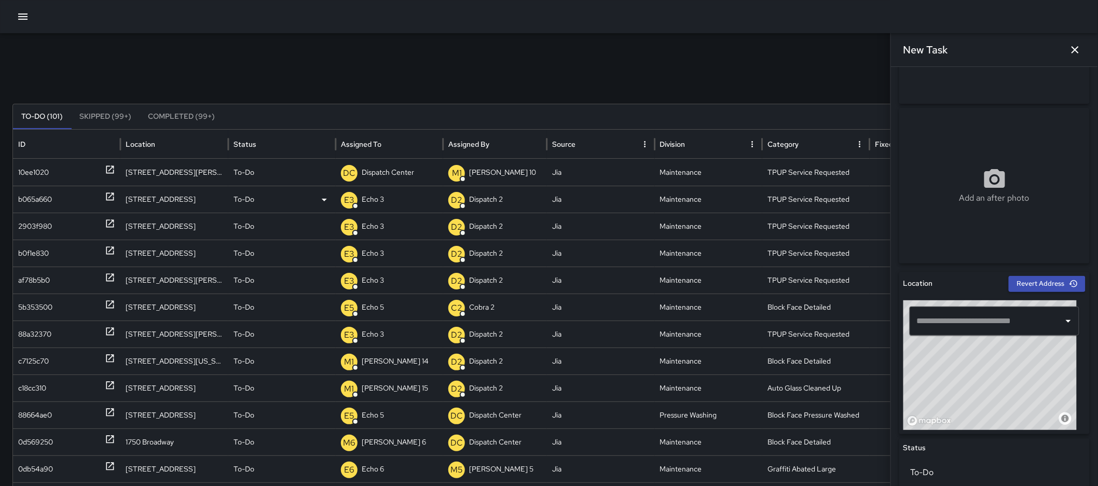
scroll to position [128, 0]
click at [996, 314] on input "text" at bounding box center [986, 320] width 145 height 20
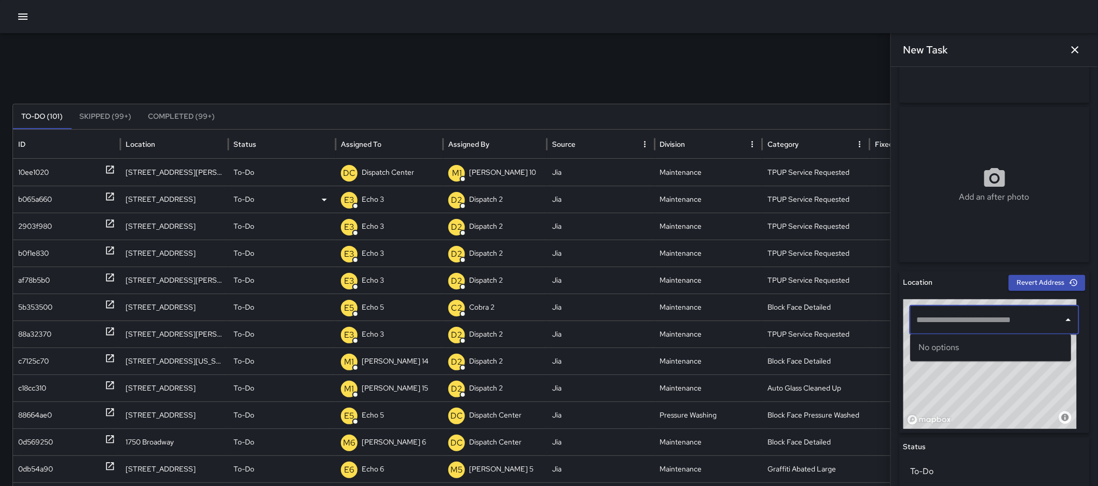
type input "*"
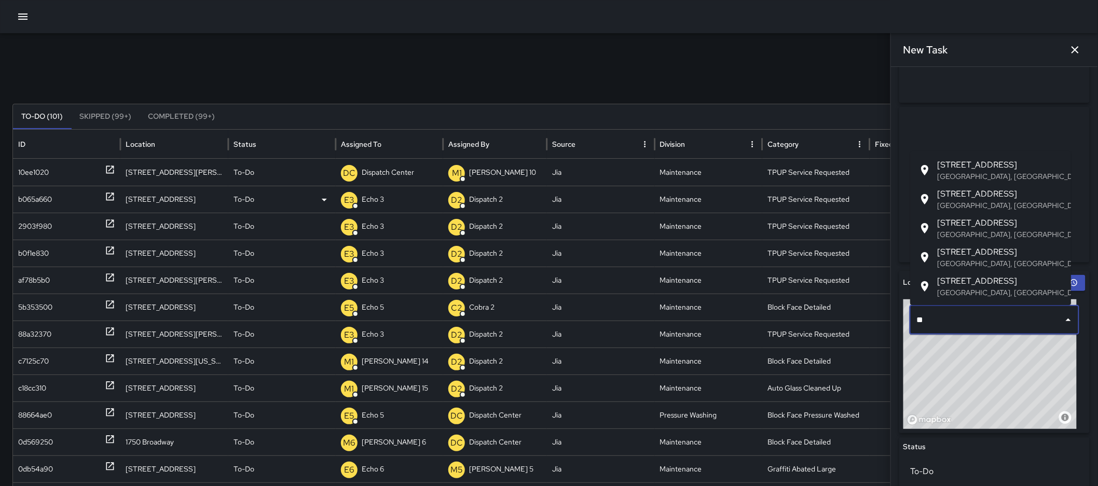
type input "*"
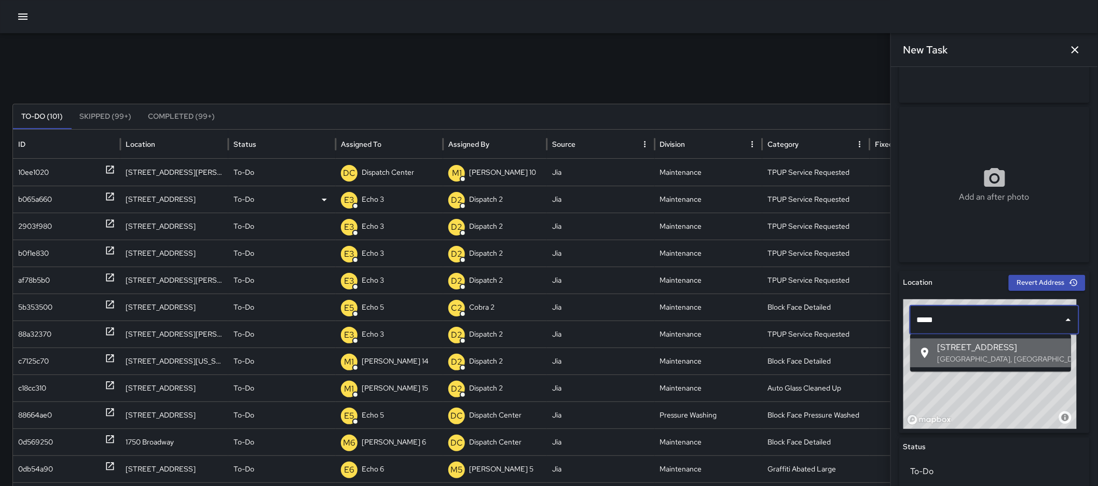
click at [961, 349] on span "[STREET_ADDRESS]" at bounding box center [1000, 347] width 126 height 12
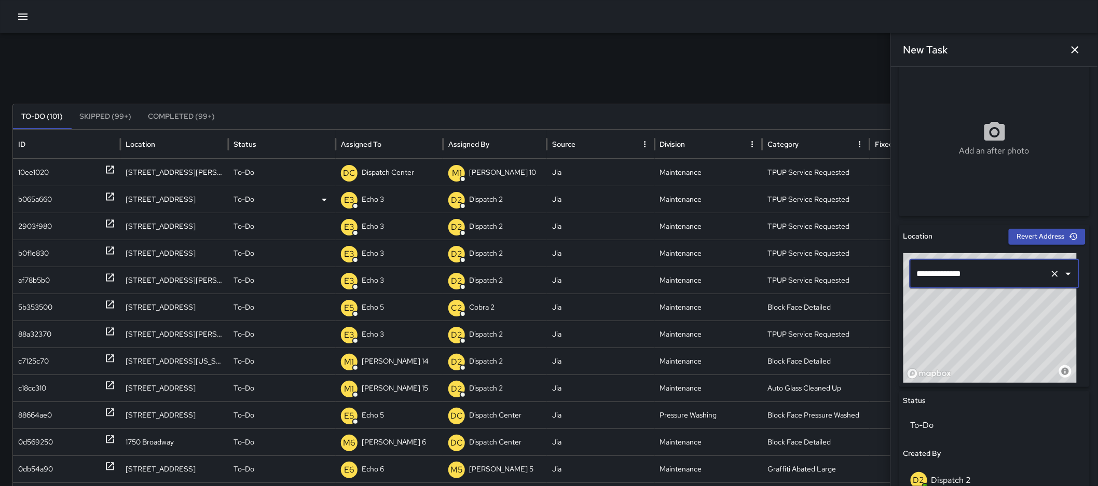
scroll to position [234, 0]
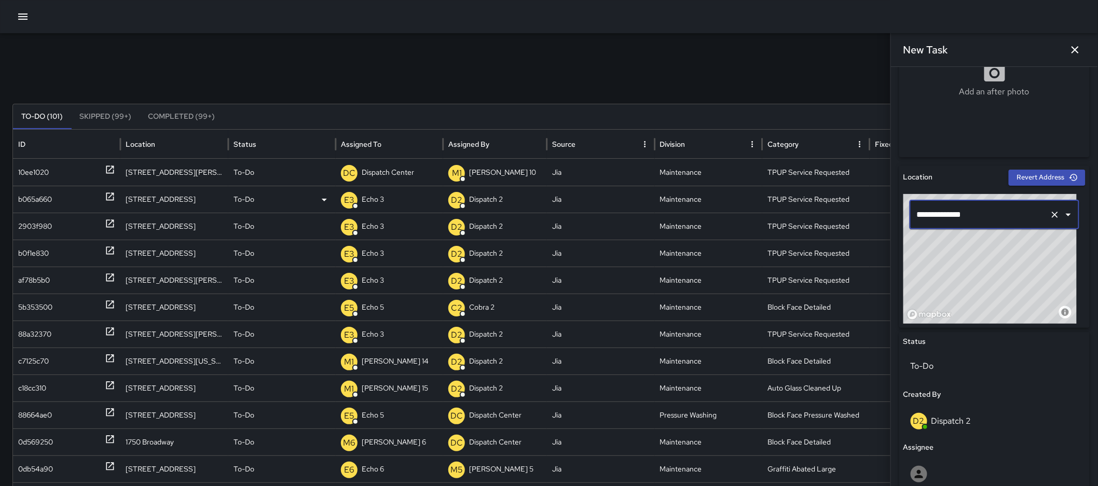
type input "**********"
click at [1082, 52] on icon "button" at bounding box center [1075, 50] width 12 height 12
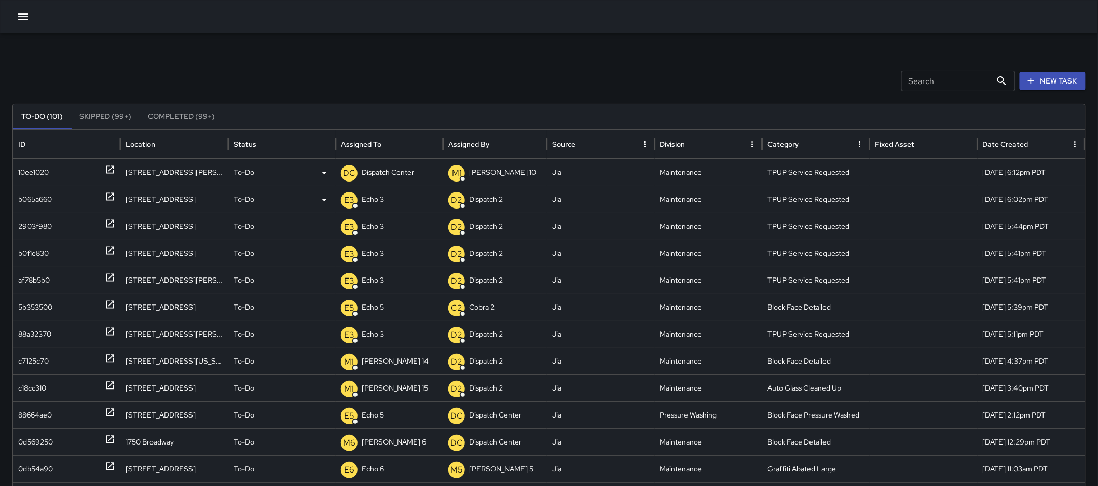
click at [409, 169] on p "Dispatch Center" at bounding box center [388, 172] width 52 height 26
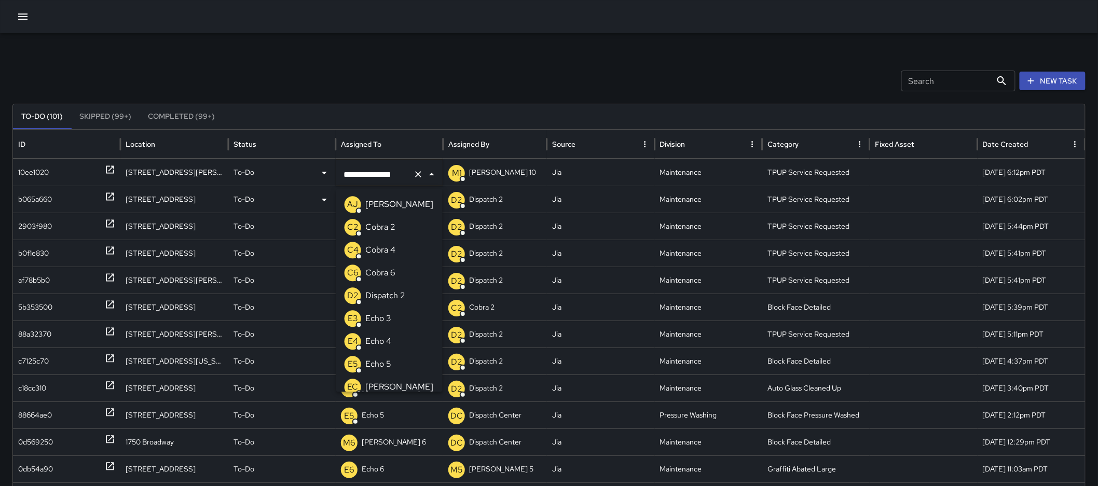
scroll to position [710, 0]
click at [420, 180] on button "Clear" at bounding box center [418, 174] width 15 height 15
type input "****"
click at [398, 206] on li "E3 Echo 3" at bounding box center [389, 204] width 106 height 23
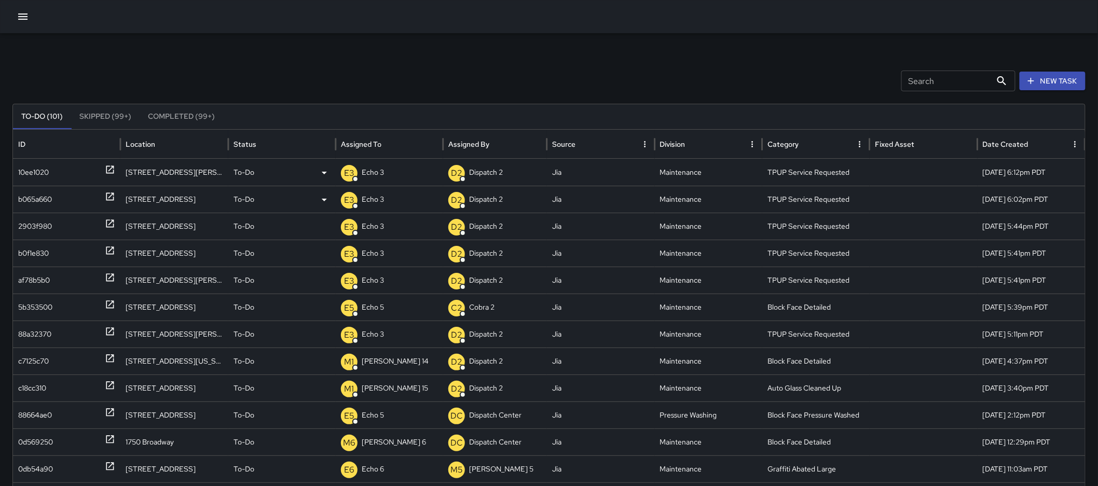
click at [1034, 85] on button "New Task" at bounding box center [1053, 81] width 66 height 19
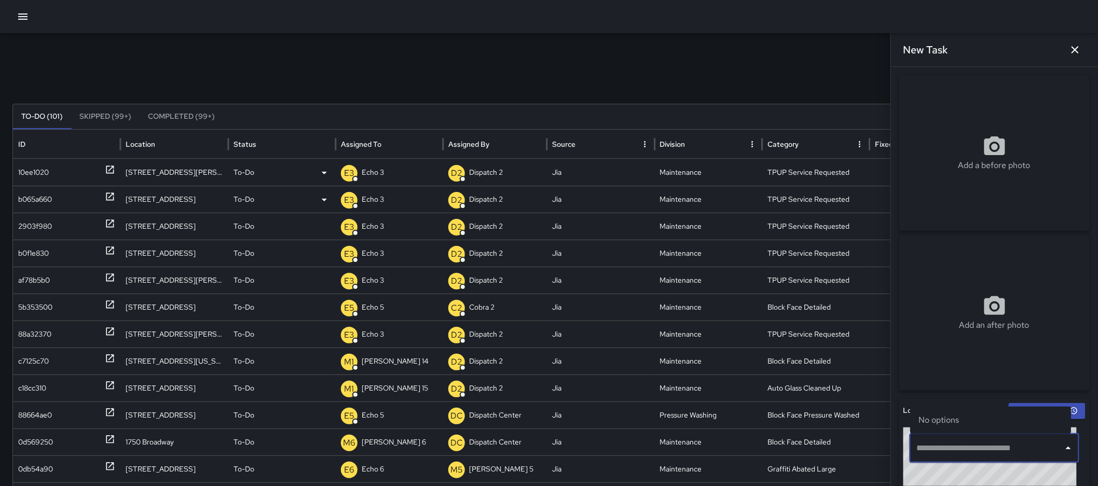
click at [1003, 450] on input "text" at bounding box center [986, 449] width 145 height 20
click at [948, 414] on span "[STREET_ADDRESS]" at bounding box center [1000, 410] width 126 height 12
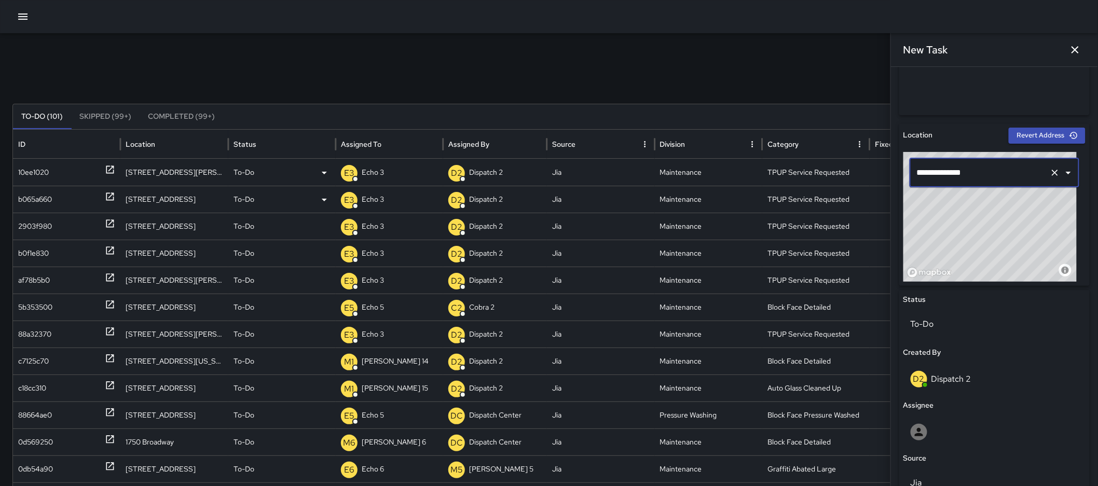
scroll to position [270, 0]
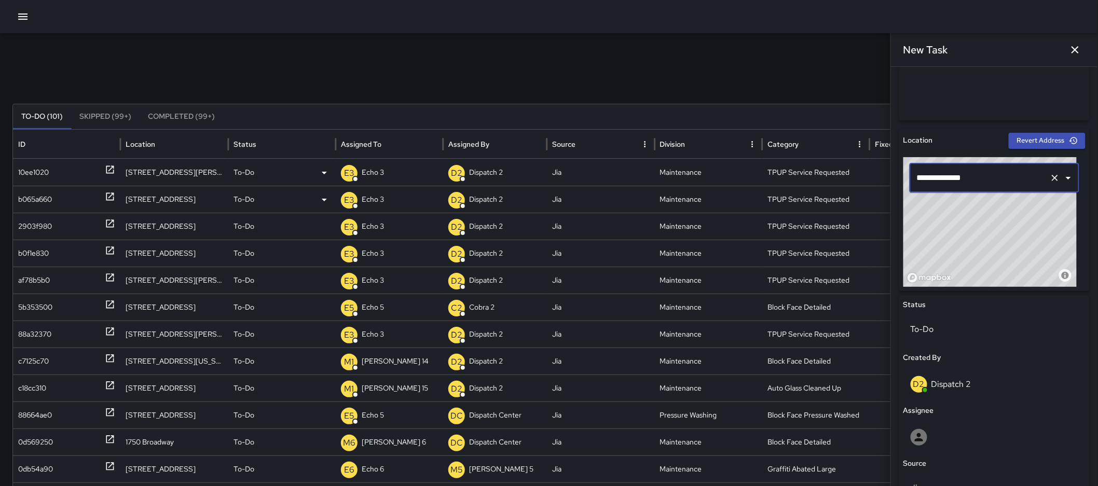
type input "**********"
click at [1075, 48] on icon "button" at bounding box center [1075, 50] width 12 height 12
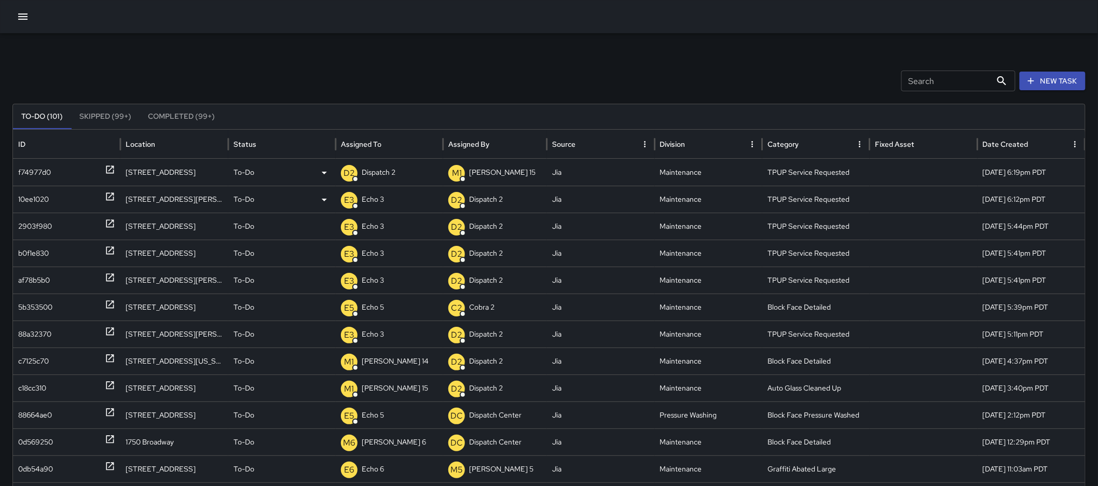
click at [371, 179] on p "Dispatch 2" at bounding box center [379, 172] width 34 height 26
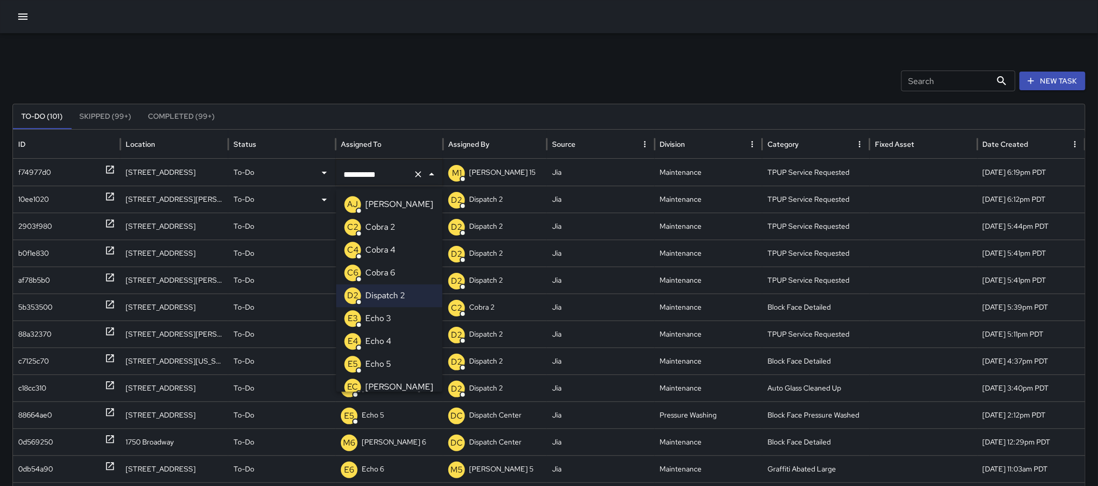
click at [380, 324] on p "Echo 3" at bounding box center [378, 318] width 26 height 12
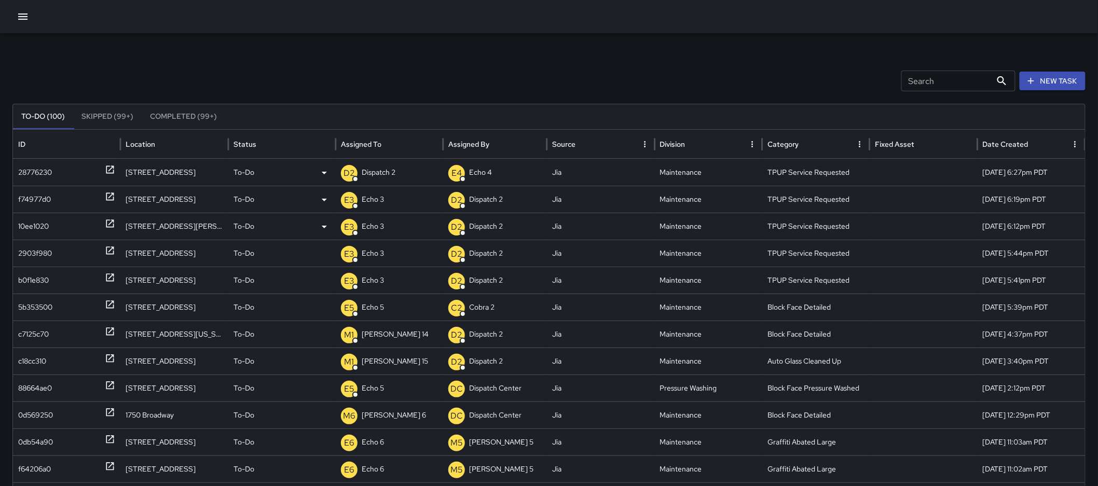
click at [370, 173] on p "Dispatch 2" at bounding box center [379, 172] width 34 height 26
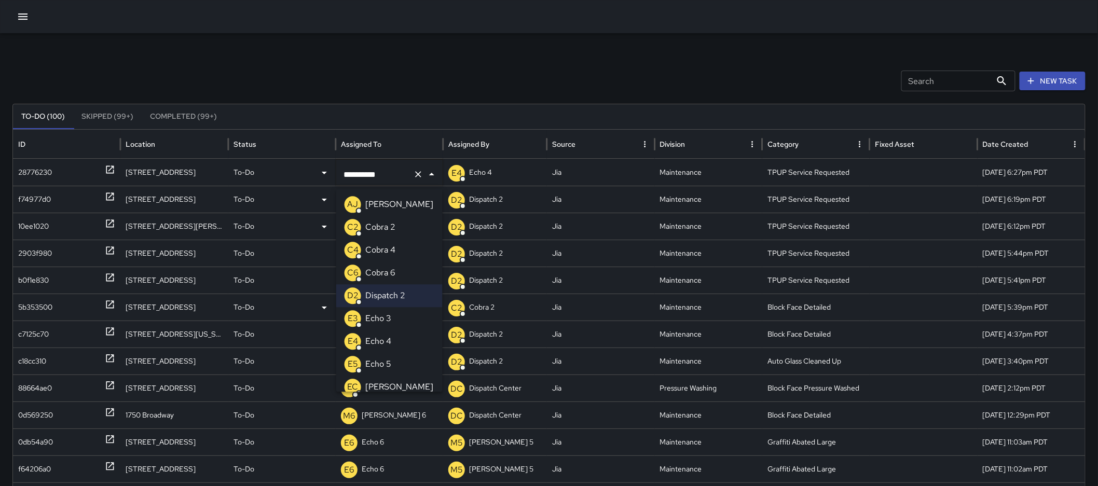
click at [393, 320] on li "E3 Echo 3" at bounding box center [389, 318] width 106 height 23
